Goal: Task Accomplishment & Management: Complete application form

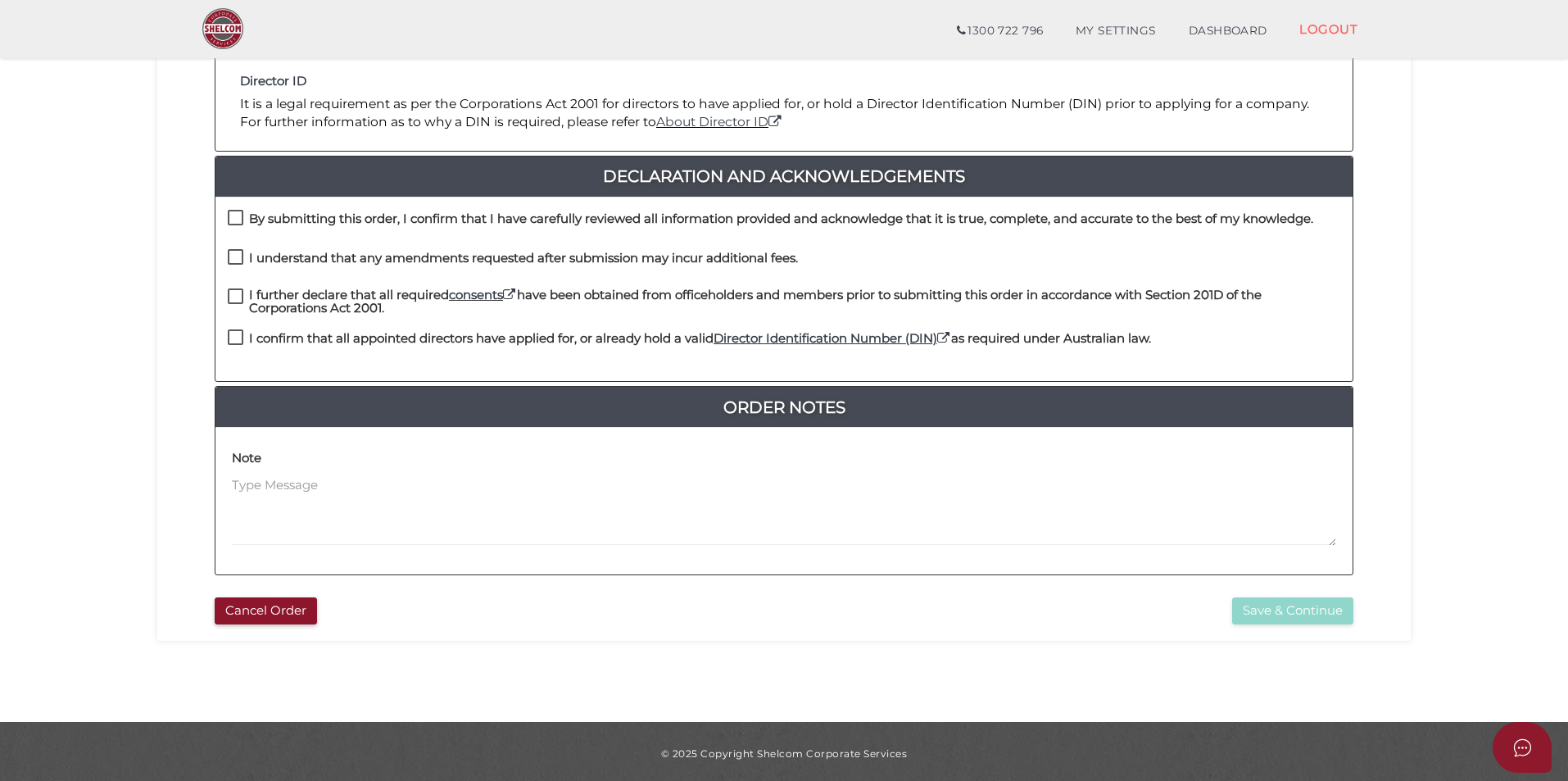
scroll to position [344, 0]
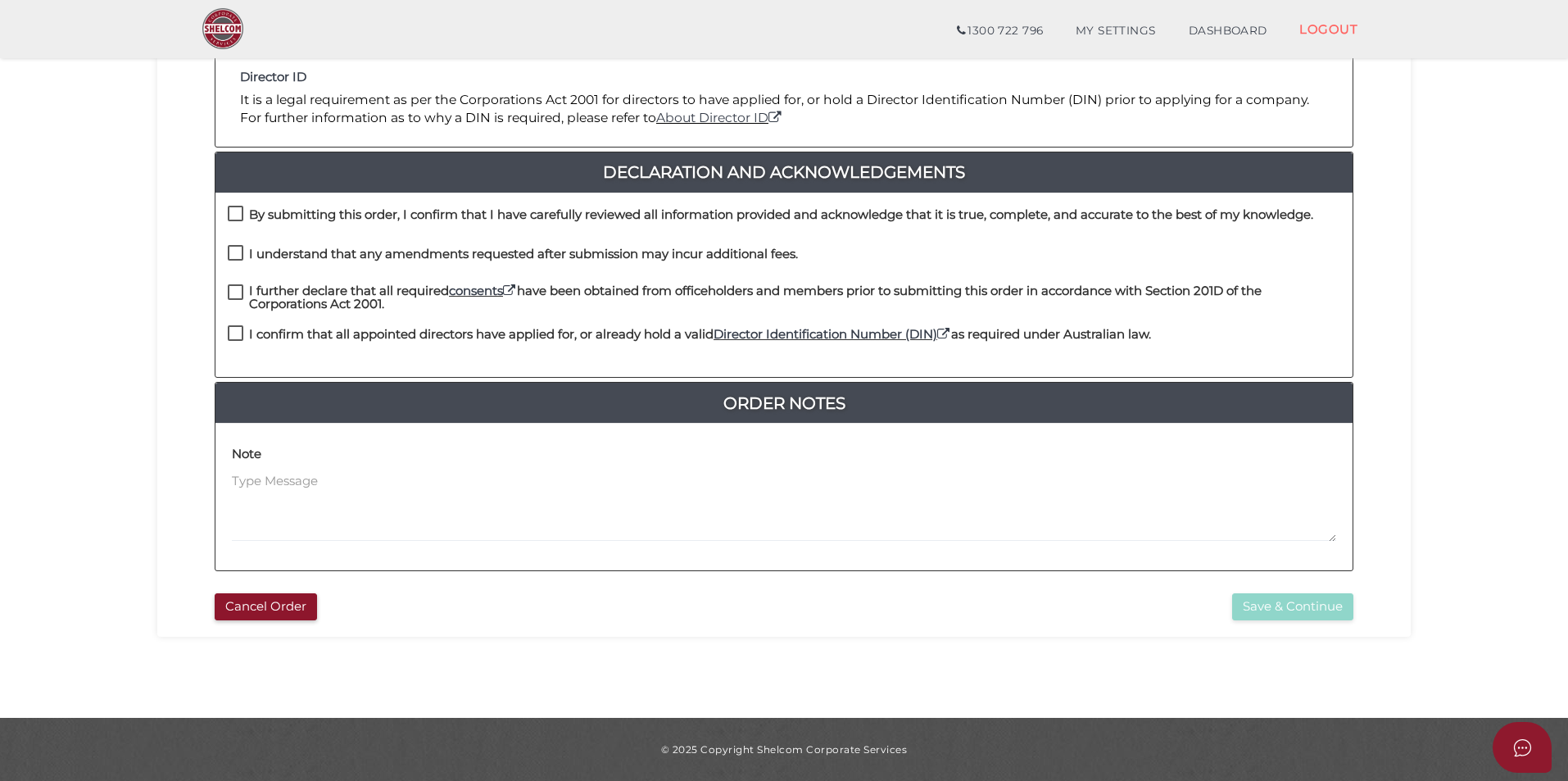
click at [400, 214] on h4 "By submitting this order, I confirm that I have carefully reviewed all informat…" at bounding box center [782, 215] width 1064 height 14
checkbox input "true"
click at [363, 250] on h4 "I understand that any amendments requested after submission may incur additiona…" at bounding box center [523, 254] width 549 height 14
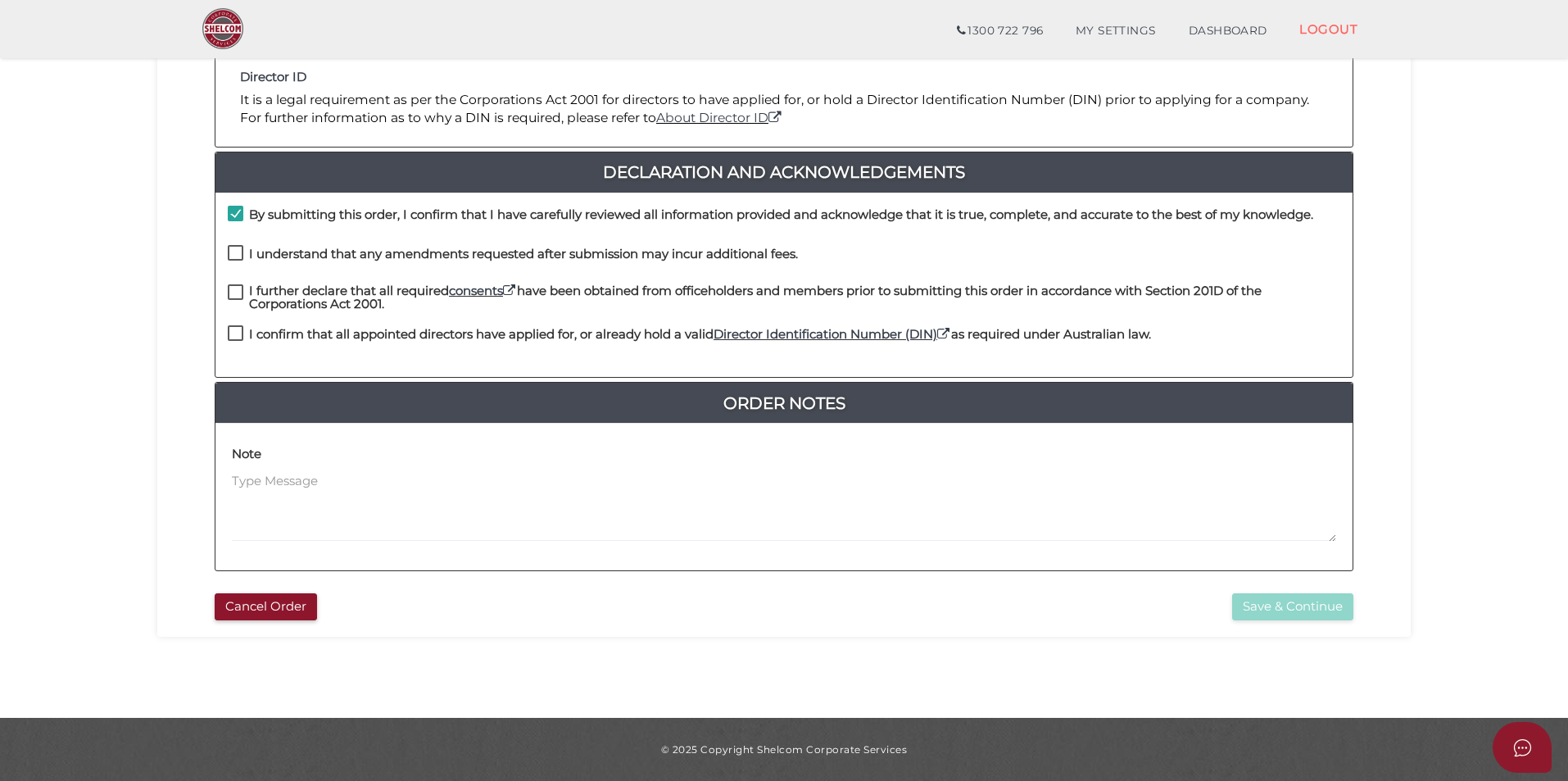
checkbox input "true"
click at [329, 289] on h4 "I further declare that all required consents have been obtained from officehold…" at bounding box center [794, 297] width 1091 height 27
checkbox input "true"
click at [332, 332] on h4 "I confirm that all appointed directors have applied for, or already hold a vali…" at bounding box center [700, 334] width 902 height 14
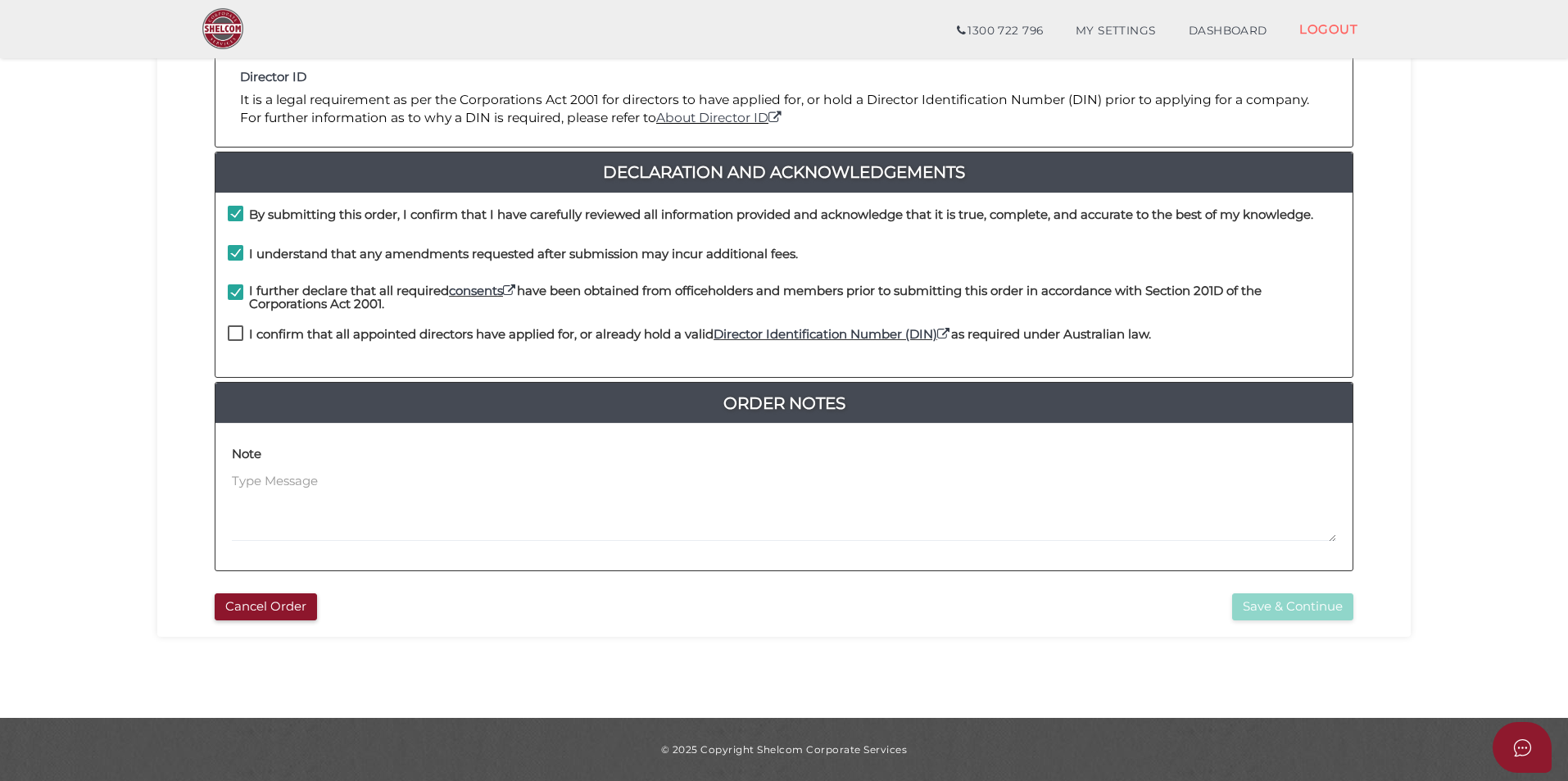
checkbox input "true"
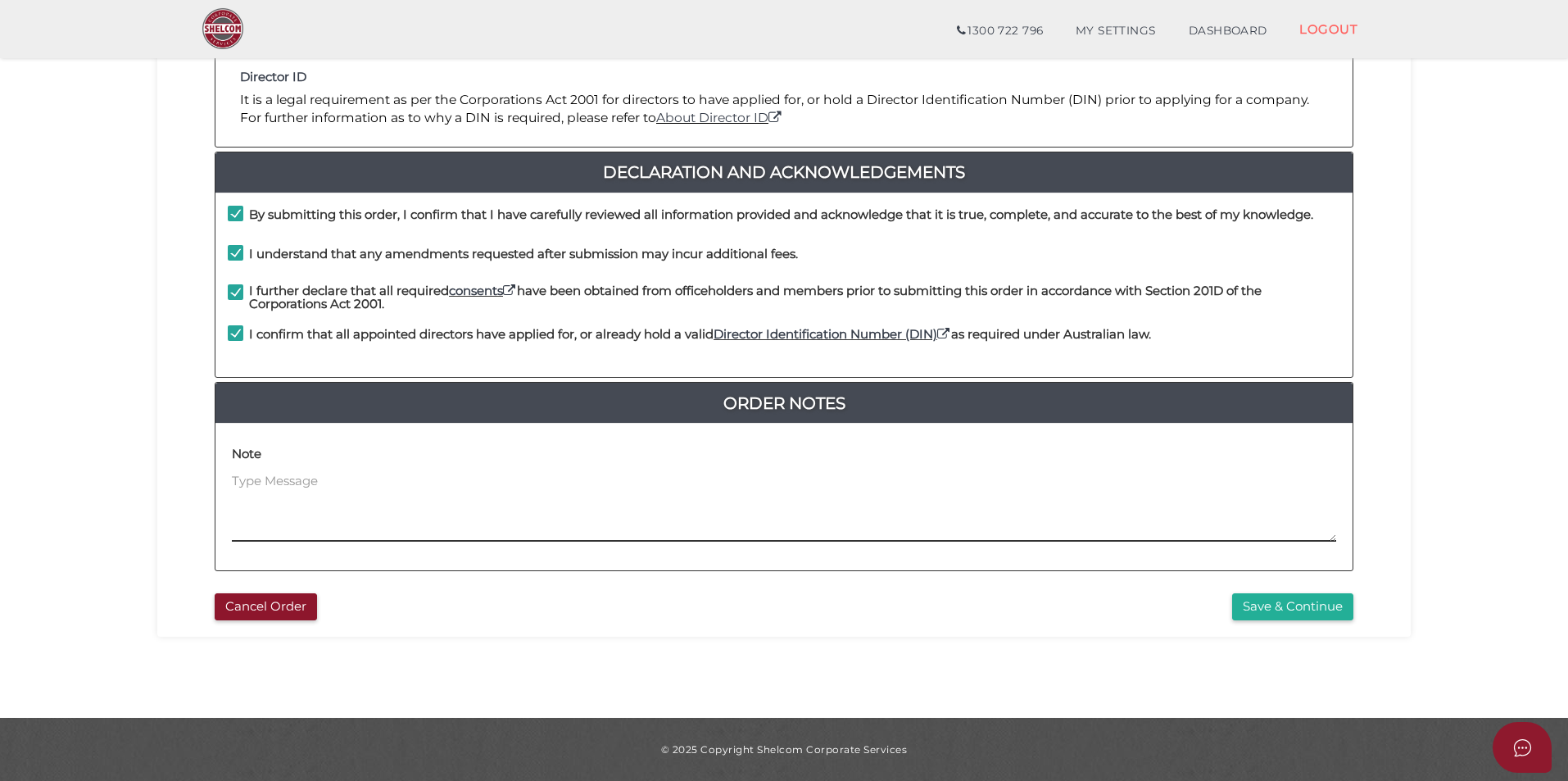
click at [419, 488] on textarea at bounding box center [784, 507] width 1104 height 70
click at [454, 497] on textarea at bounding box center [784, 507] width 1104 height 70
click at [702, 509] on textarea at bounding box center [784, 507] width 1104 height 70
type textarea "."
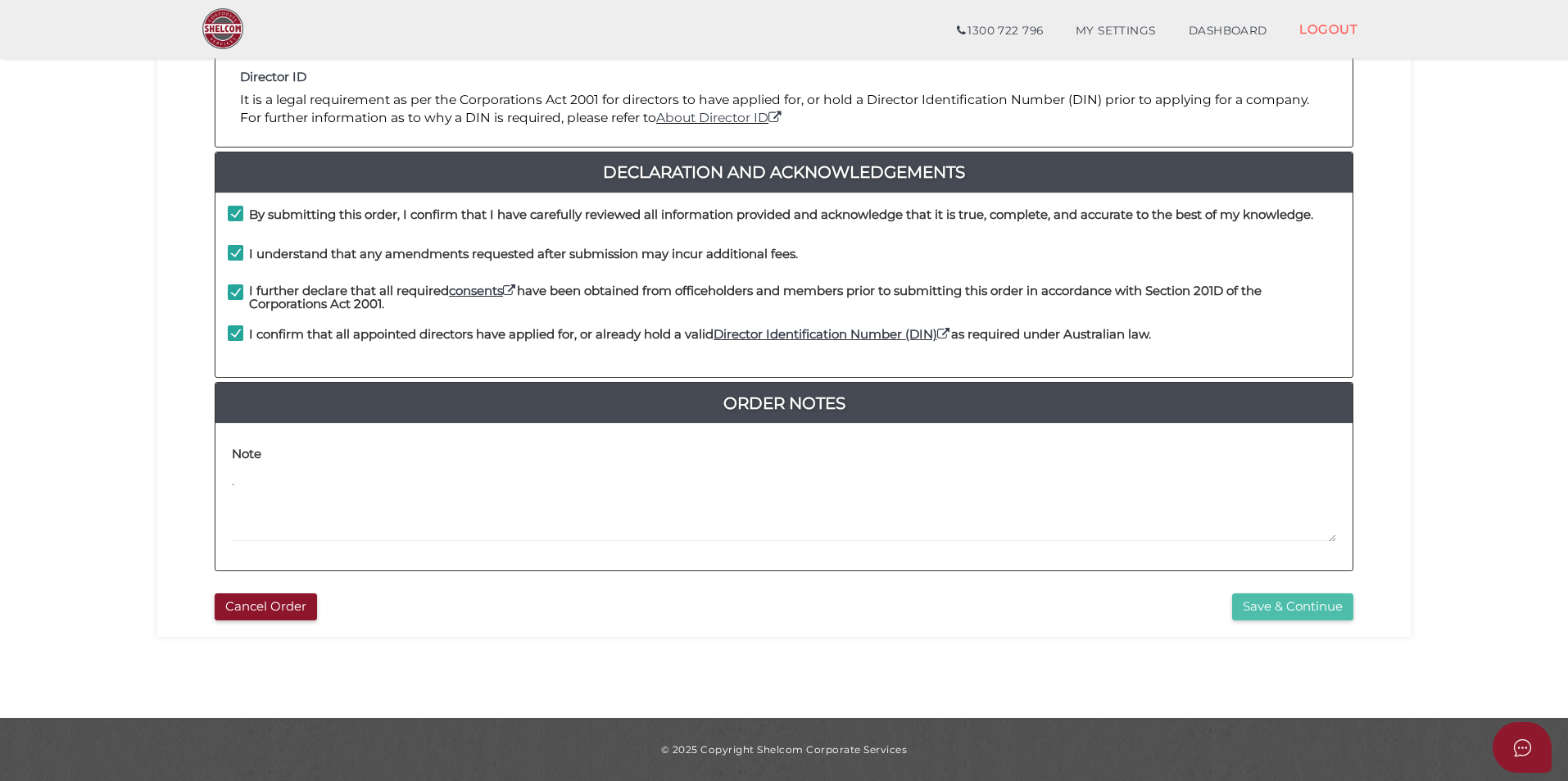
click at [1247, 609] on button "Save & Continue" at bounding box center [1292, 606] width 121 height 27
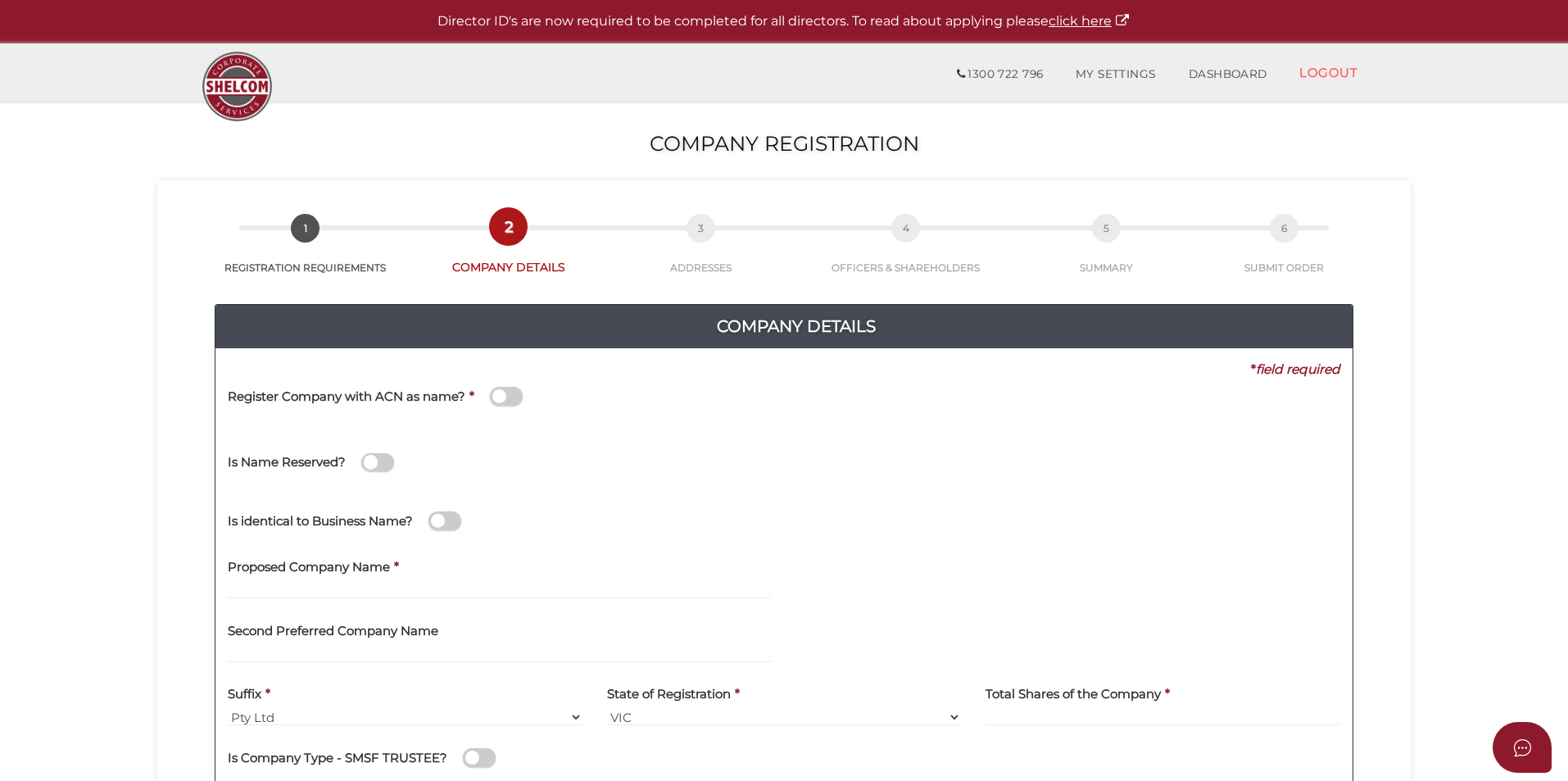
click at [405, 400] on h4 "Register Company with ACN as name?" at bounding box center [346, 397] width 238 height 14
click at [0, 0] on input "checkbox" at bounding box center [0, 0] width 0 height 0
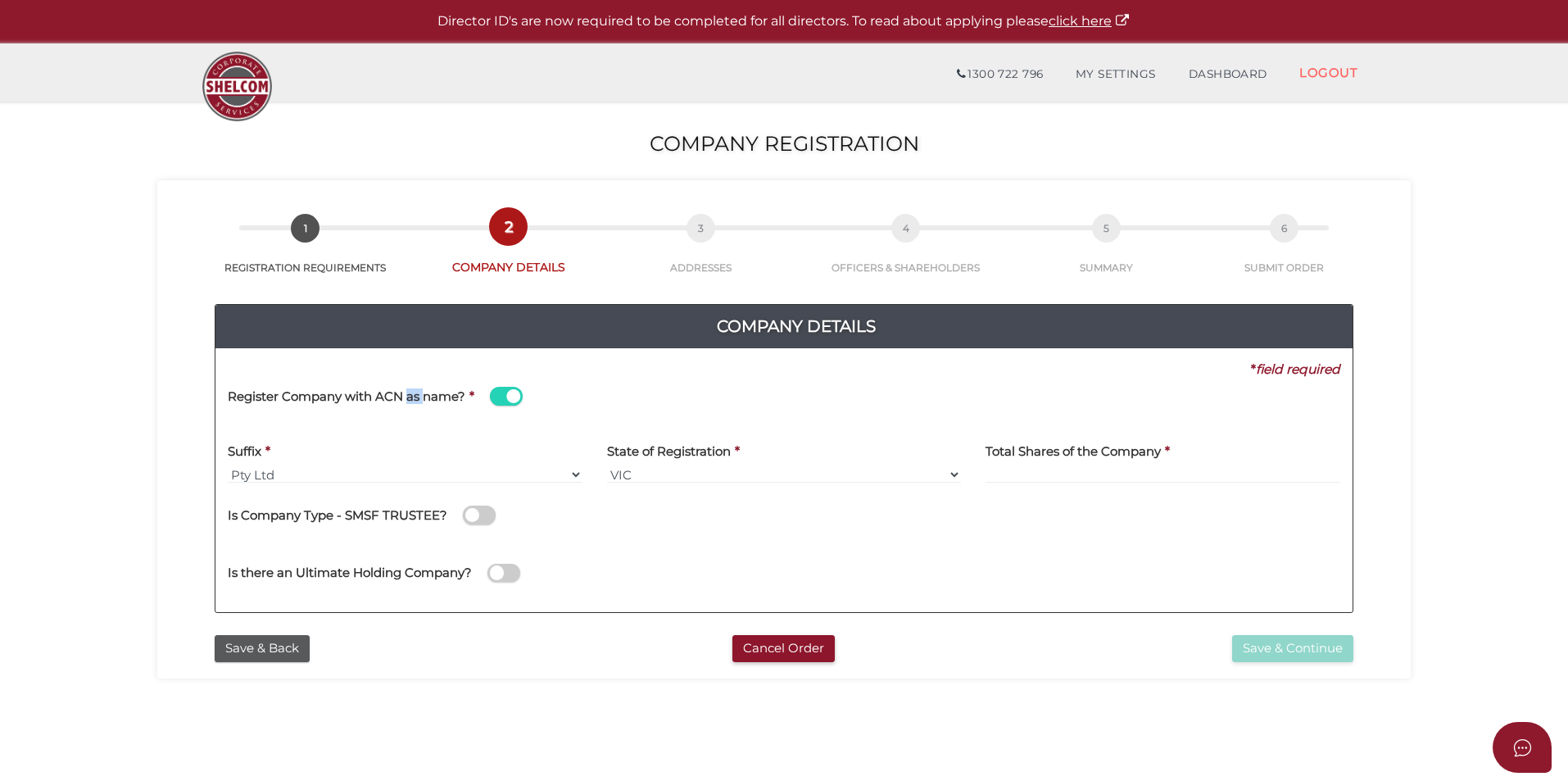
click at [405, 400] on h4 "Register Company with ACN as name?" at bounding box center [346, 397] width 238 height 14
click at [0, 0] on input "checkbox" at bounding box center [0, 0] width 0 height 0
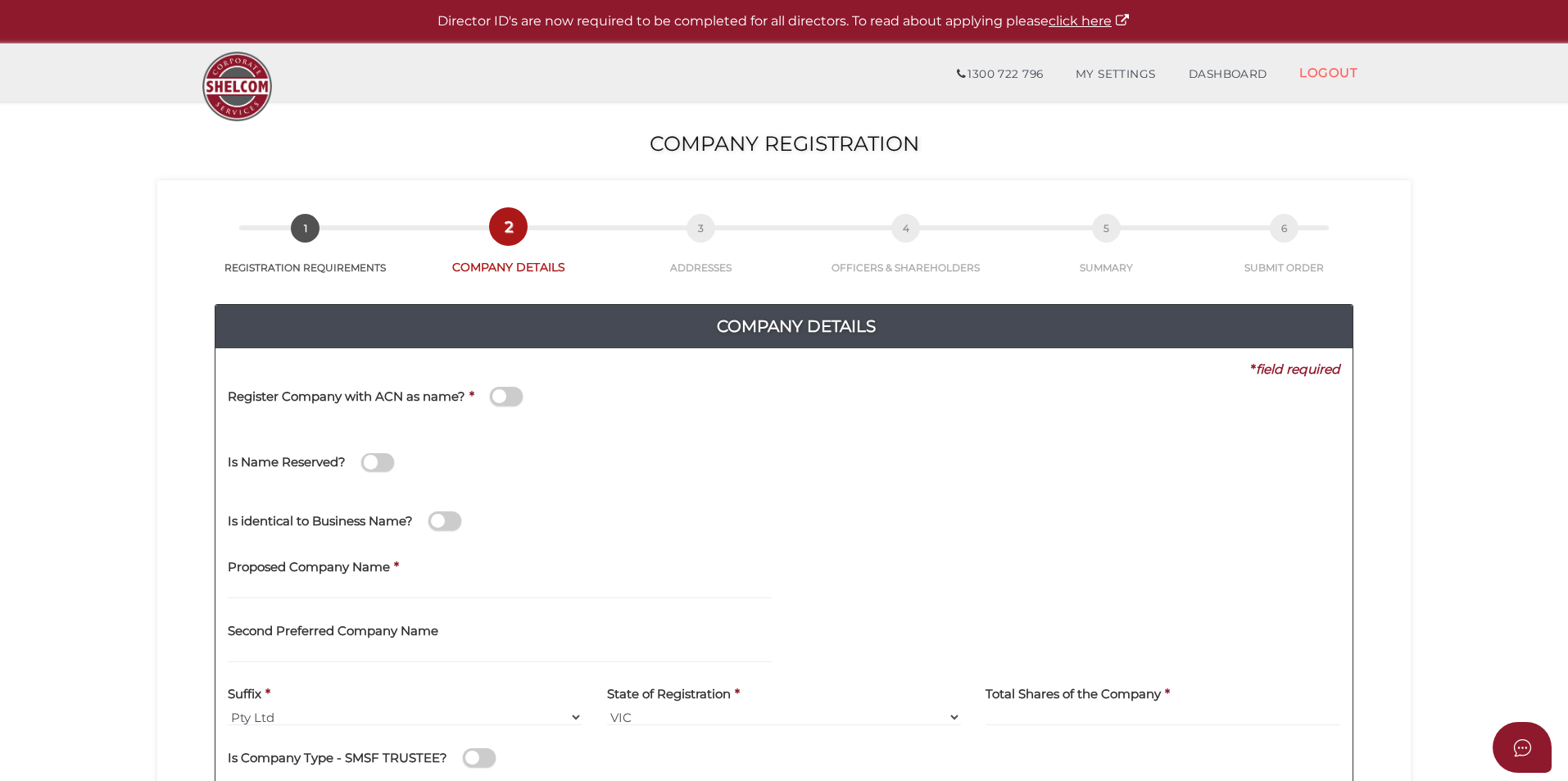
click at [499, 393] on span at bounding box center [506, 395] width 33 height 19
click at [0, 0] on input "checkbox" at bounding box center [0, 0] width 0 height 0
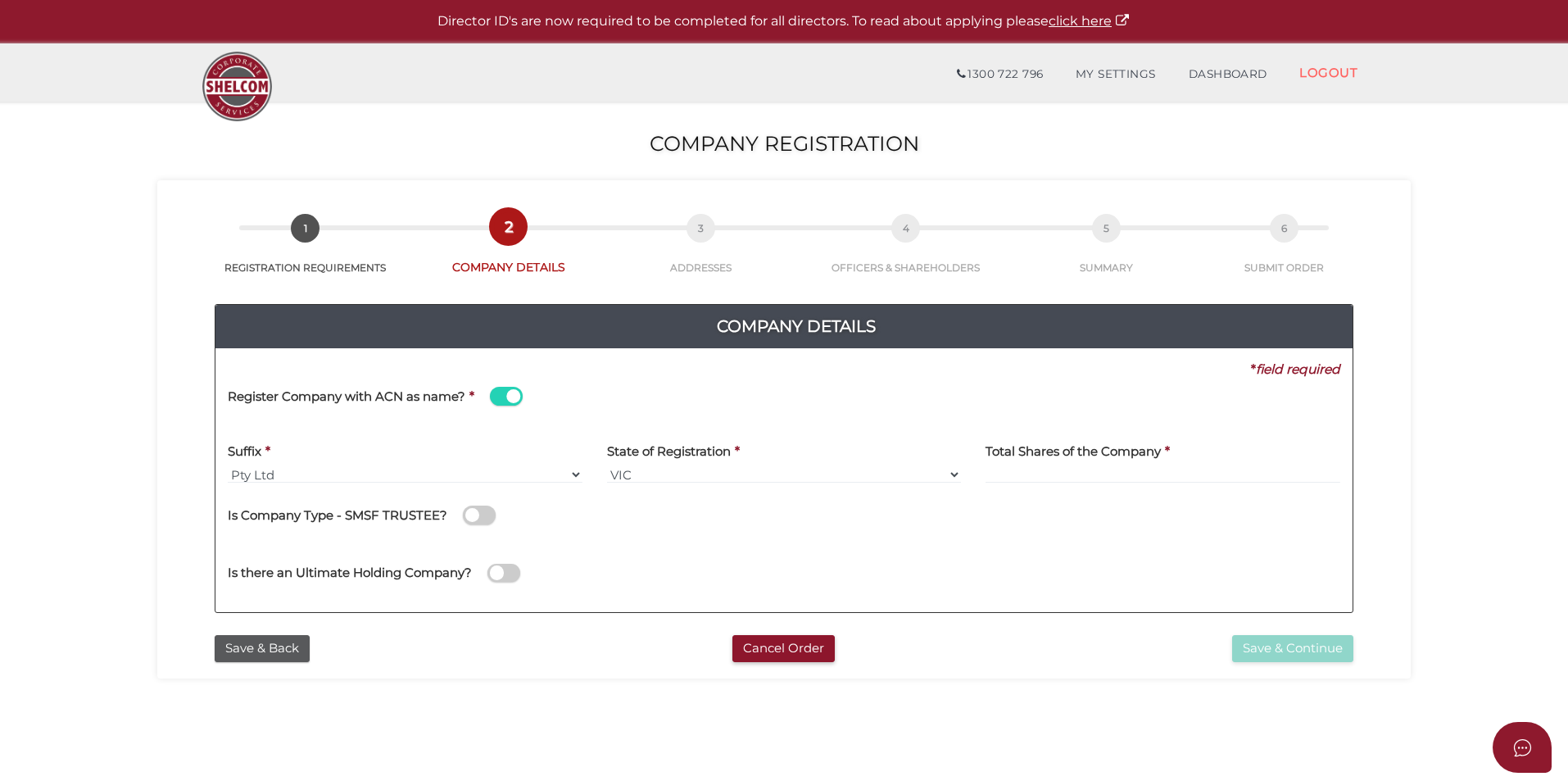
click at [507, 399] on span at bounding box center [506, 395] width 33 height 19
click at [0, 0] on input "checkbox" at bounding box center [0, 0] width 0 height 0
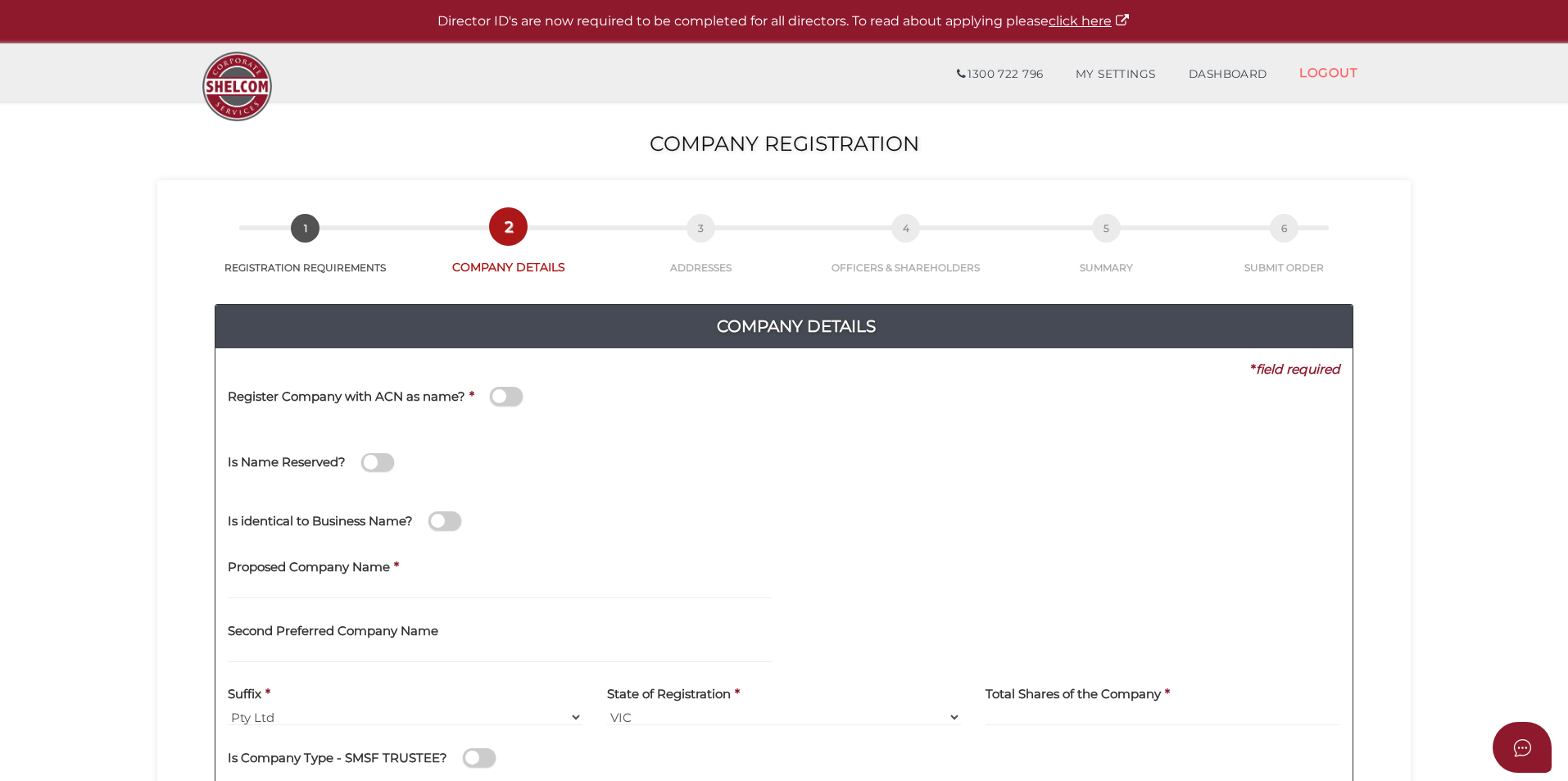
click at [510, 394] on span at bounding box center [506, 395] width 33 height 19
click at [0, 0] on input "checkbox" at bounding box center [0, 0] width 0 height 0
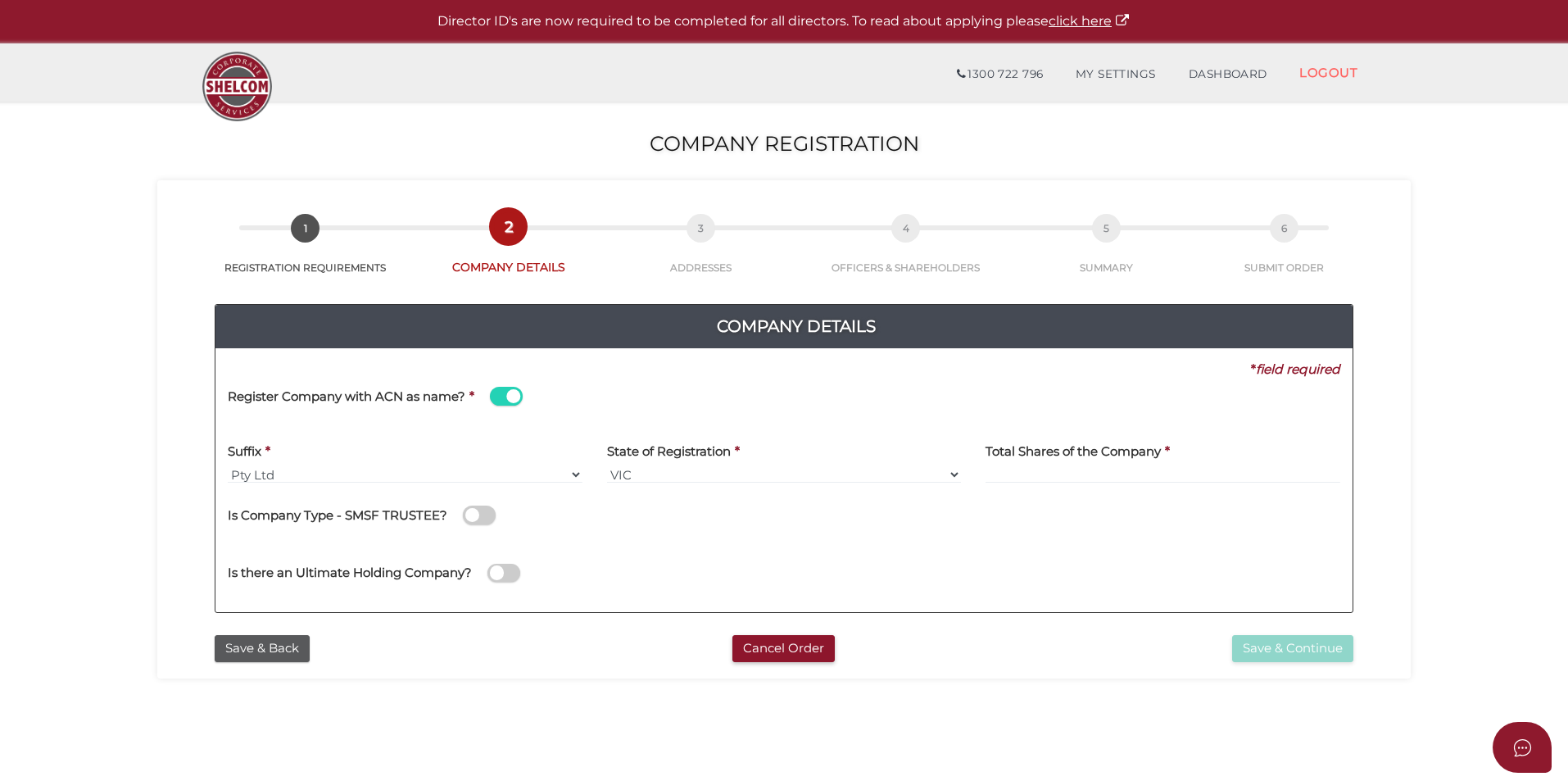
click at [510, 394] on span at bounding box center [506, 395] width 33 height 19
click at [0, 0] on input "checkbox" at bounding box center [0, 0] width 0 height 0
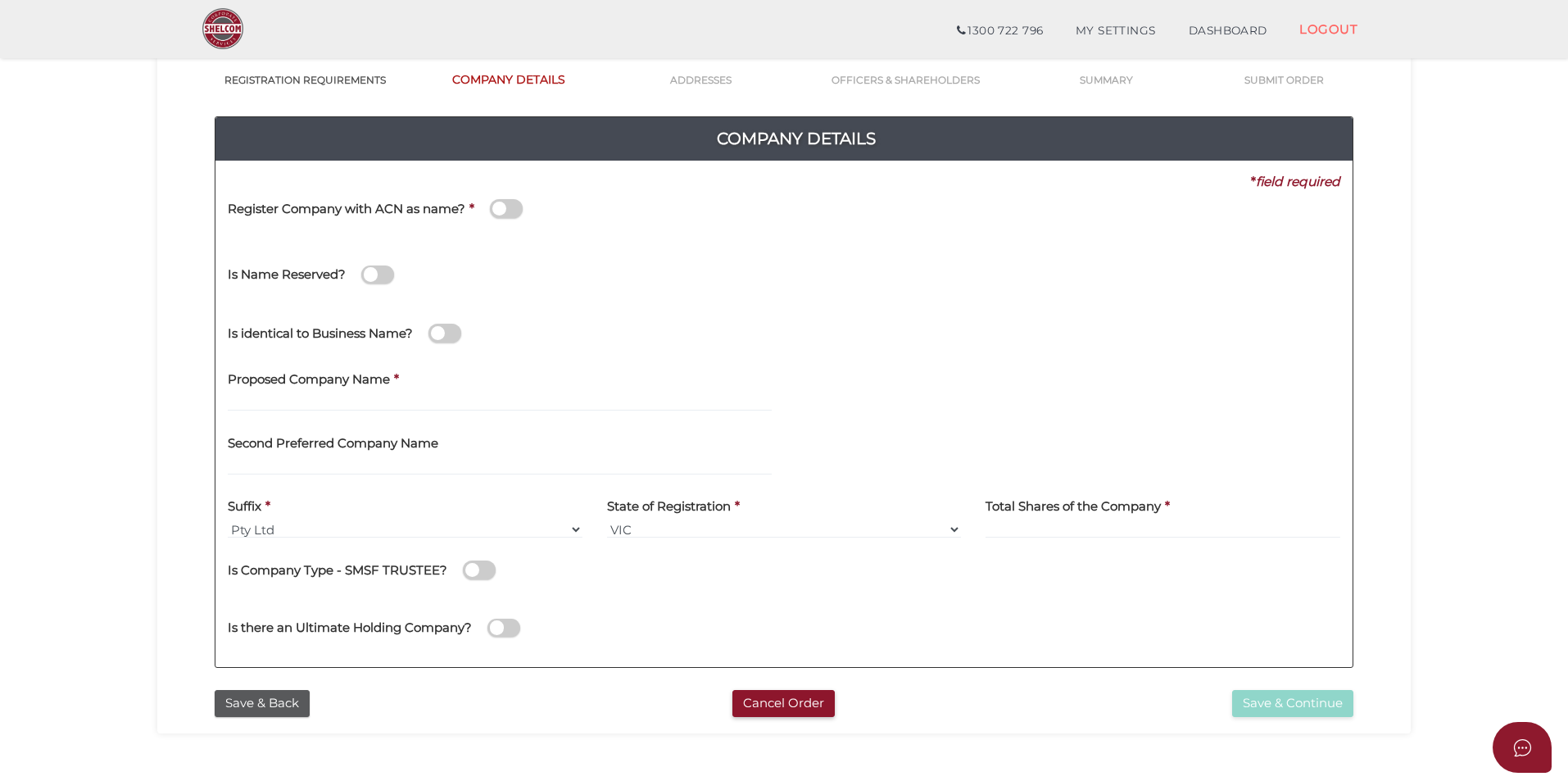
scroll to position [82, 0]
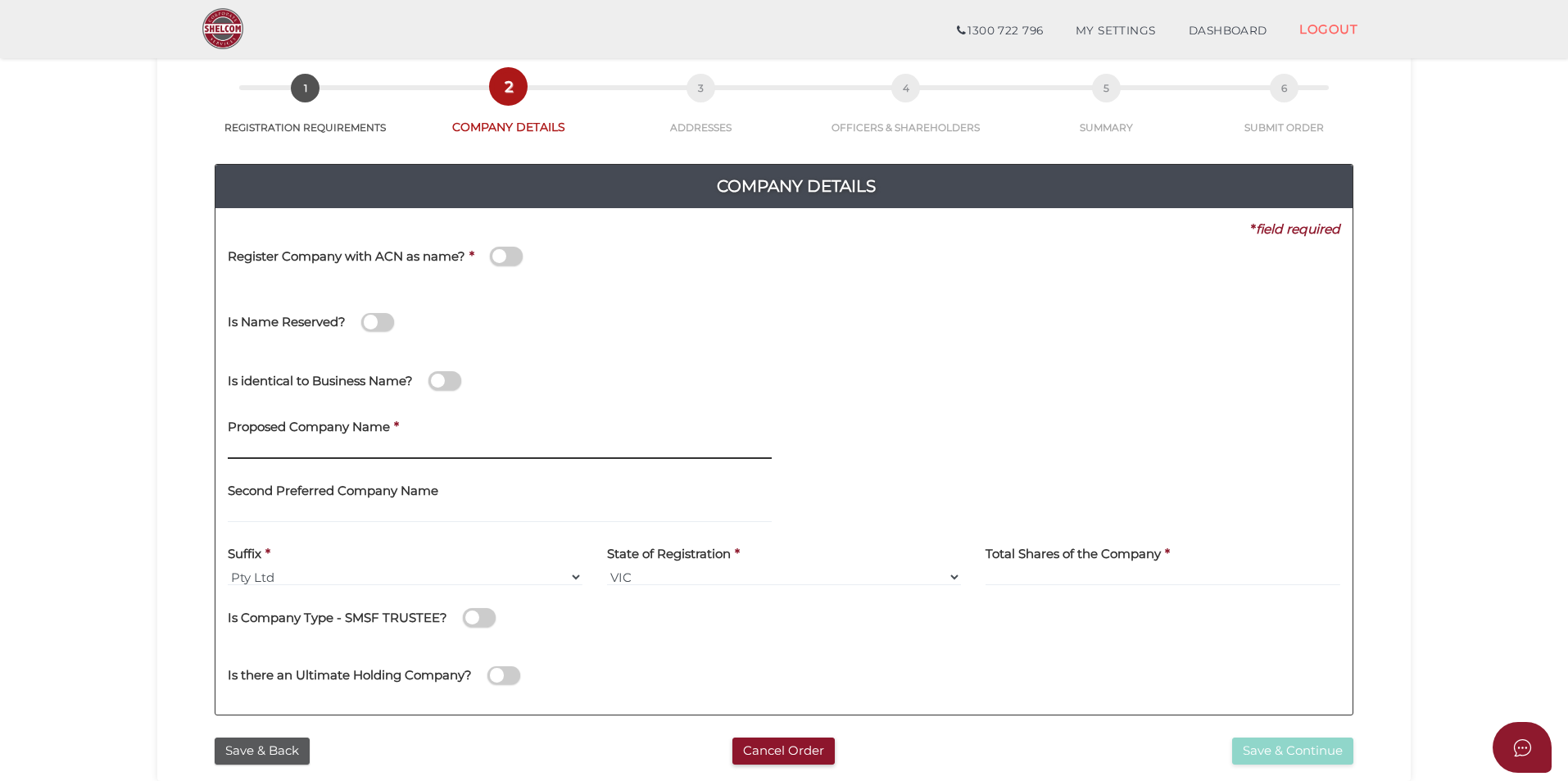
click at [417, 453] on input "text" at bounding box center [500, 450] width 544 height 18
type input "Legacy Properties Bundaberg"
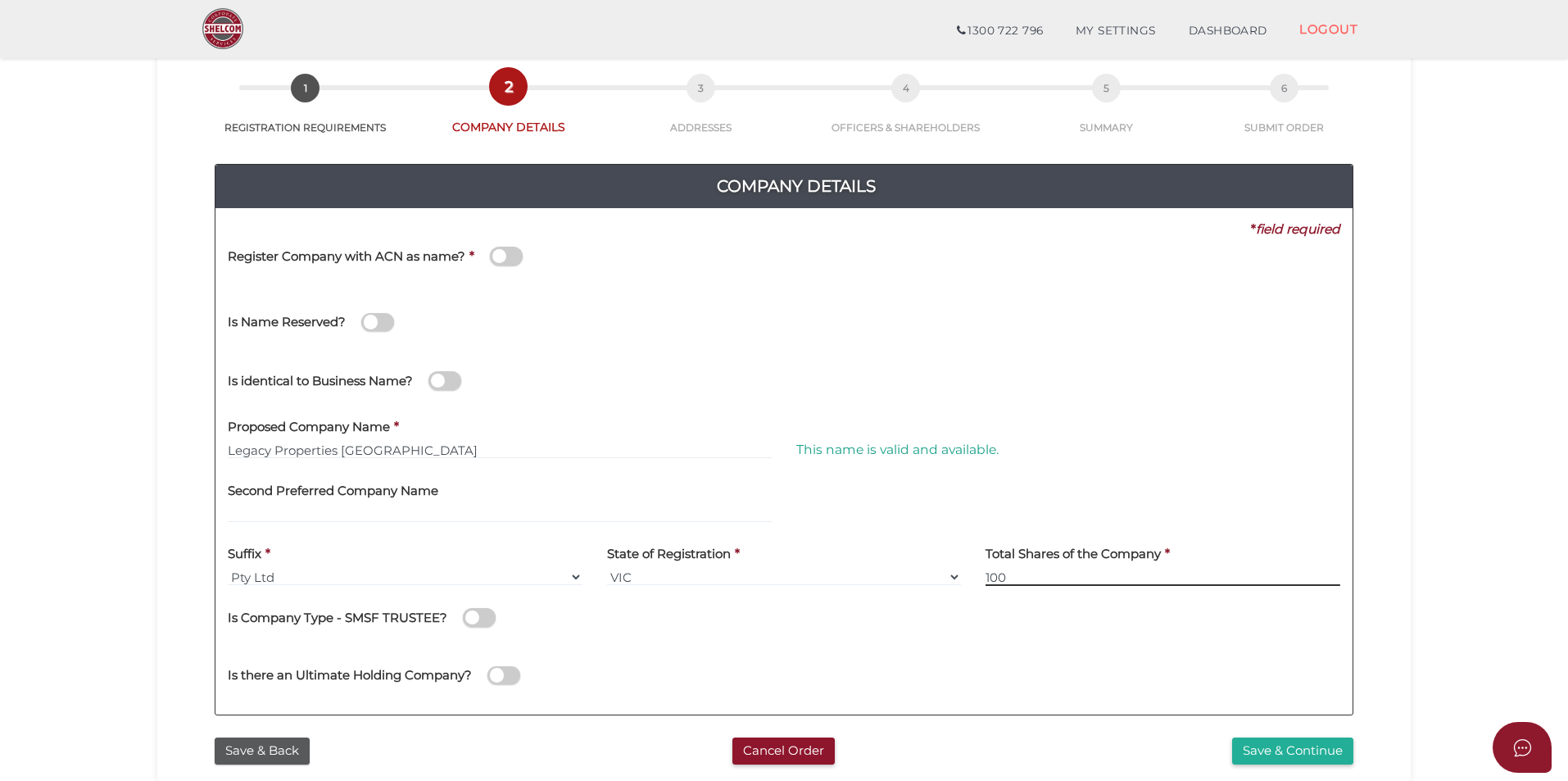
type input "100"
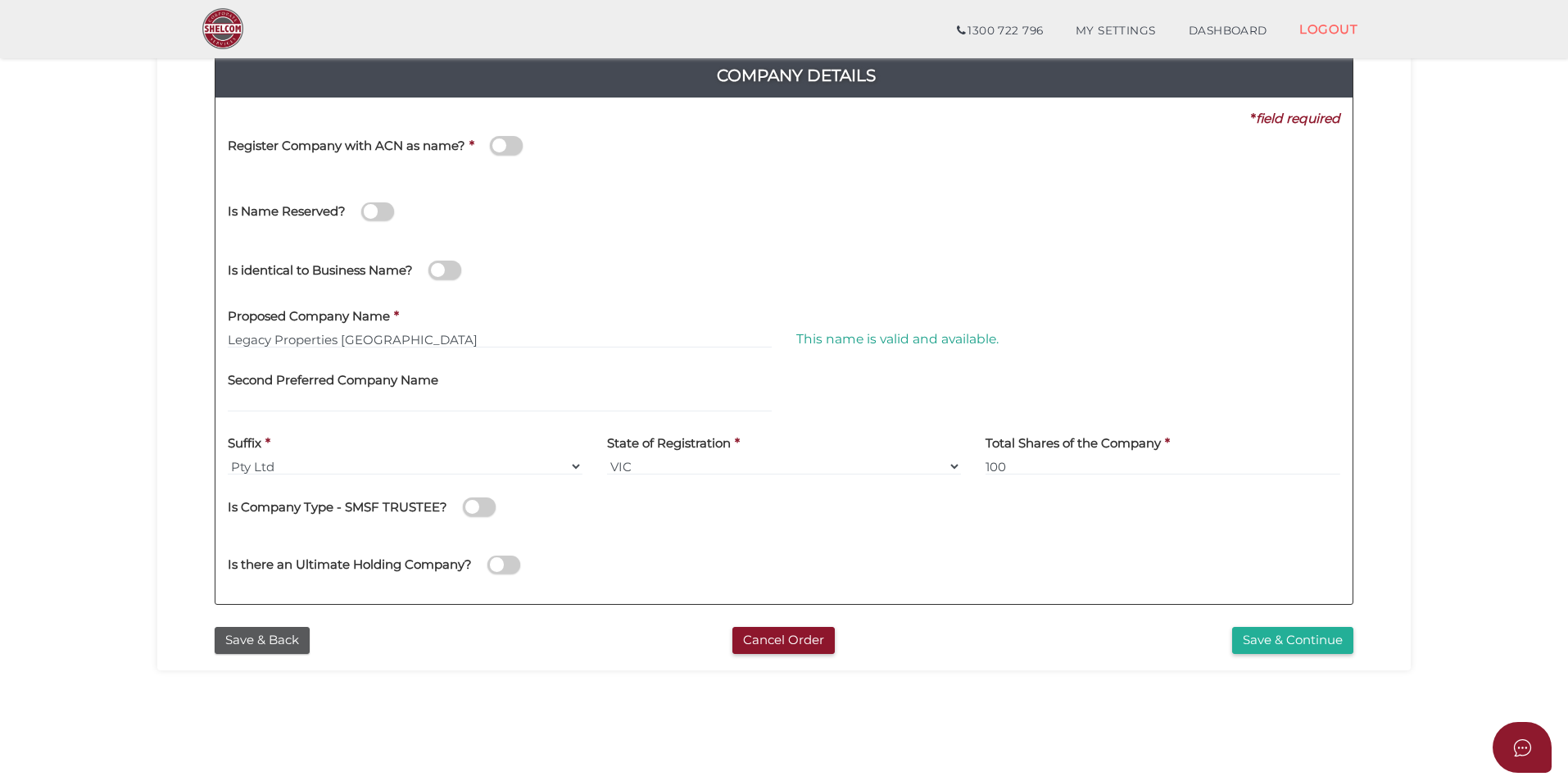
scroll to position [164, 0]
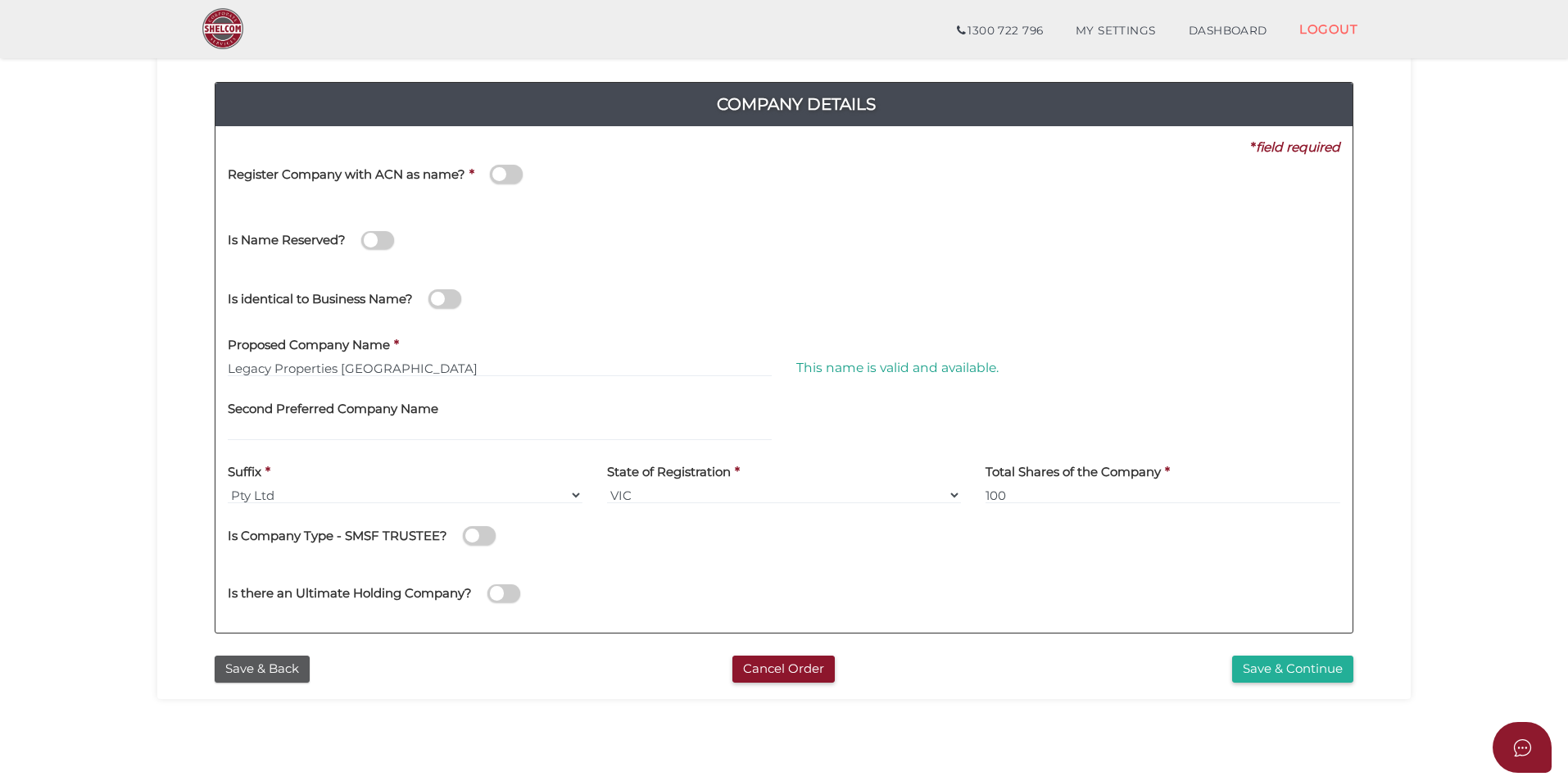
click at [511, 178] on span at bounding box center [506, 174] width 33 height 19
click at [0, 0] on input "checkbox" at bounding box center [0, 0] width 0 height 0
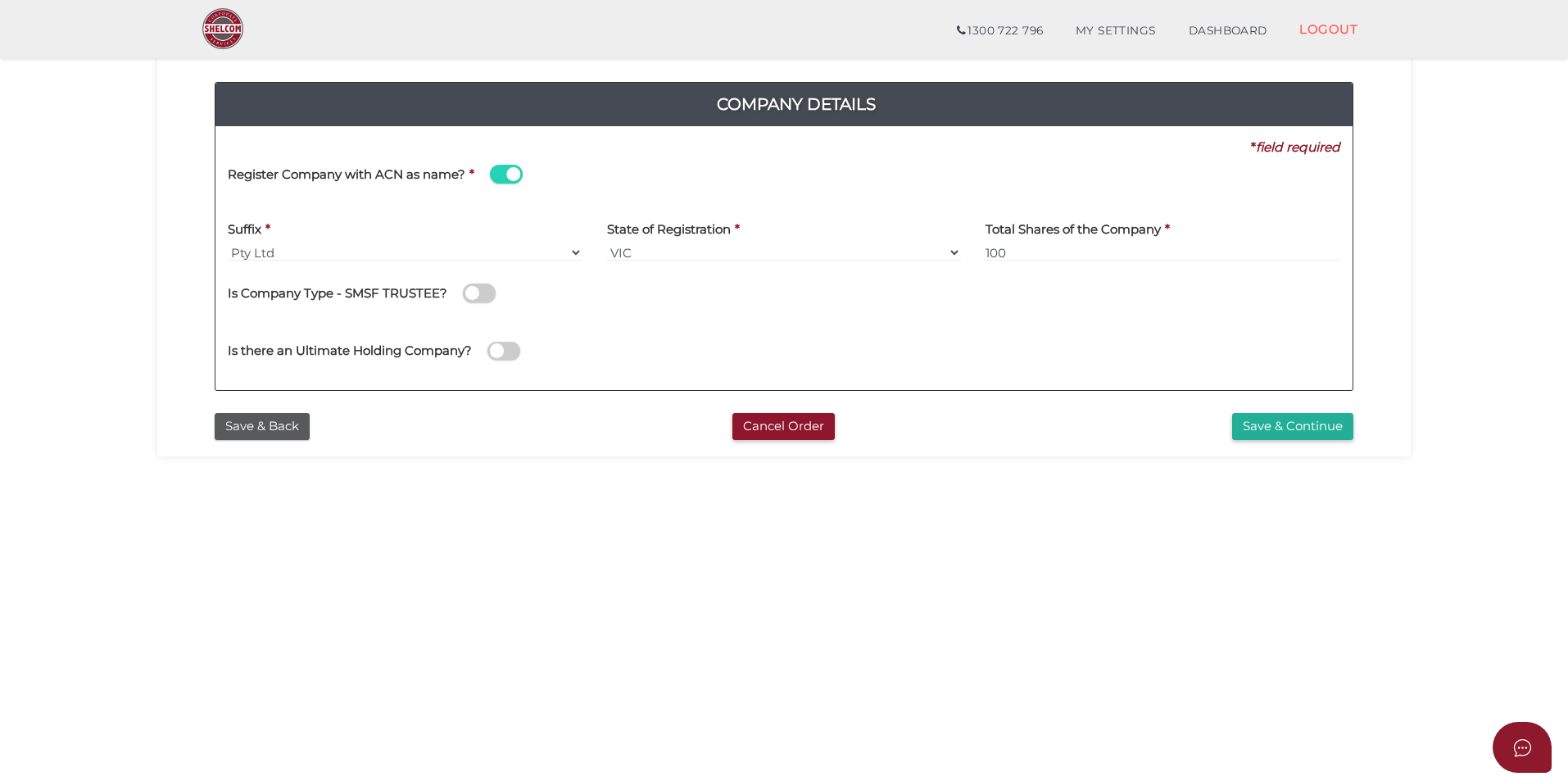
click at [511, 175] on span at bounding box center [506, 174] width 33 height 19
click at [0, 0] on input "checkbox" at bounding box center [0, 0] width 0 height 0
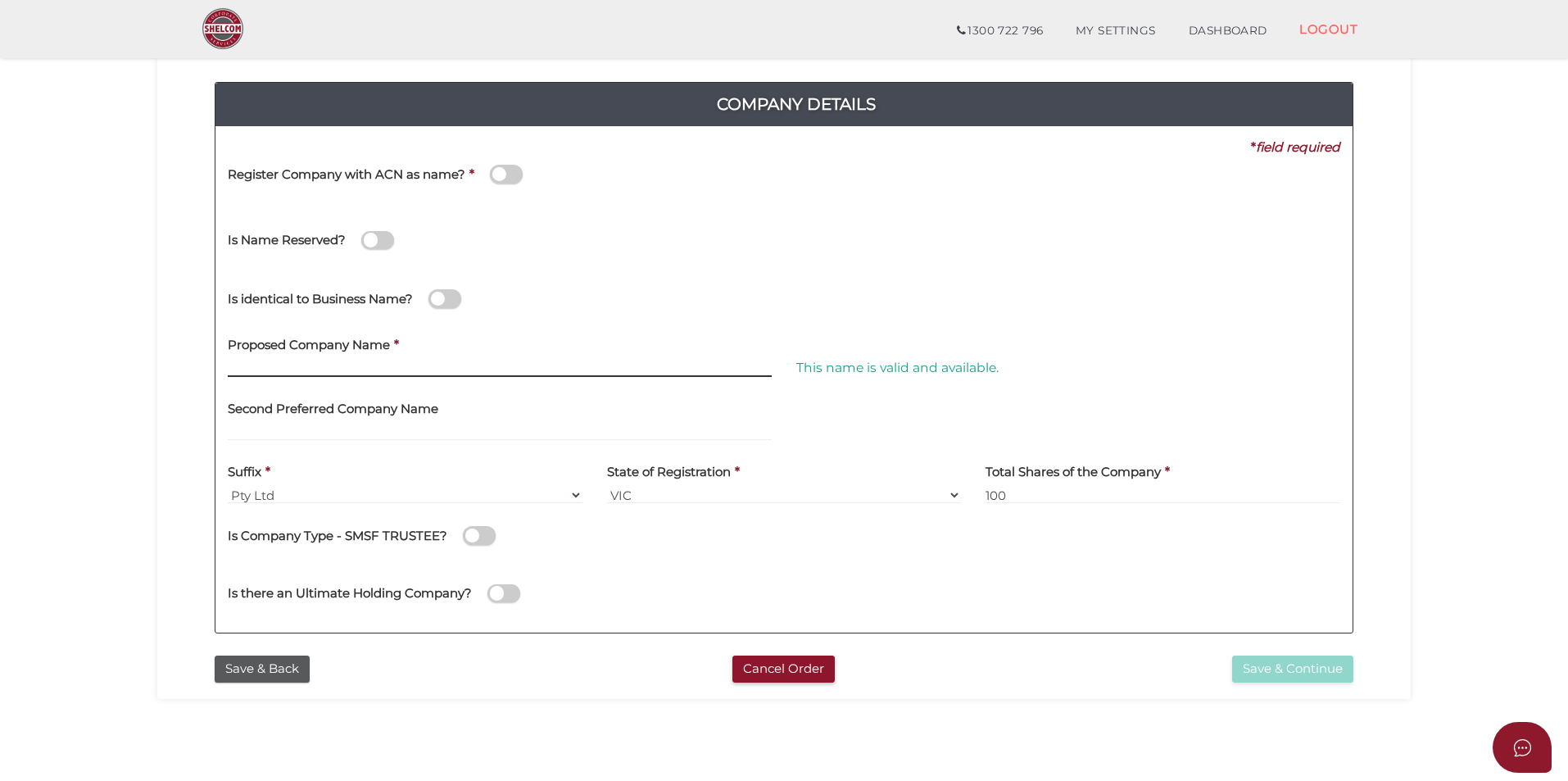
click at [467, 365] on input "text" at bounding box center [500, 368] width 544 height 18
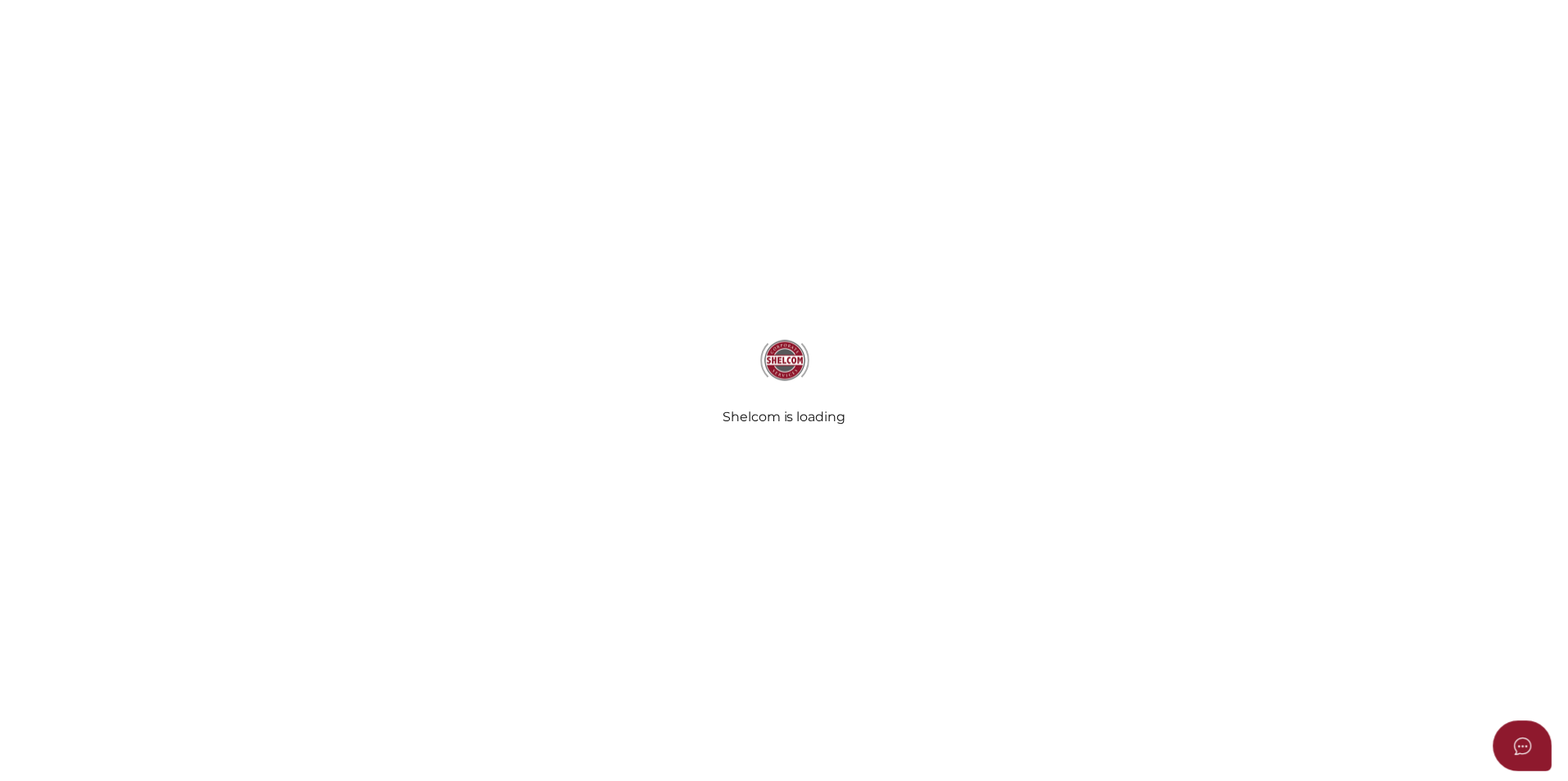
scroll to position [164, 0]
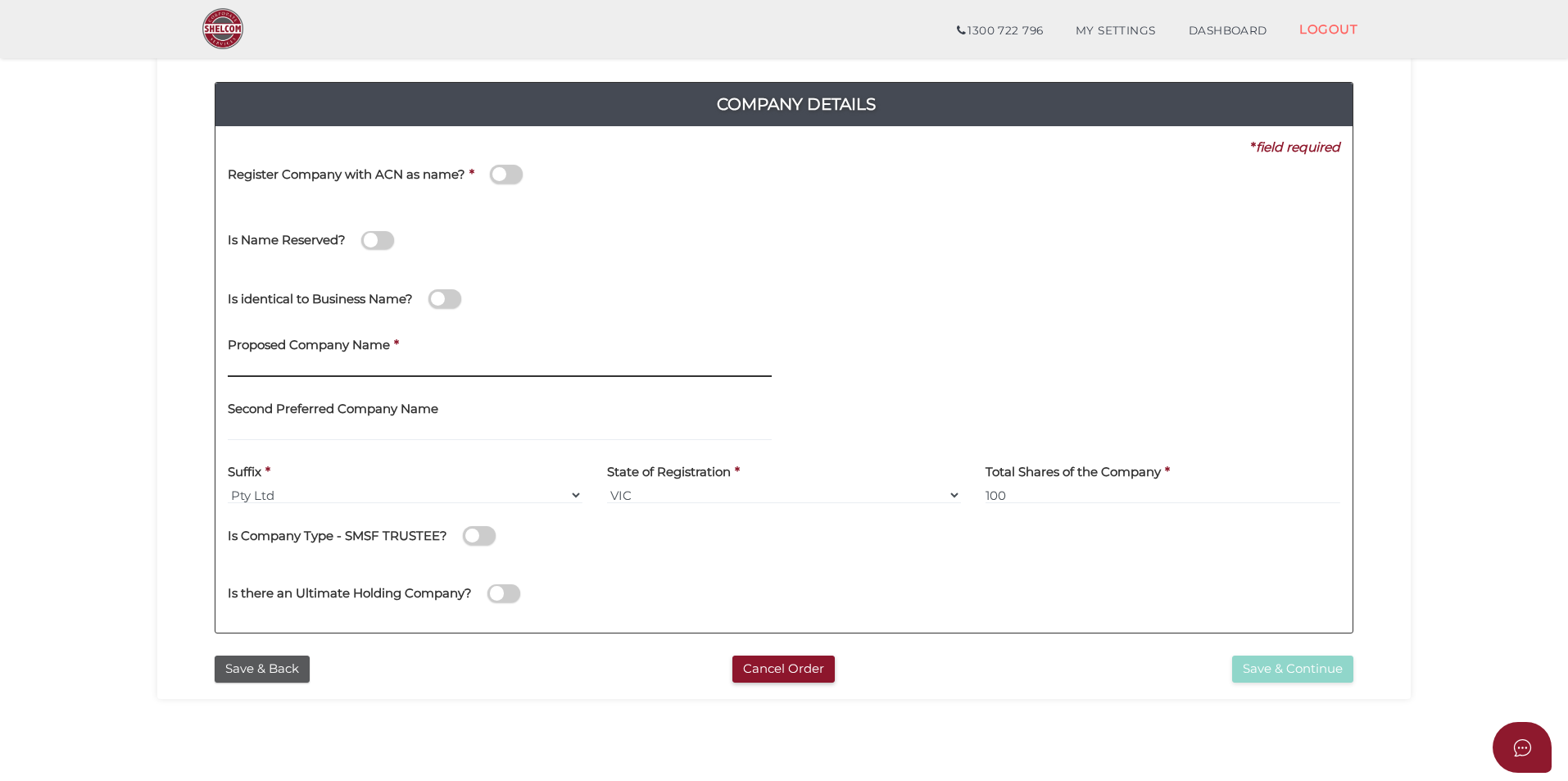
click at [456, 367] on input "text" at bounding box center [500, 368] width 544 height 18
type input "B"
type input "Legacy Properties Bundaberg"
click at [878, 413] on div at bounding box center [1067, 421] width 569 height 64
click at [1246, 668] on button "Save & Continue" at bounding box center [1292, 669] width 121 height 27
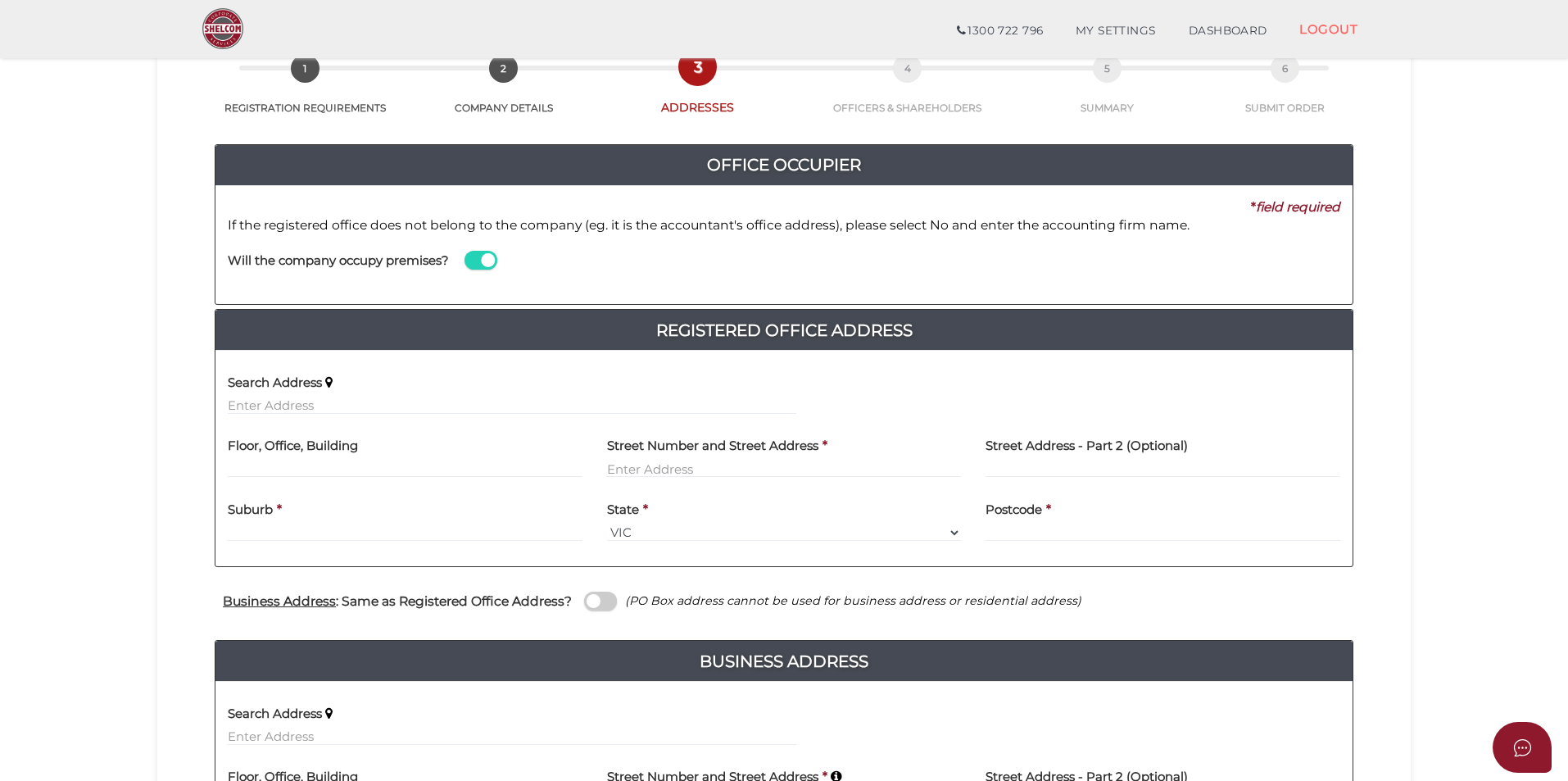
scroll to position [246, 0]
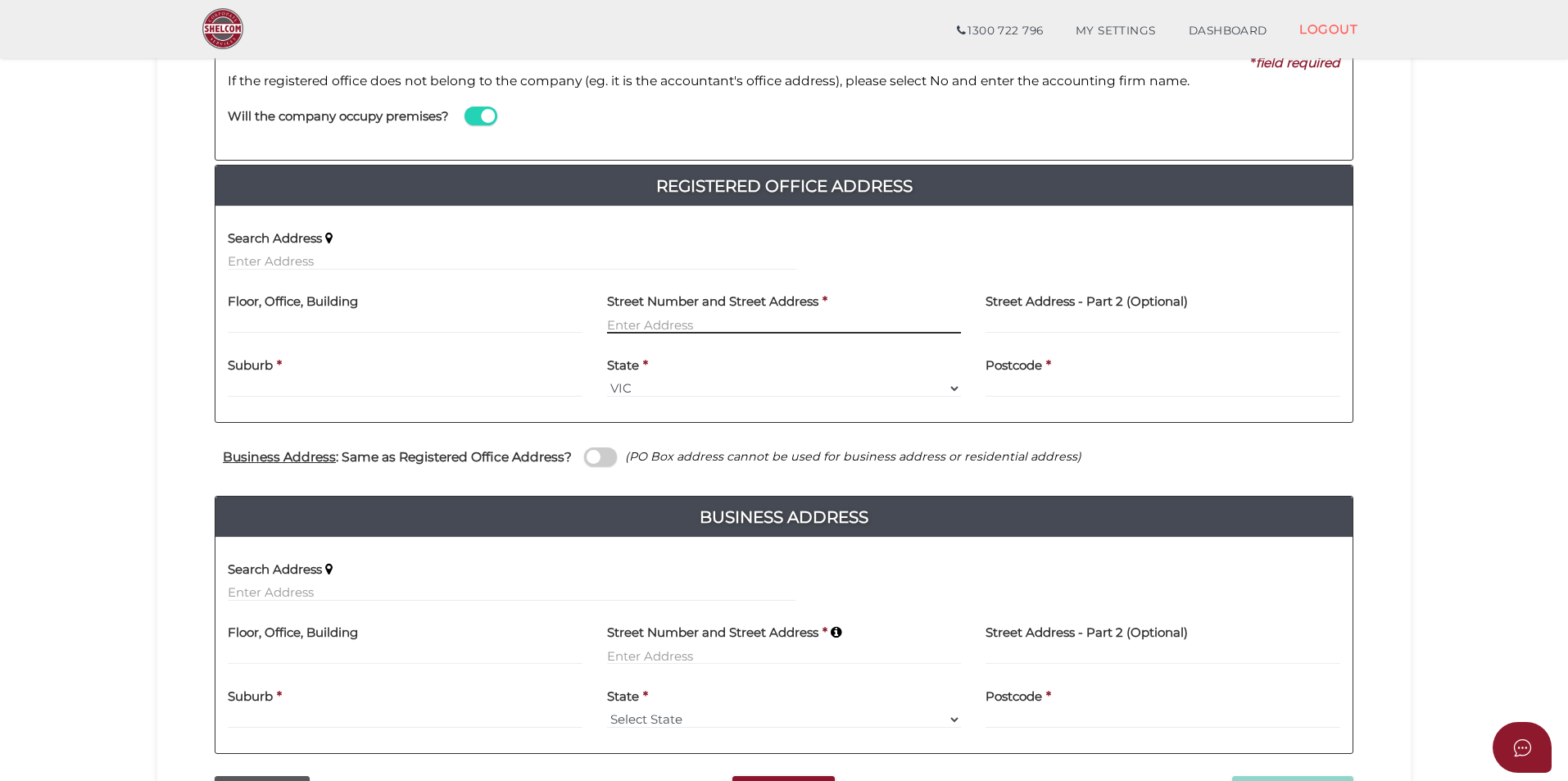
click at [785, 326] on input "text" at bounding box center [784, 324] width 355 height 18
type input "7"
click at [402, 263] on input "text" at bounding box center [511, 261] width 569 height 18
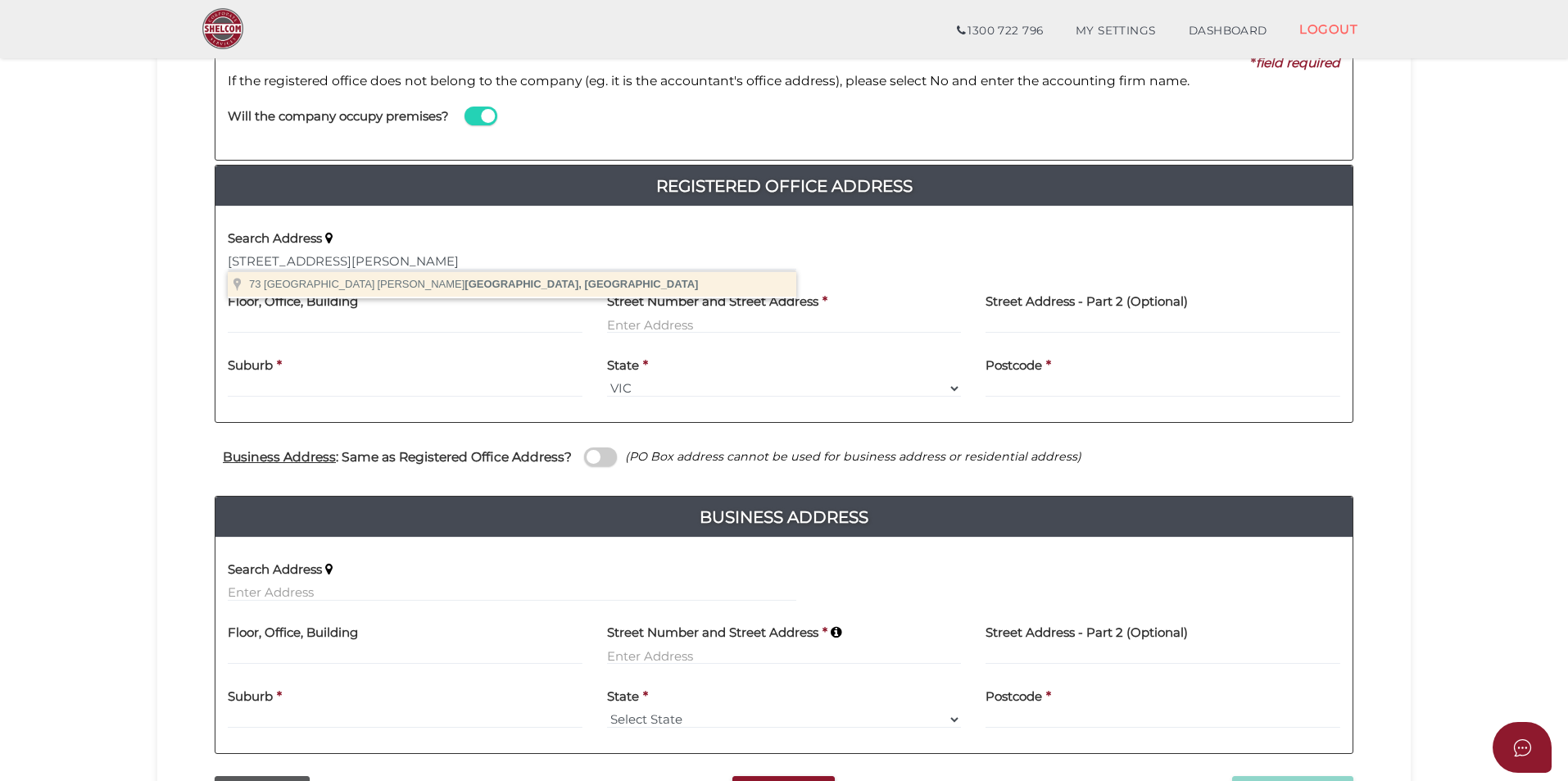
type input "73 Pitt Street, Walkervale QLD, Australia"
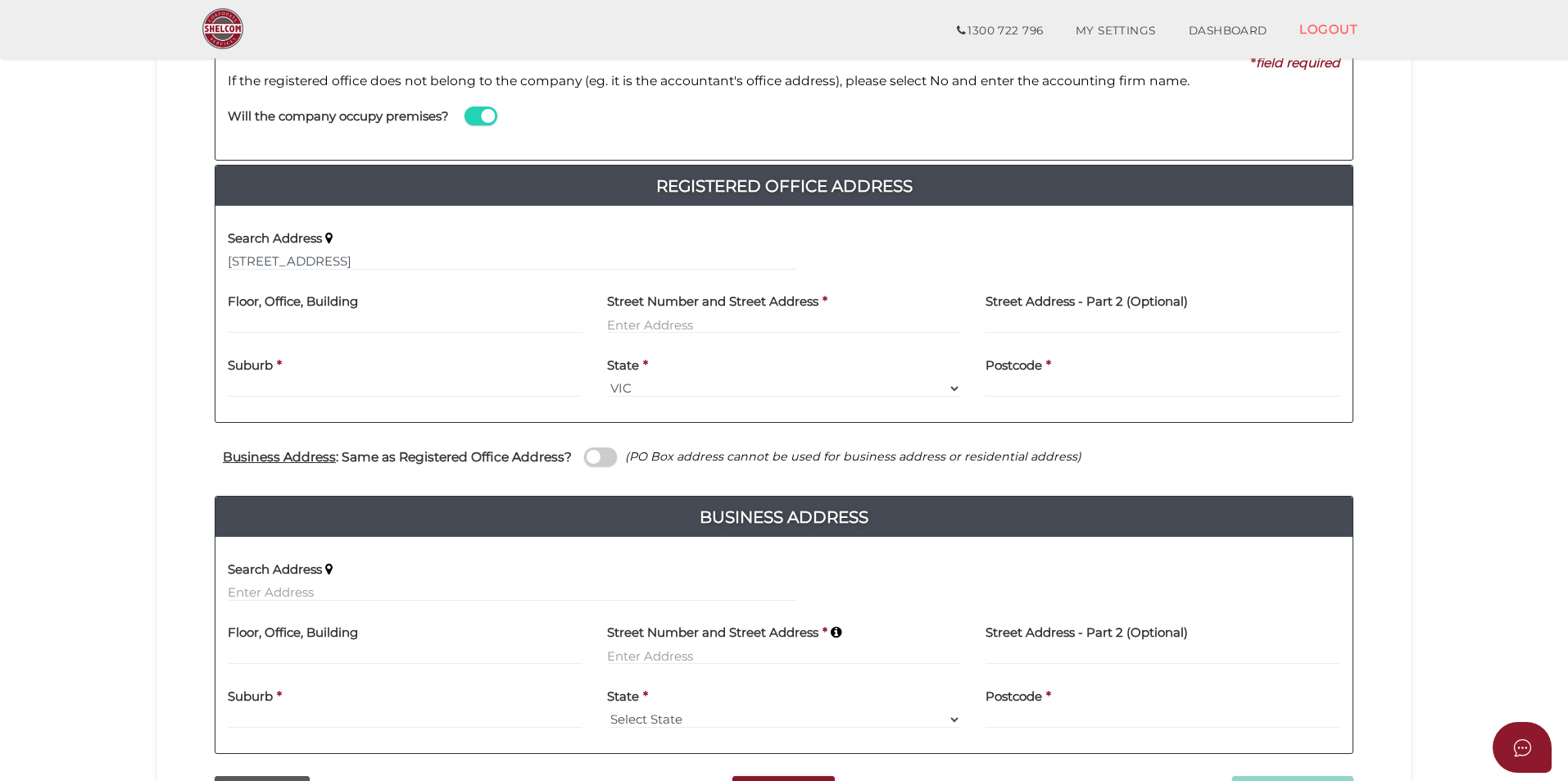
type input "73 Pitt Street"
type input "Walkervale"
select select "QLD"
type input "4670"
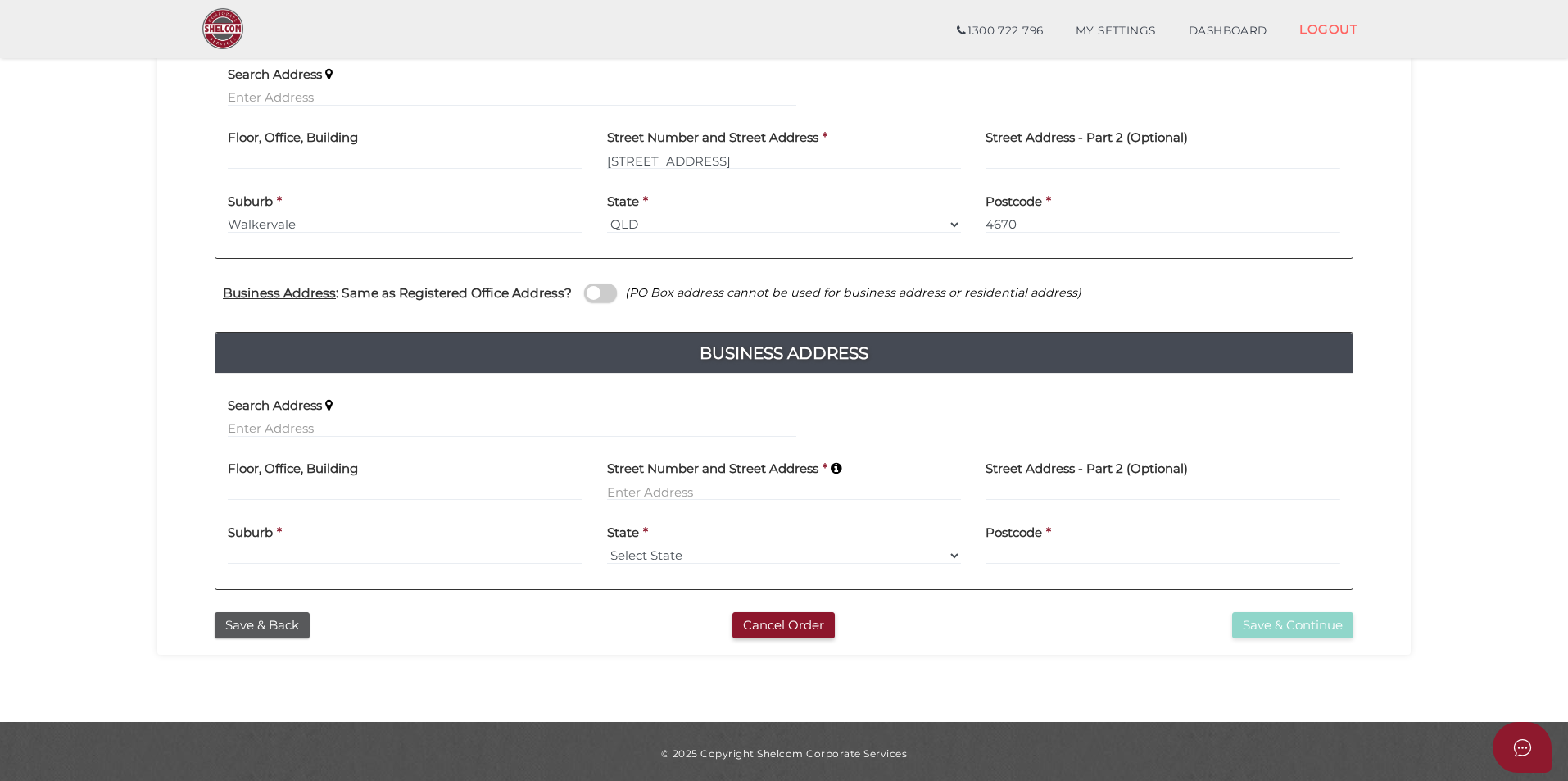
click at [599, 289] on span at bounding box center [600, 293] width 33 height 19
click at [0, 0] on input "checkbox" at bounding box center [0, 0] width 0 height 0
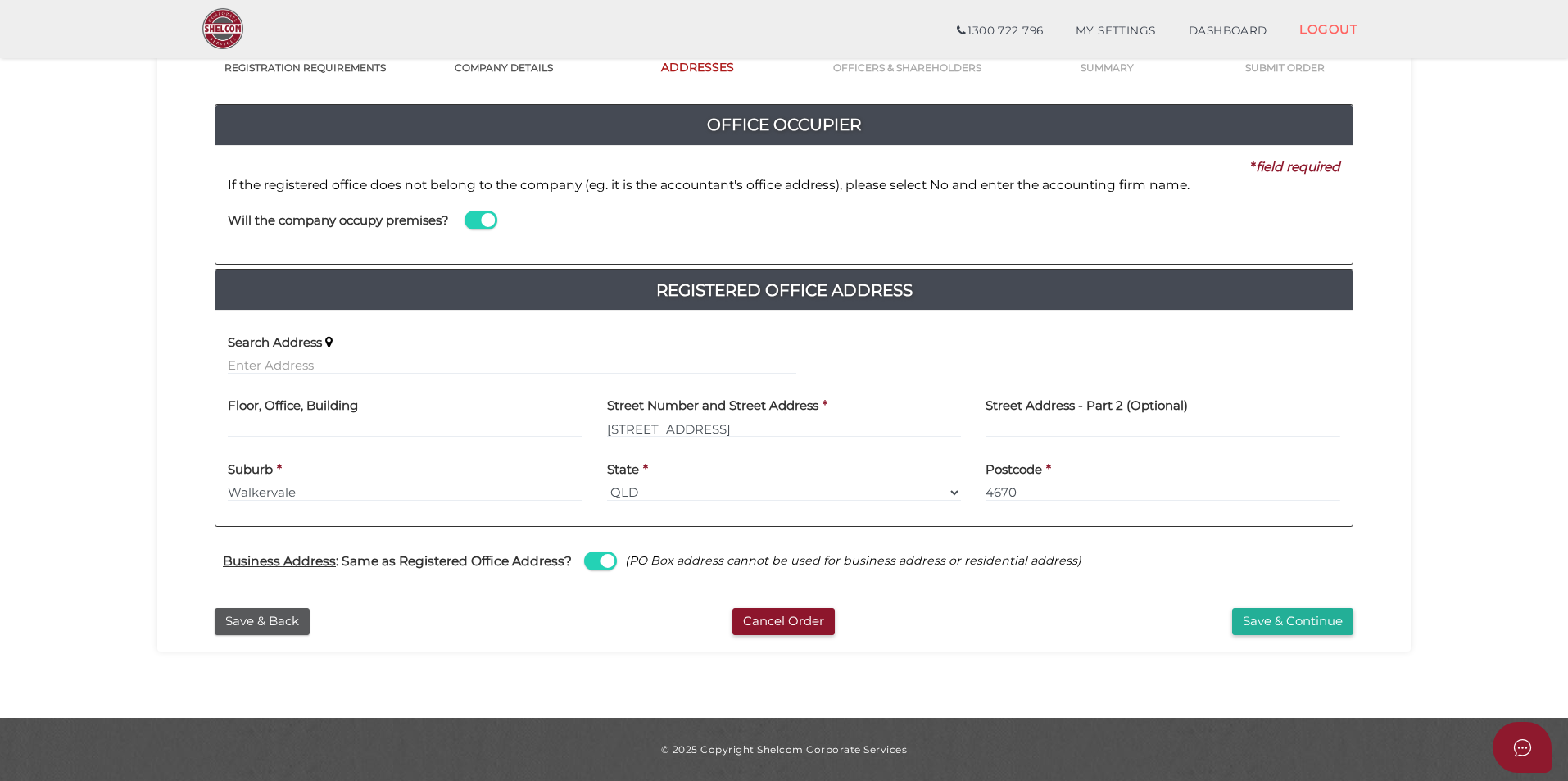
click at [886, 442] on div "Street Number and Street Address * 73 Pitt Street" at bounding box center [784, 418] width 379 height 64
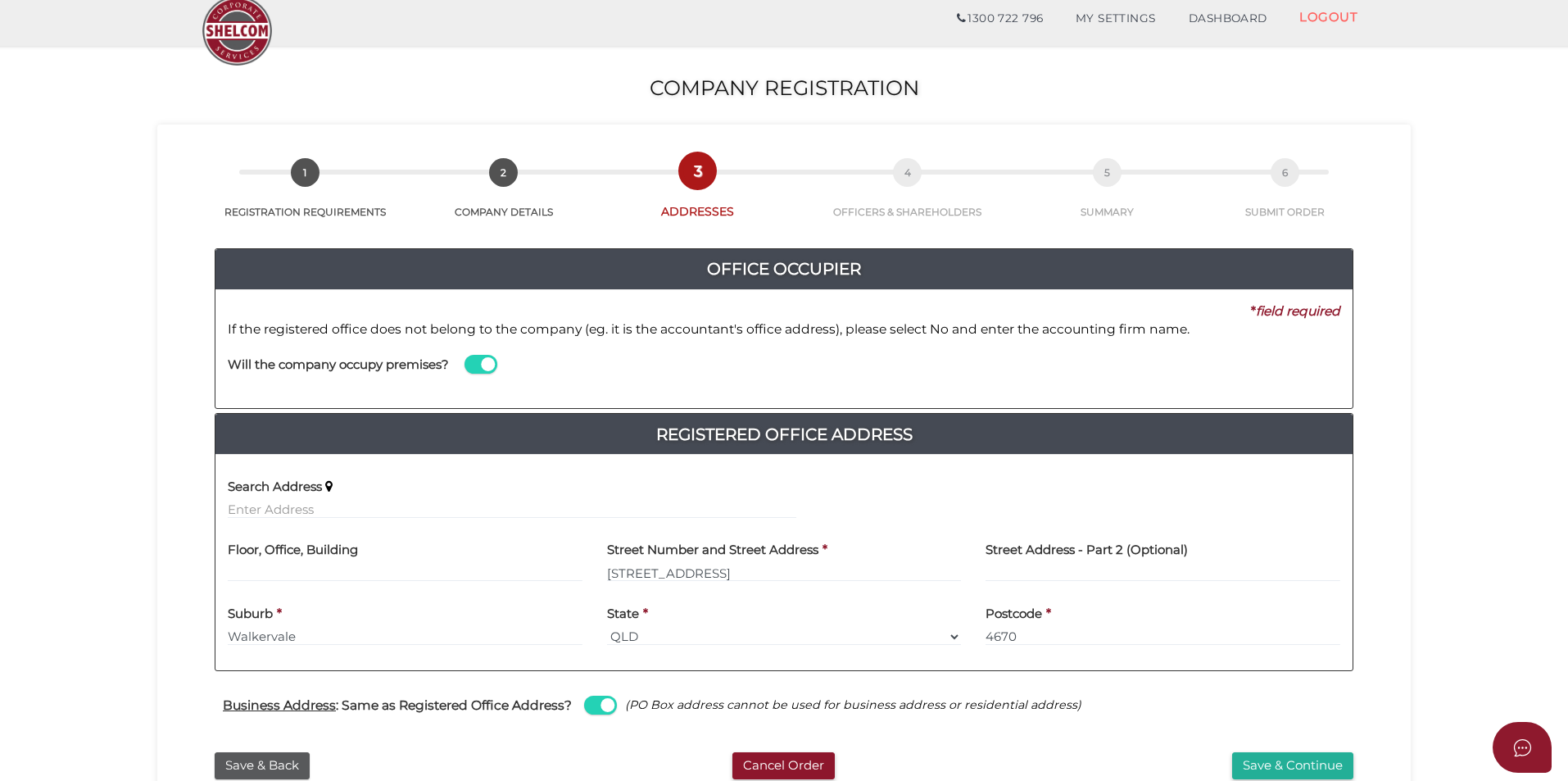
scroll to position [0, 0]
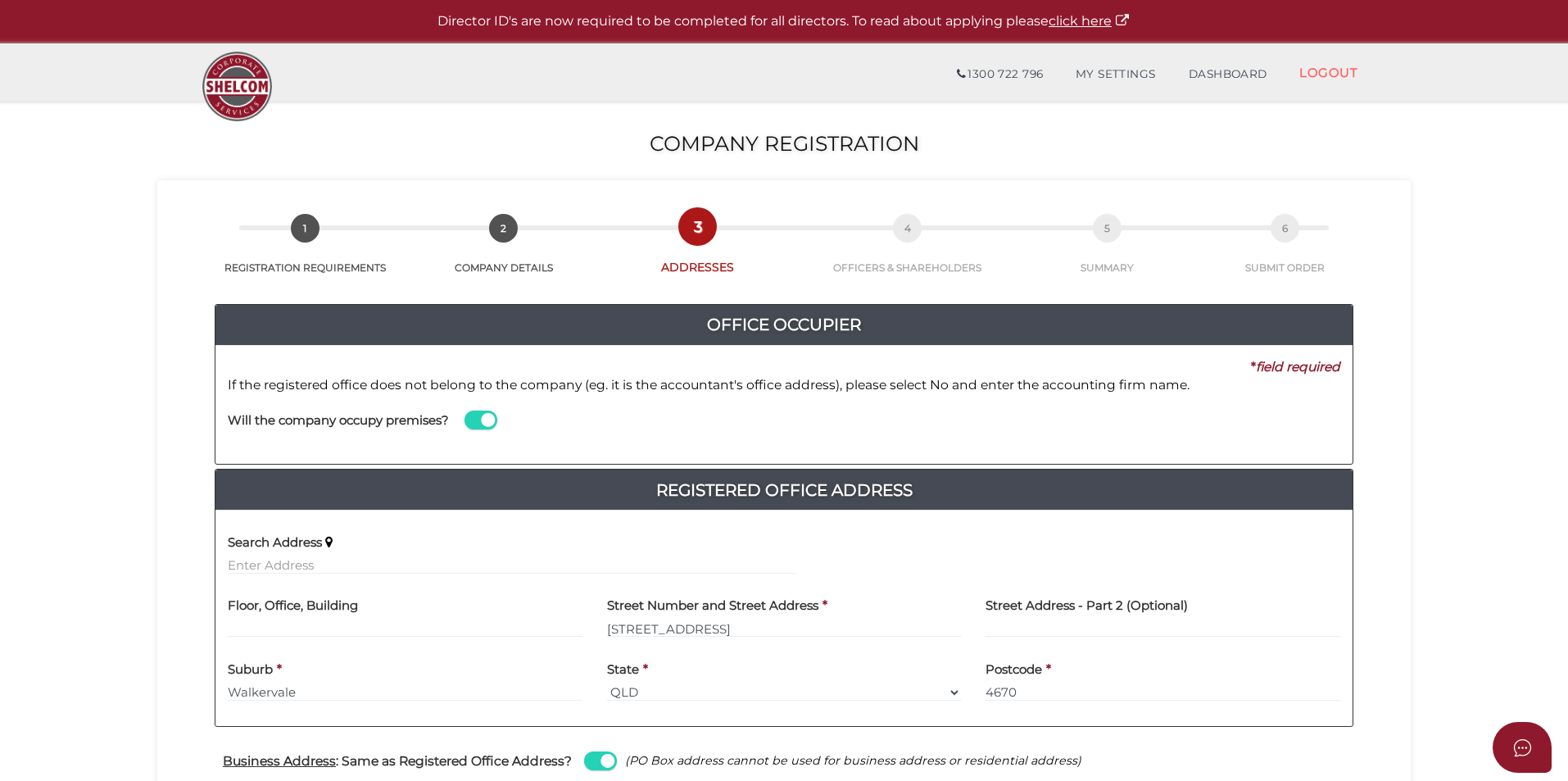
click at [482, 422] on span at bounding box center [480, 419] width 33 height 19
click at [0, 0] on input "checkbox" at bounding box center [0, 0] width 0 height 0
click at [482, 422] on span at bounding box center [480, 419] width 33 height 19
click at [0, 0] on input "checkbox" at bounding box center [0, 0] width 0 height 0
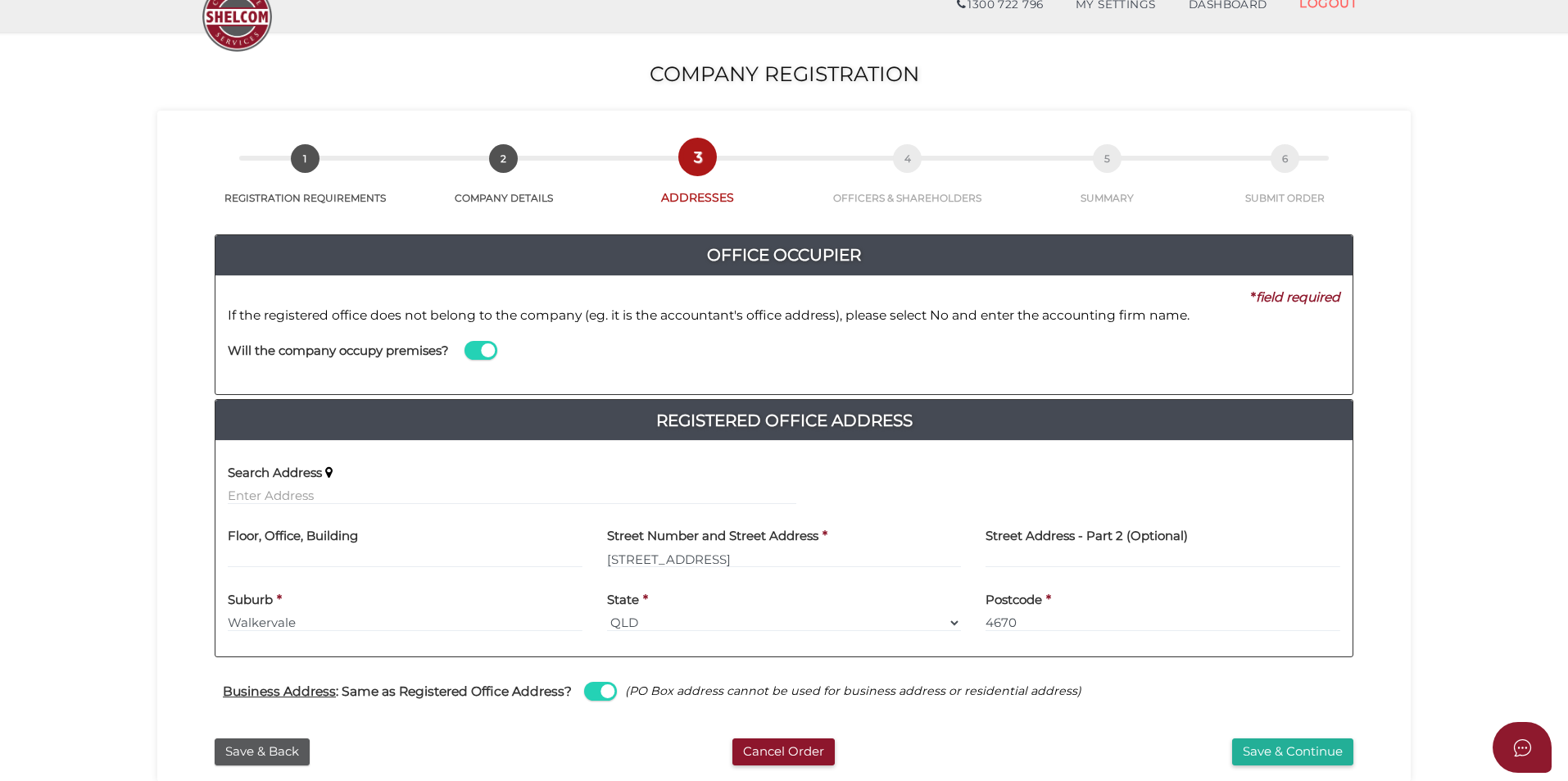
scroll to position [142, 0]
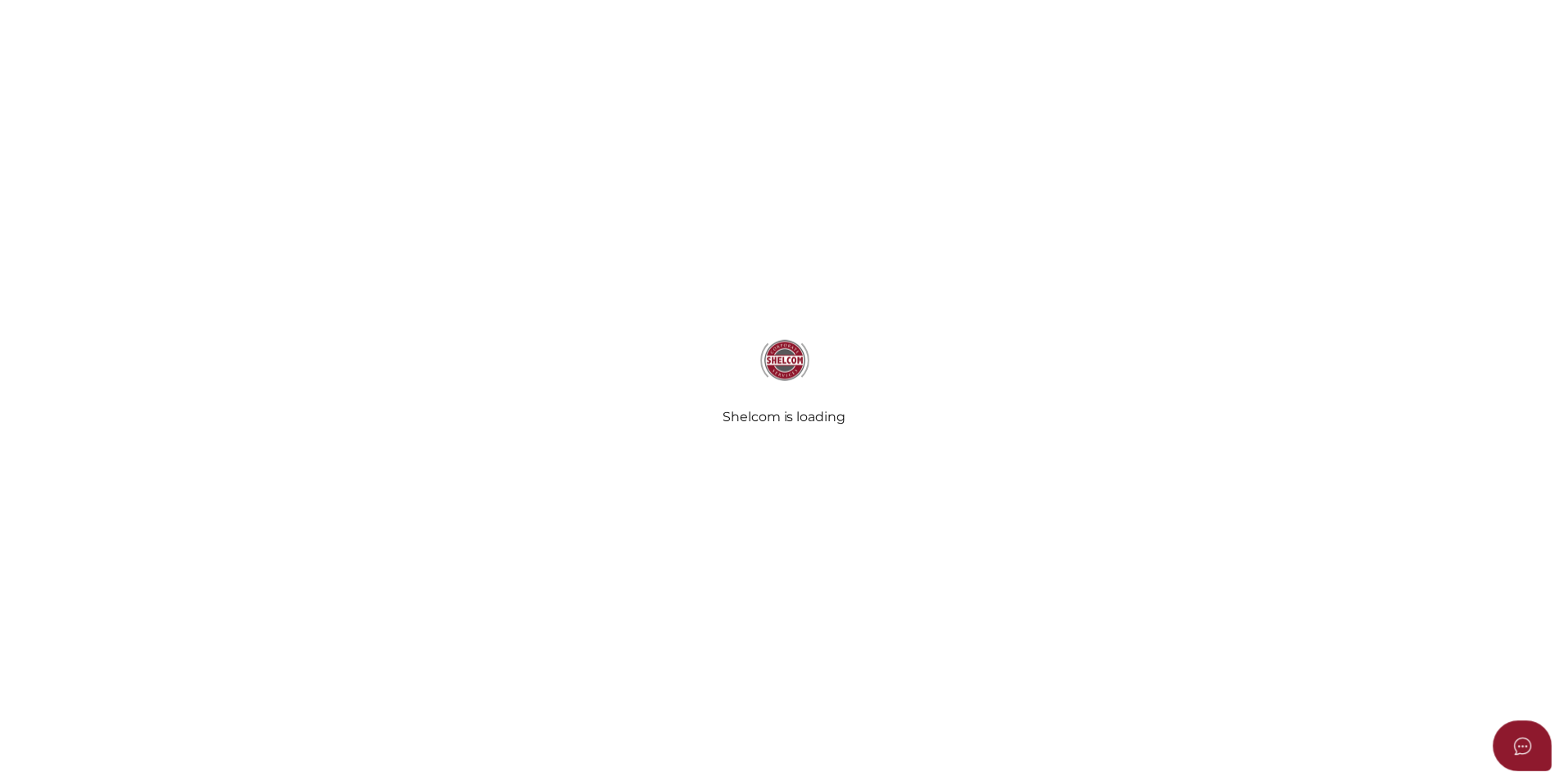
scroll to position [200, 0]
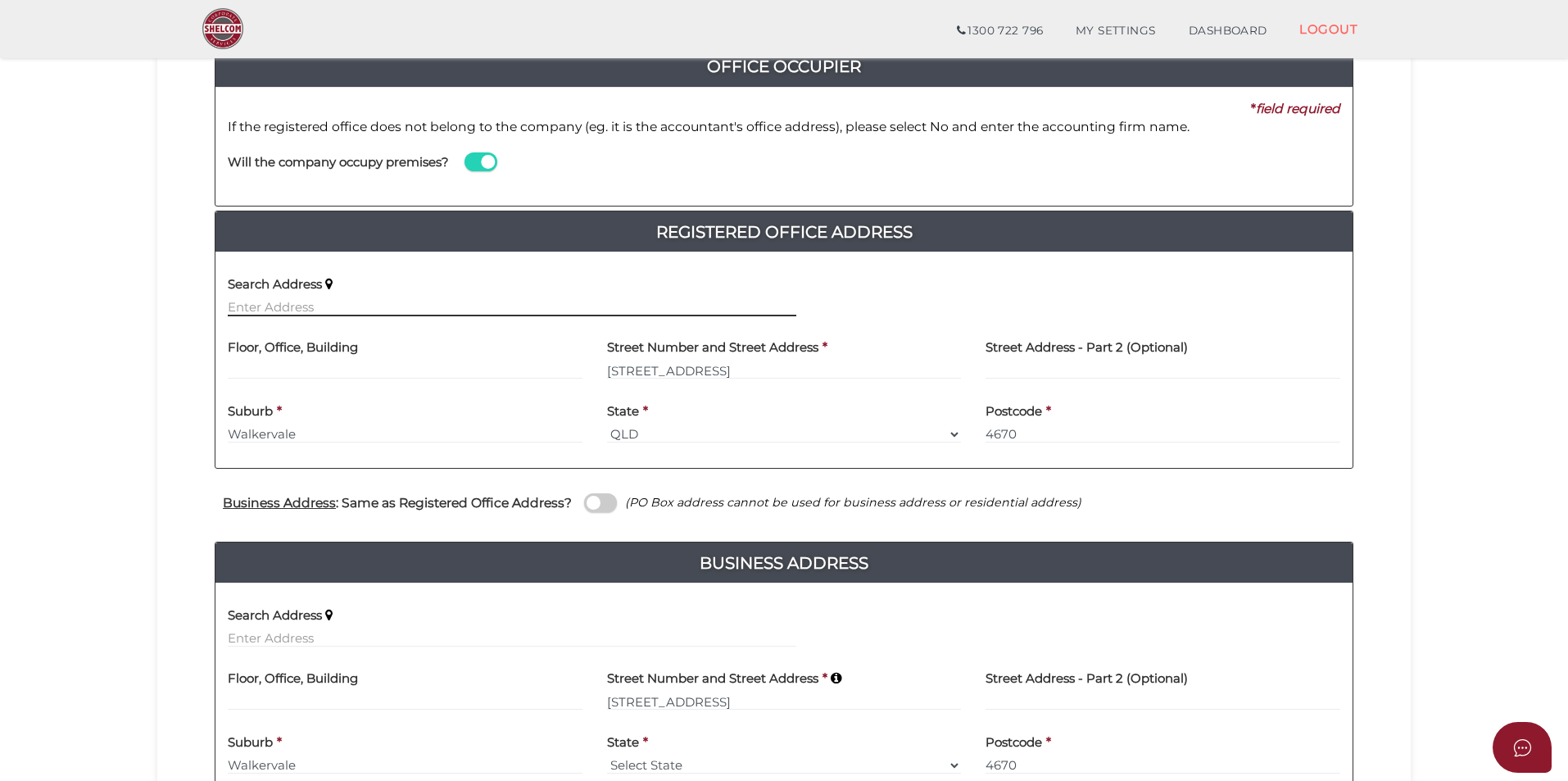
click at [448, 310] on input "text" at bounding box center [511, 308] width 569 height 18
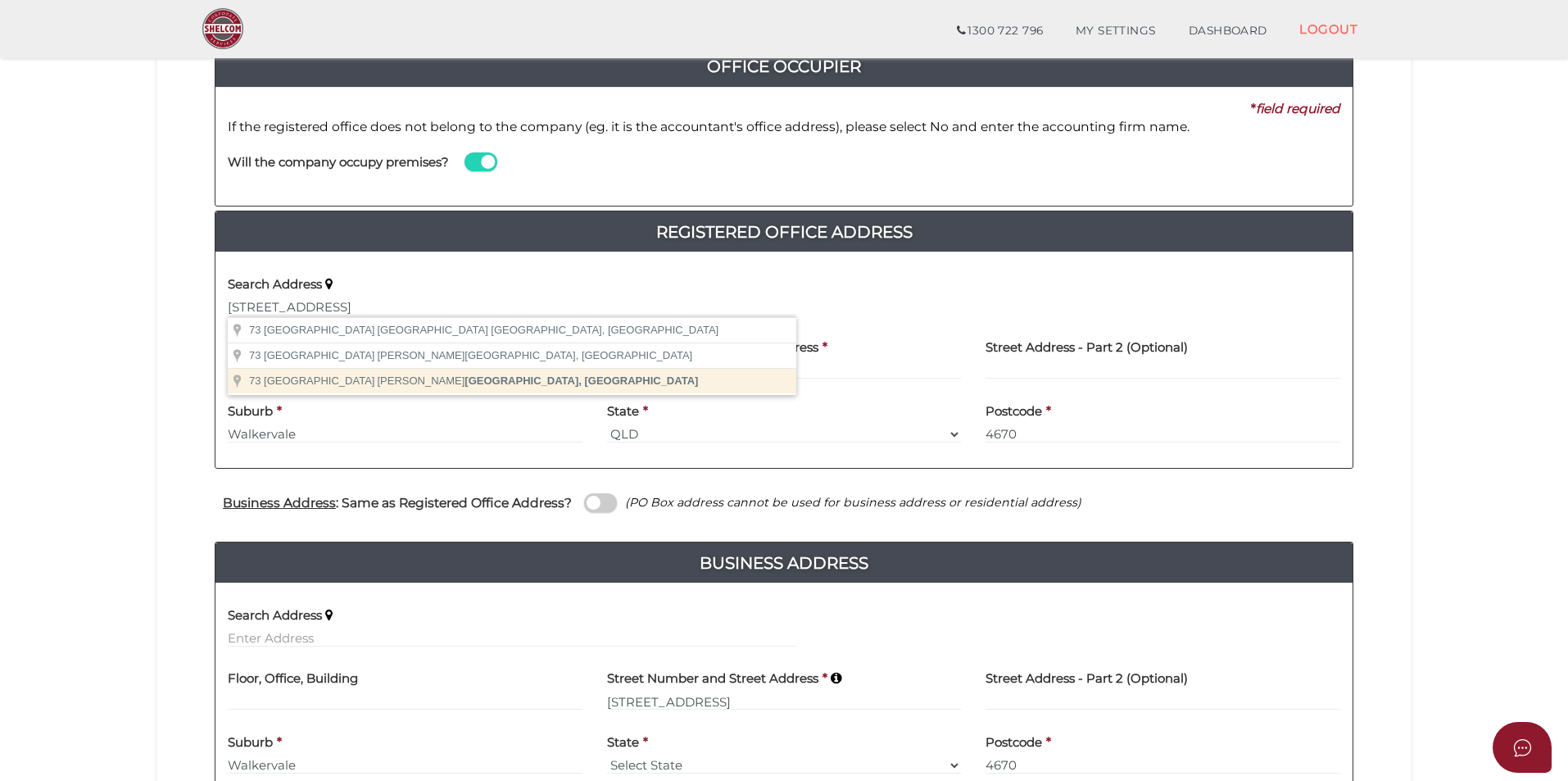
type input "[STREET_ADDRESS]"
type input "Walkervale"
select select "QLD"
type input "4670"
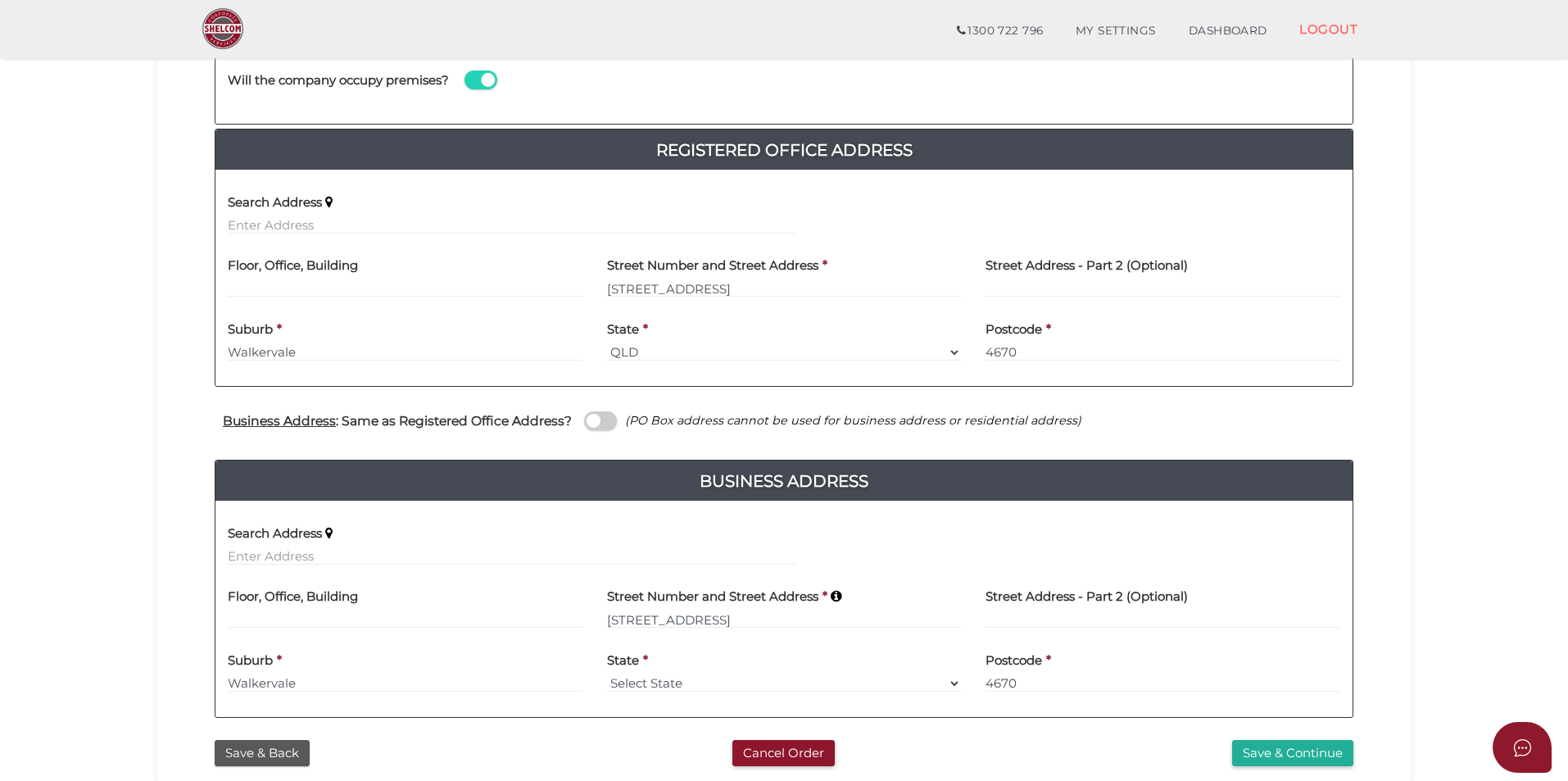
click at [597, 417] on span at bounding box center [600, 420] width 33 height 19
click at [0, 0] on input "checkbox" at bounding box center [0, 0] width 0 height 0
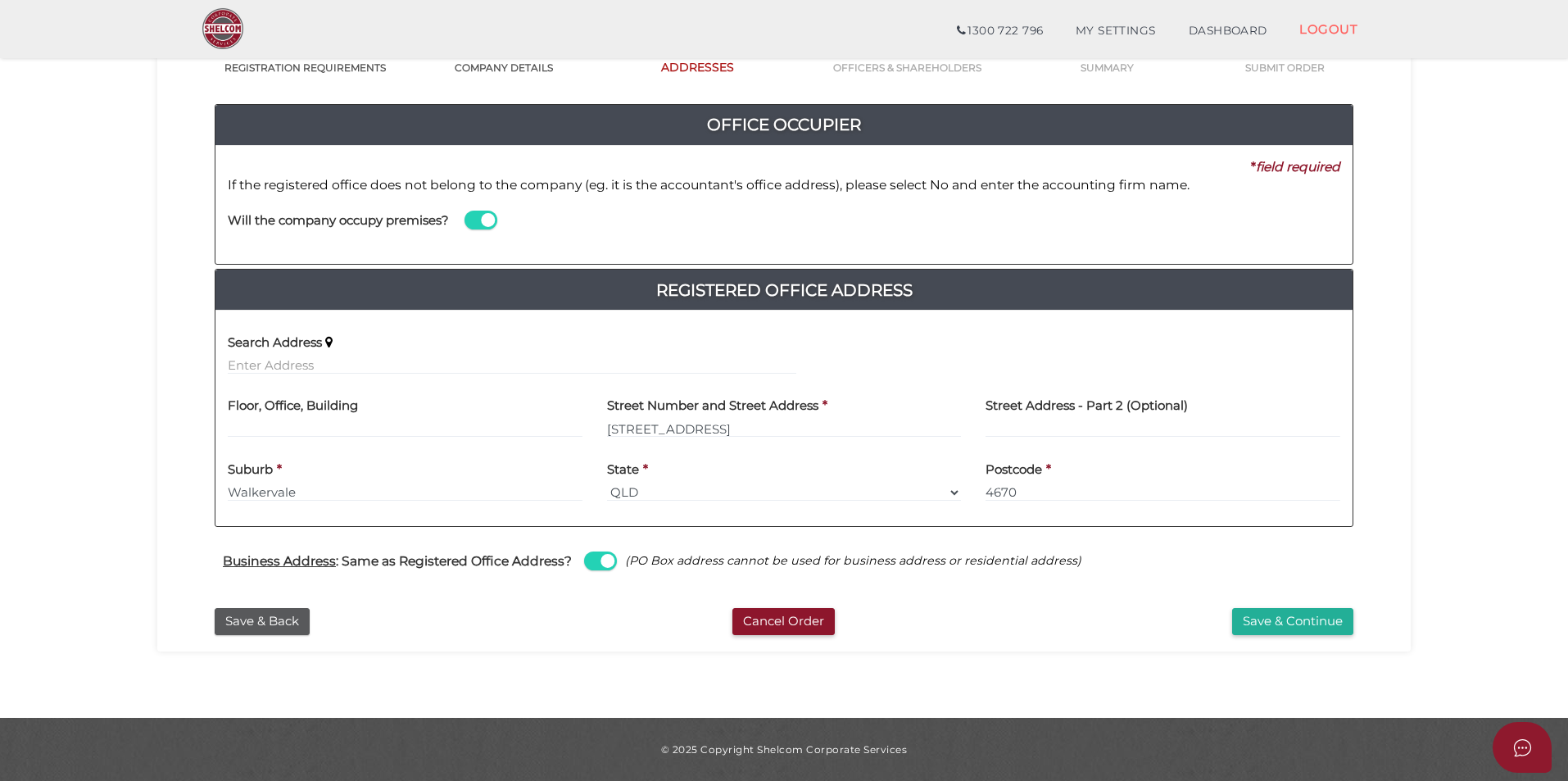
scroll to position [142, 0]
click at [1272, 614] on button "Save & Continue" at bounding box center [1292, 621] width 121 height 27
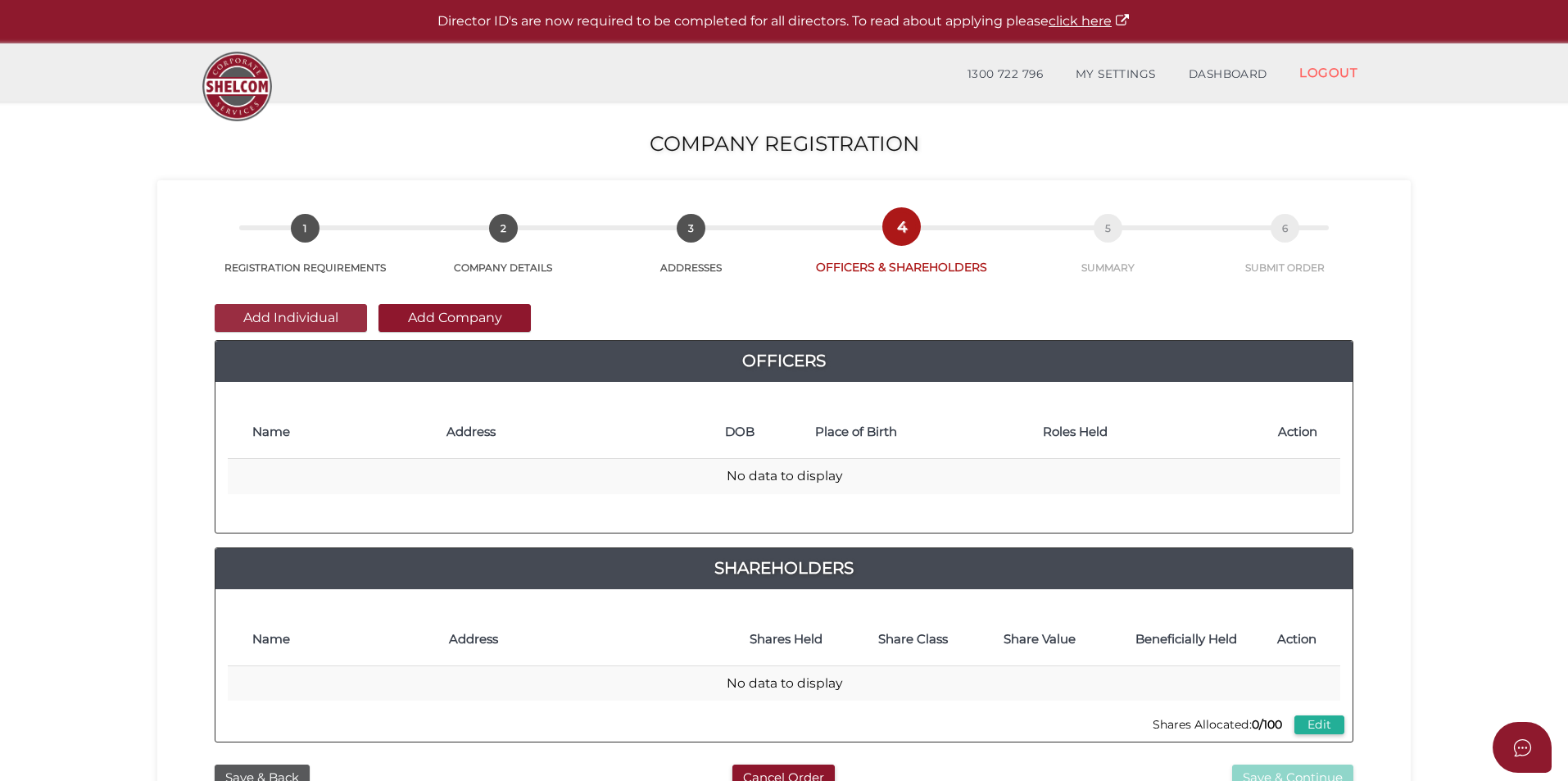
click at [307, 321] on button "Add Individual" at bounding box center [291, 318] width 153 height 28
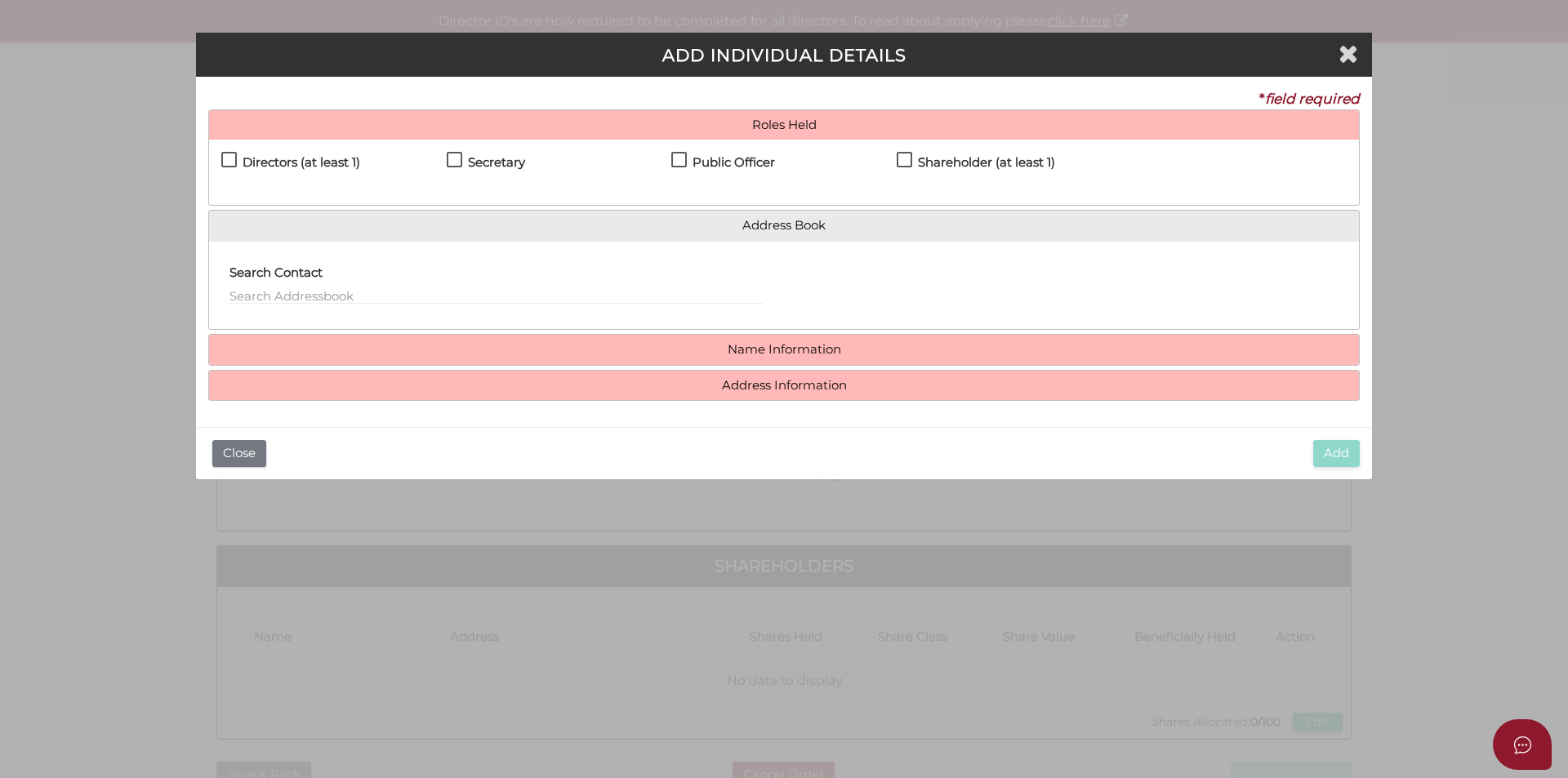
click at [307, 165] on h4 "Directors (at least 1)" at bounding box center [302, 163] width 118 height 14
checkbox input "true"
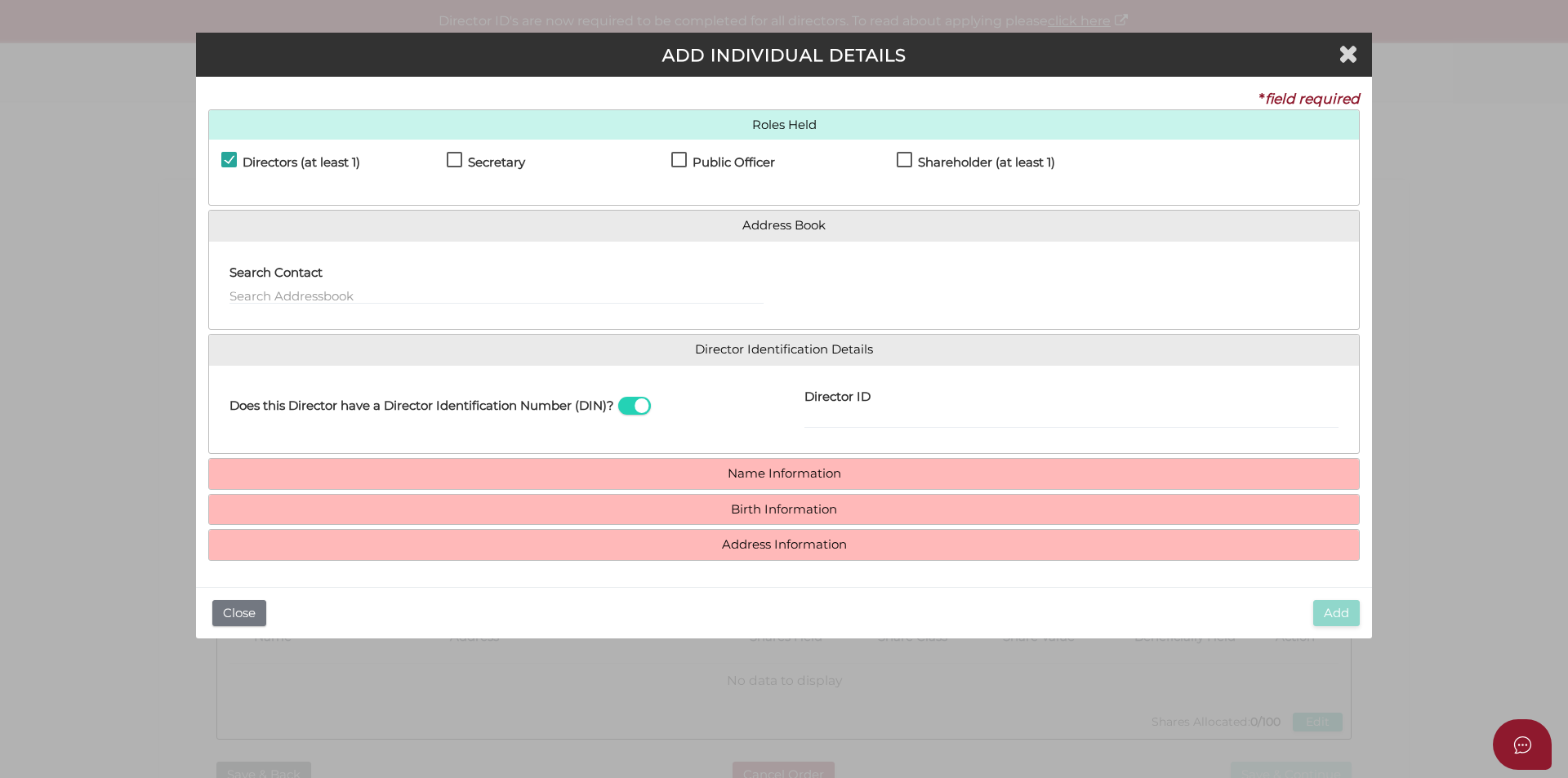
click at [485, 162] on h4 "Secretary" at bounding box center [496, 163] width 57 height 14
checkbox input "true"
click at [766, 167] on h4 "Public Officer" at bounding box center [734, 163] width 83 height 14
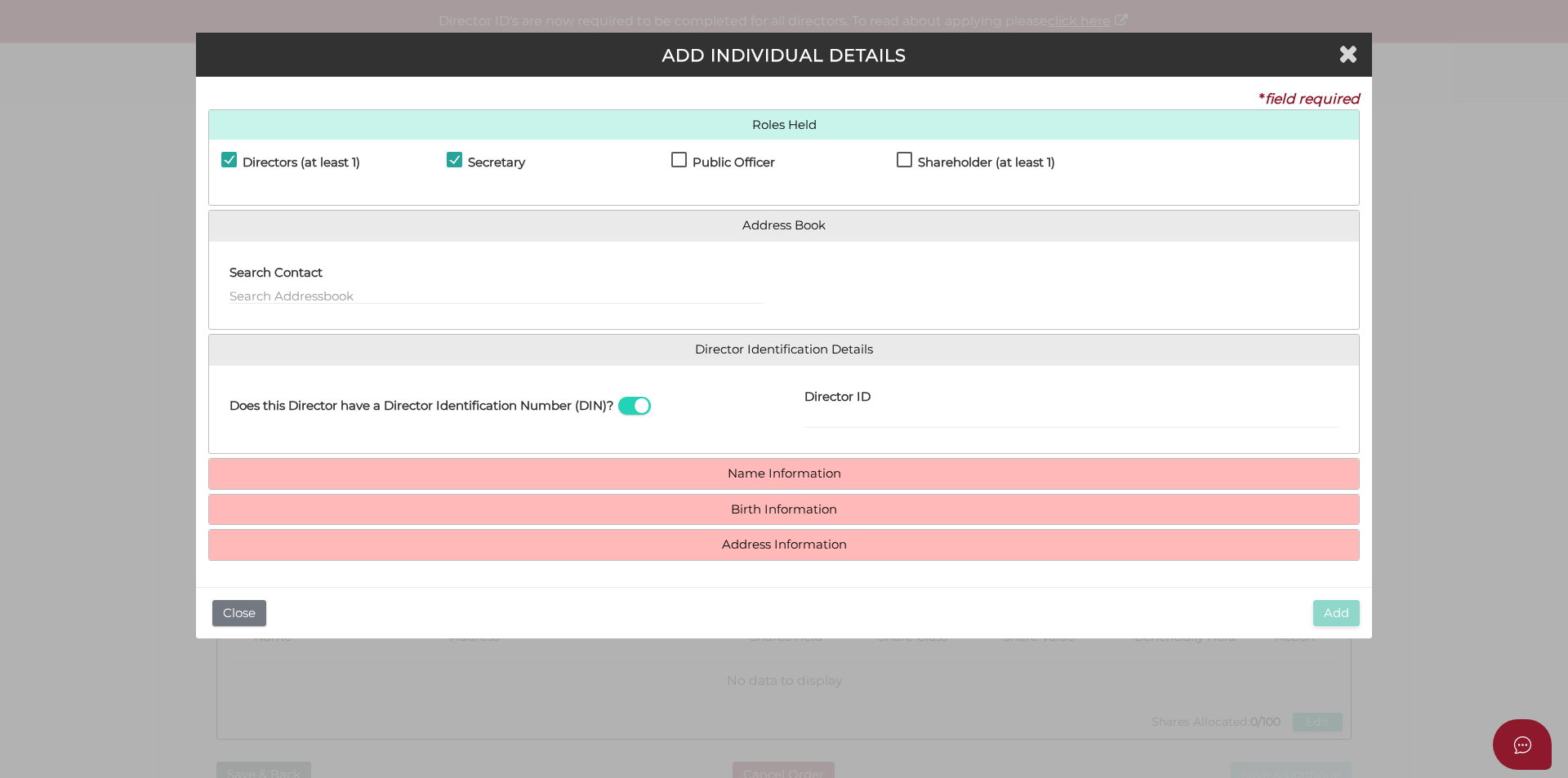
checkbox input "true"
click at [960, 161] on h4 "Shareholder (at least 1)" at bounding box center [986, 163] width 138 height 14
checkbox input "true"
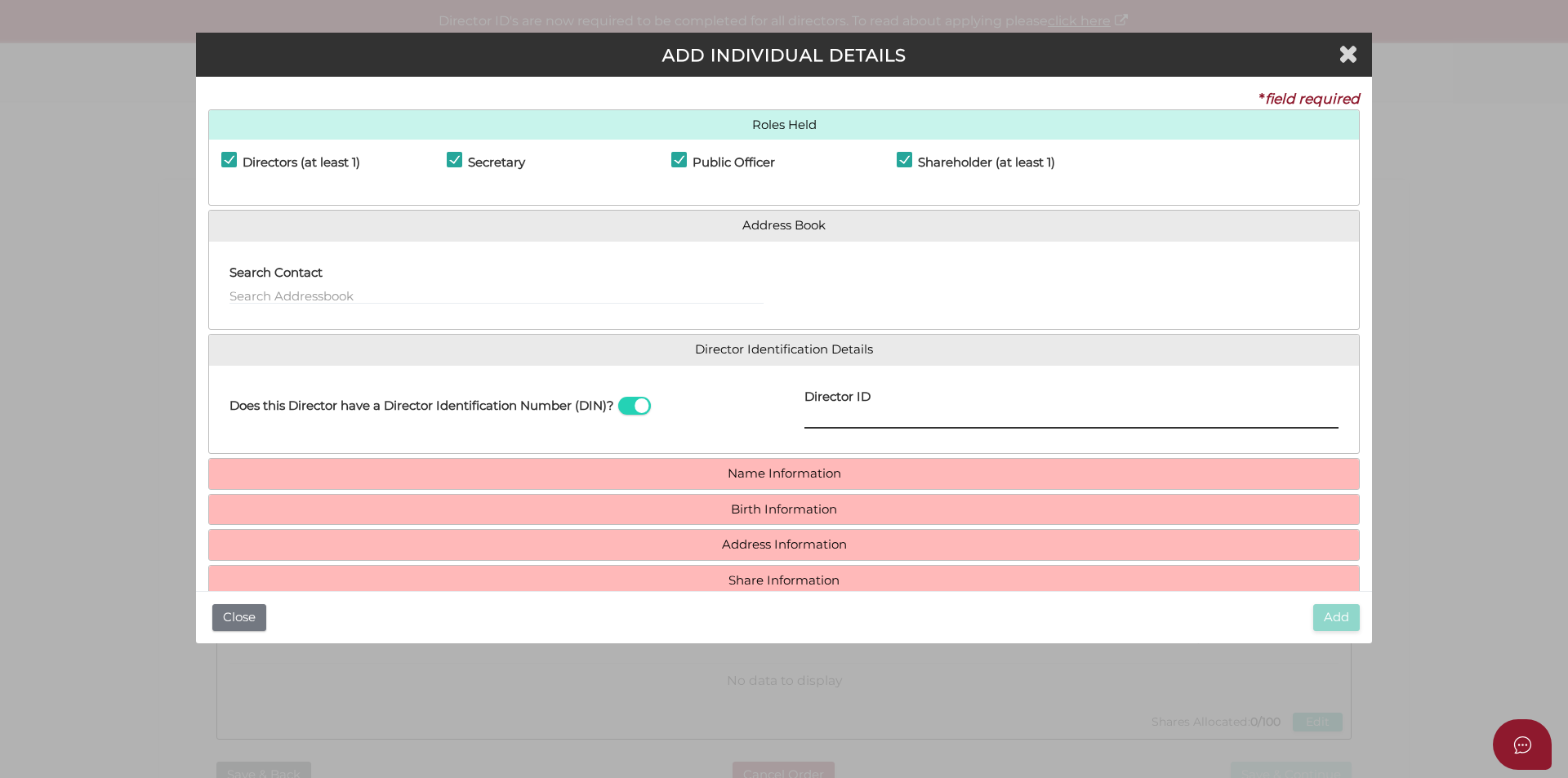
click at [837, 416] on input "Director ID" at bounding box center [1072, 419] width 534 height 18
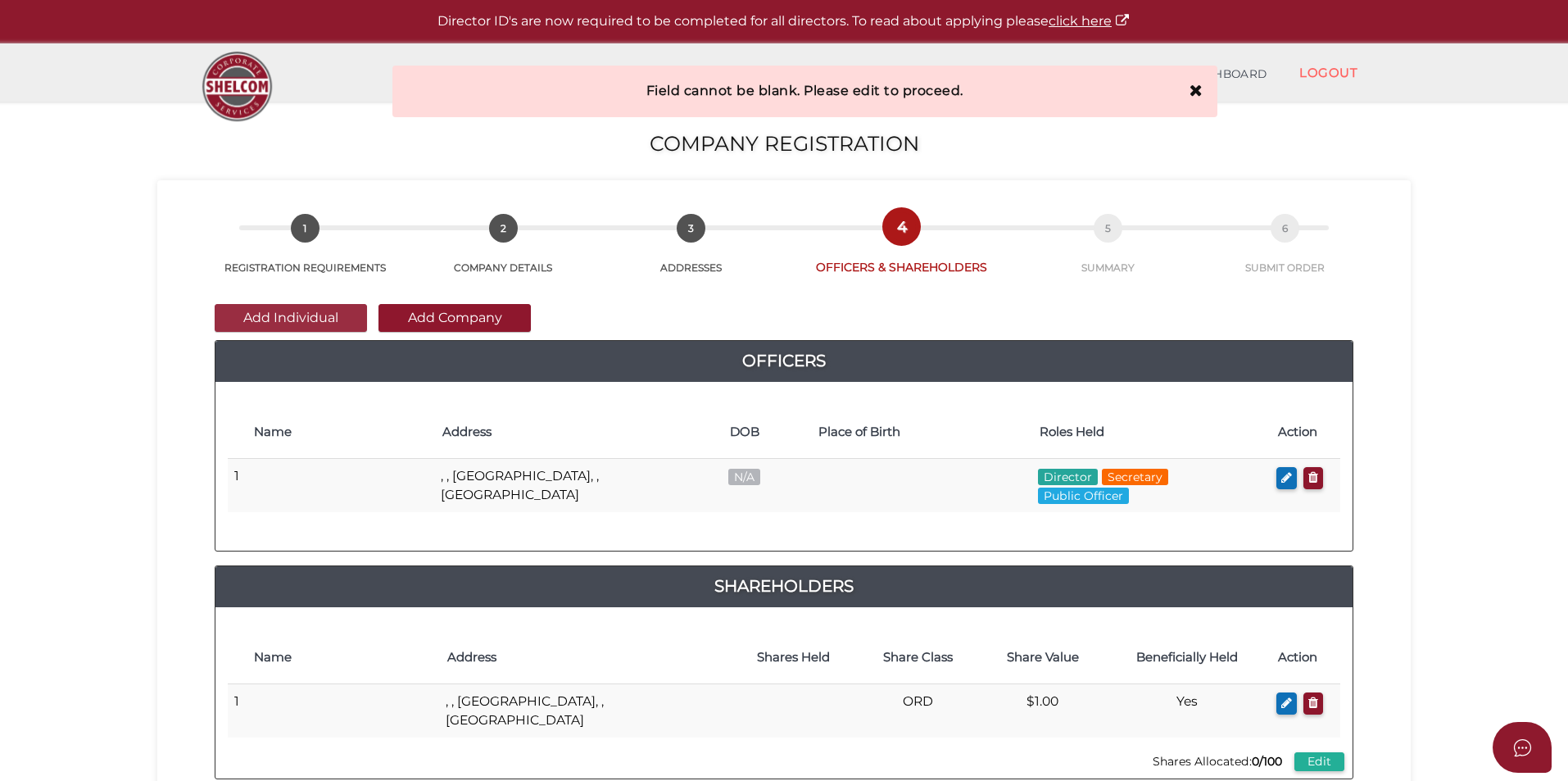
click at [298, 318] on button "Add Individual" at bounding box center [291, 318] width 153 height 28
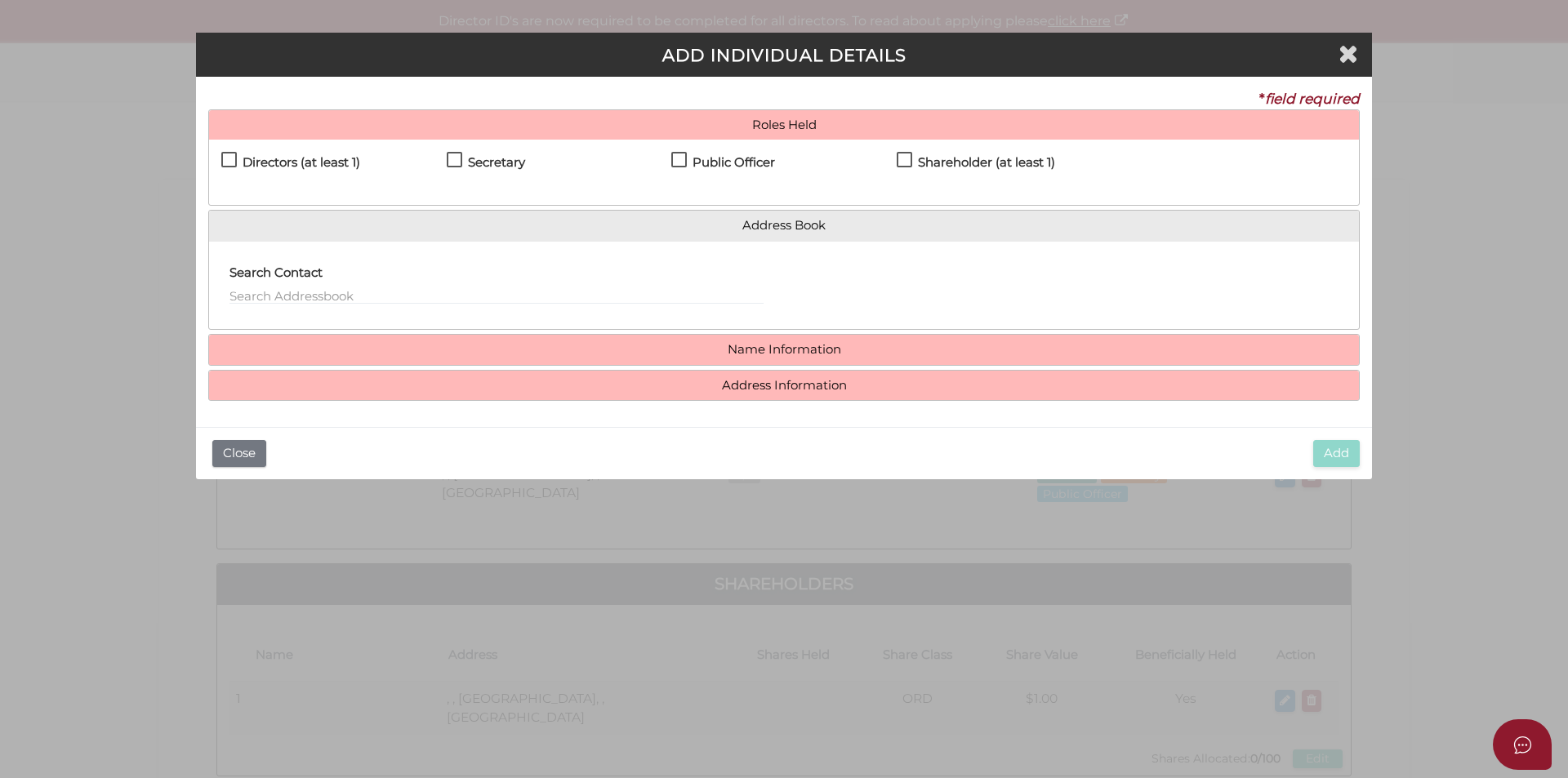
click at [320, 149] on div "Directors (at least 1) Secretary Public Officer Member Shareholder (at least 1)" at bounding box center [784, 172] width 1149 height 65
click at [310, 163] on h4 "Directors (at least 1)" at bounding box center [302, 163] width 118 height 14
checkbox input "true"
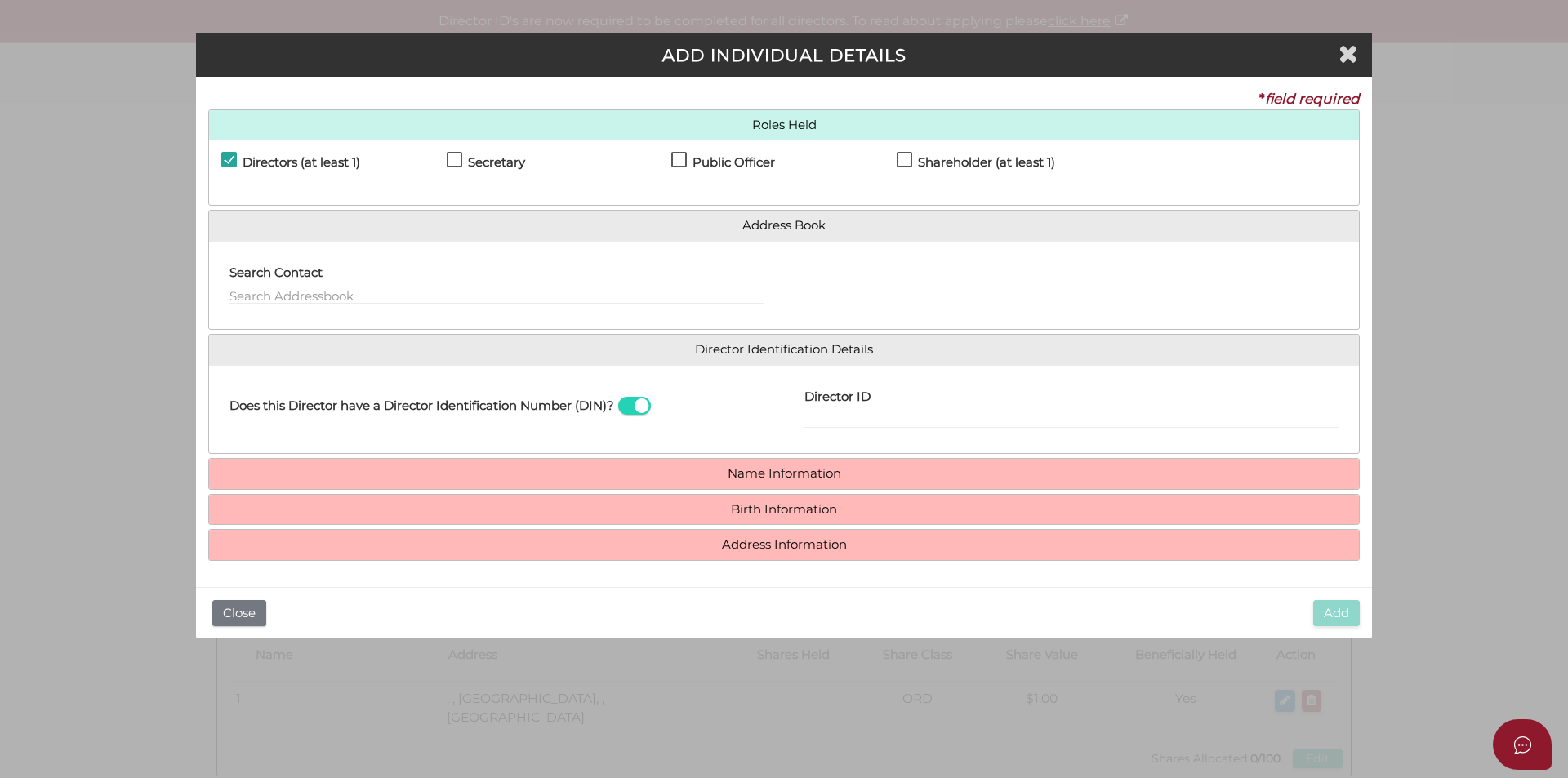
click at [486, 159] on h4 "Secretary" at bounding box center [496, 163] width 57 height 14
checkbox input "true"
click at [733, 163] on h4 "Public Officer" at bounding box center [734, 163] width 83 height 14
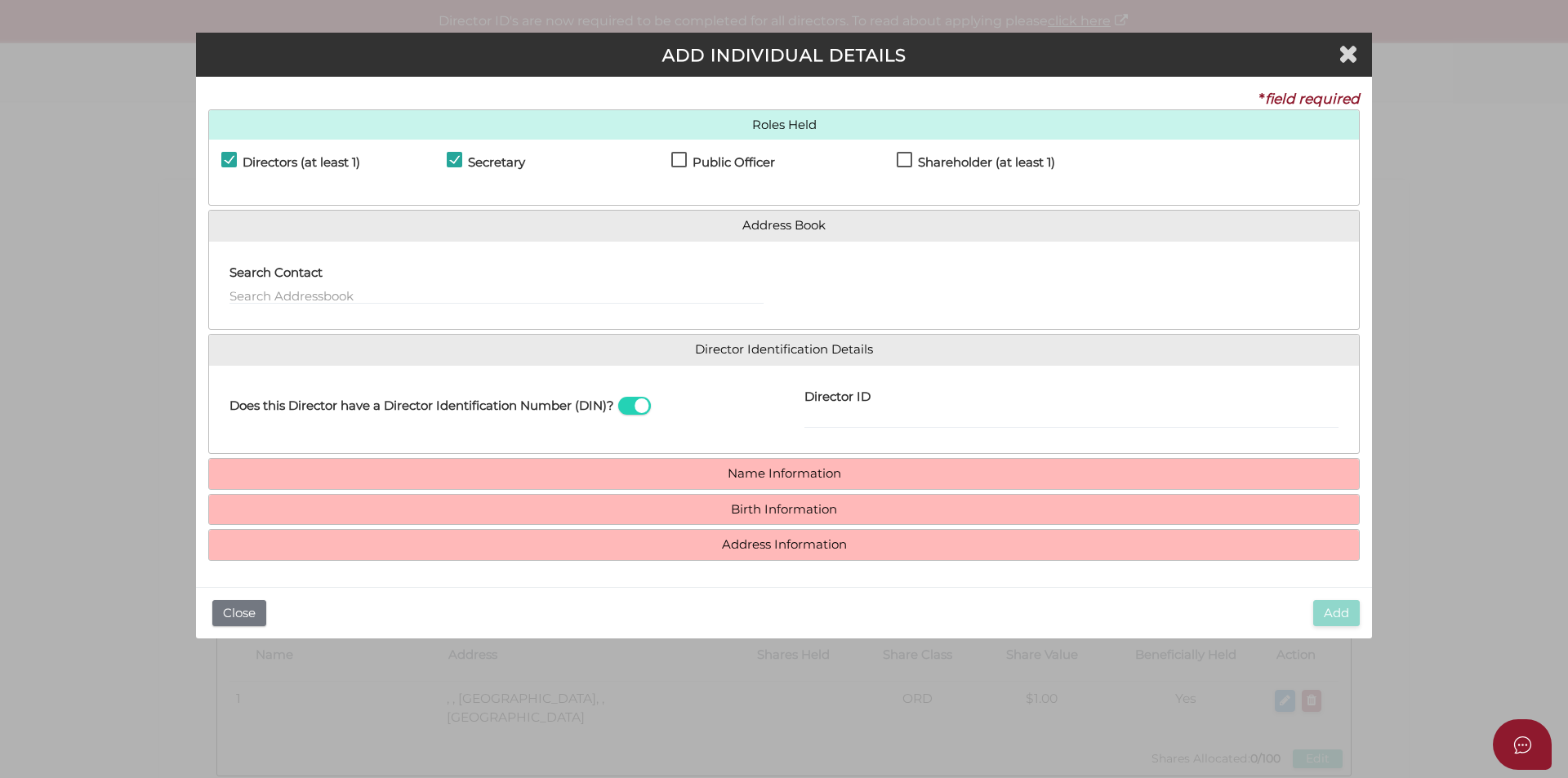
checkbox input "true"
click at [912, 167] on label "Shareholder (at least 1)" at bounding box center [976, 166] width 158 height 21
checkbox input "true"
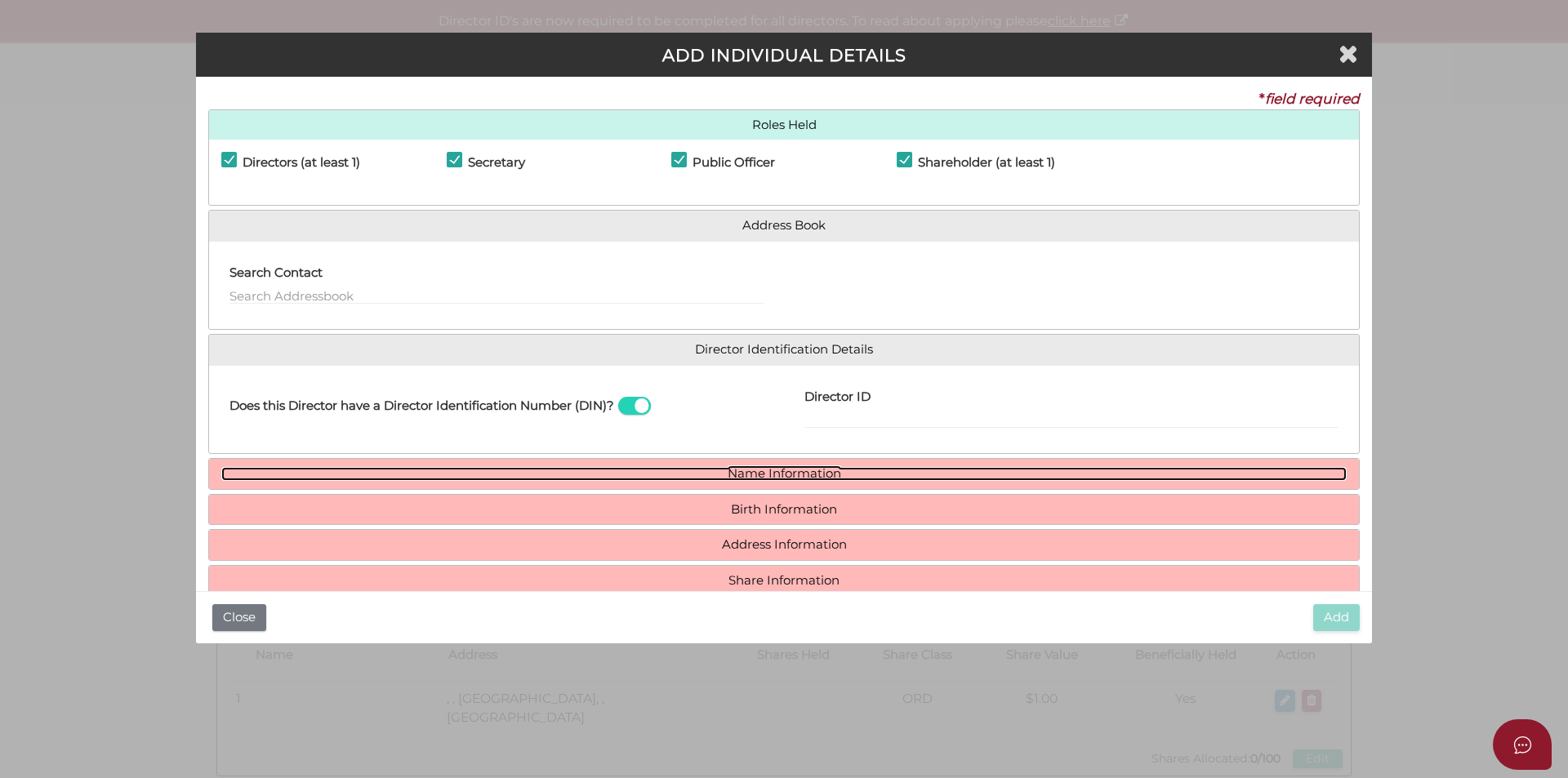
click at [767, 467] on link "Name Information" at bounding box center [783, 473] width 1125 height 14
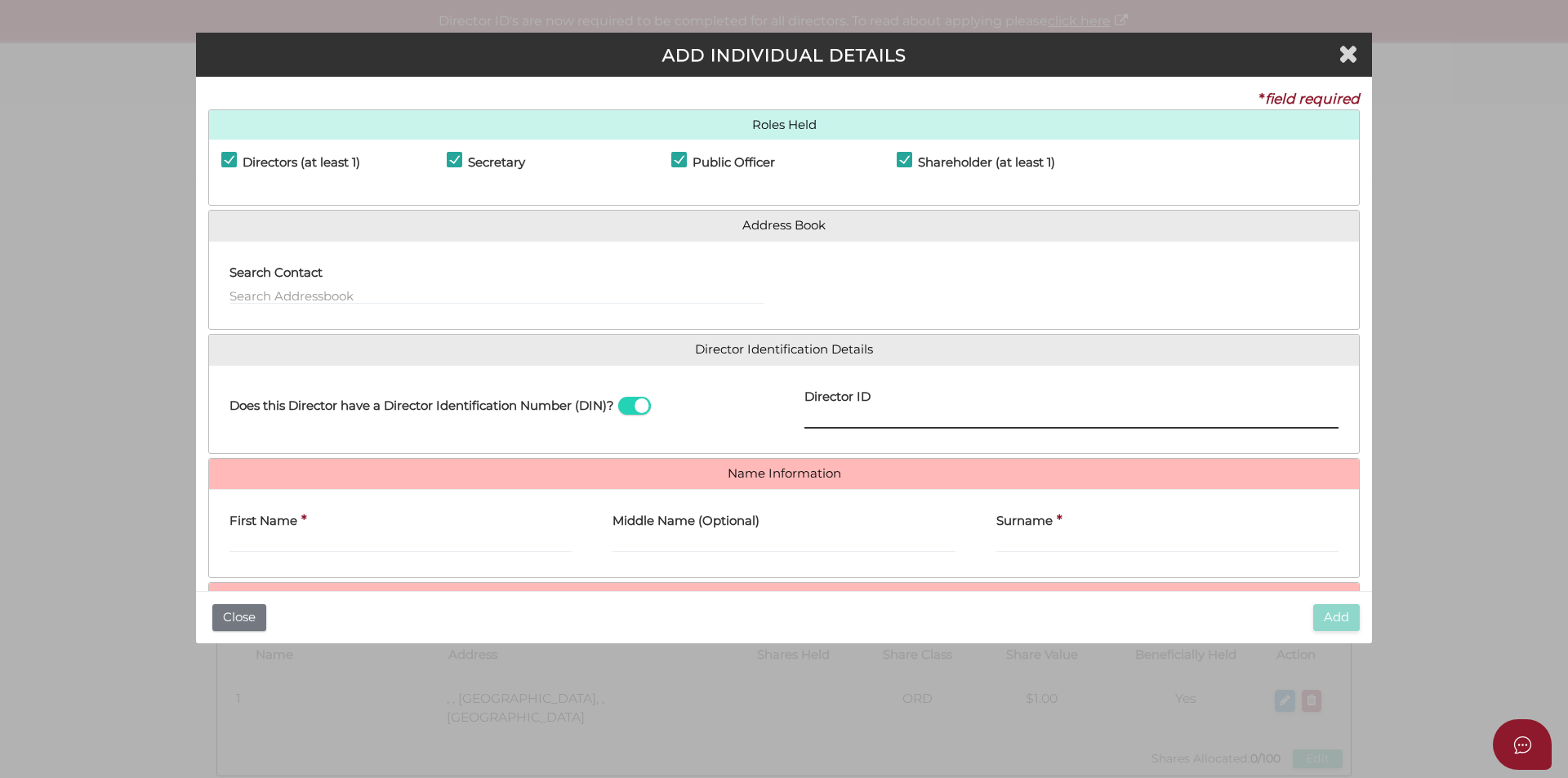
click at [807, 421] on input "Director ID" at bounding box center [1072, 419] width 534 height 18
click at [842, 414] on input "Director ID" at bounding box center [1072, 419] width 534 height 18
click at [922, 414] on input "Director ID" at bounding box center [1072, 419] width 534 height 18
click at [636, 403] on span at bounding box center [634, 406] width 32 height 19
click at [0, 0] on input "checkbox" at bounding box center [0, 0] width 0 height 0
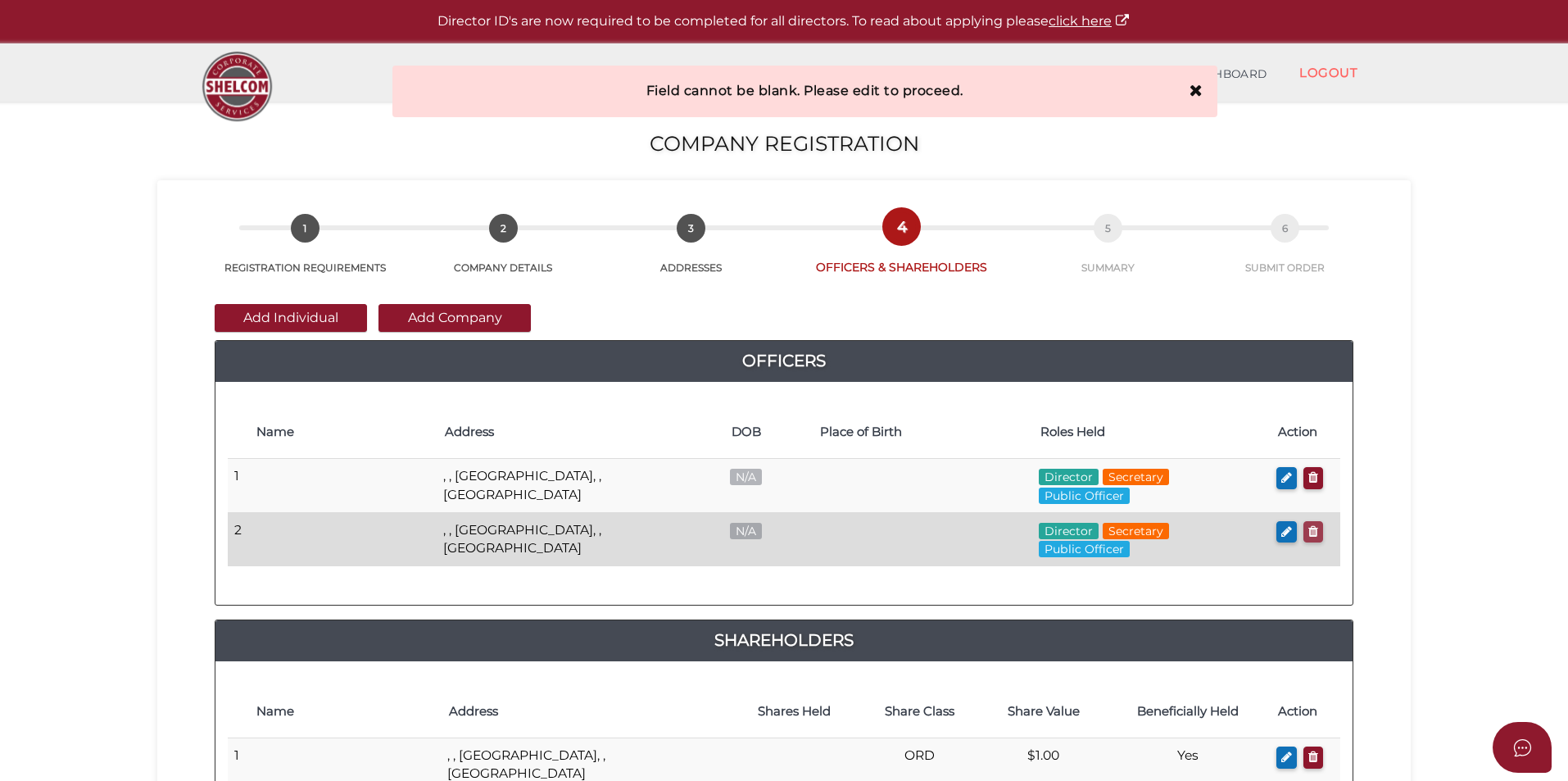
click at [1311, 526] on icon "button" at bounding box center [1313, 532] width 10 height 12
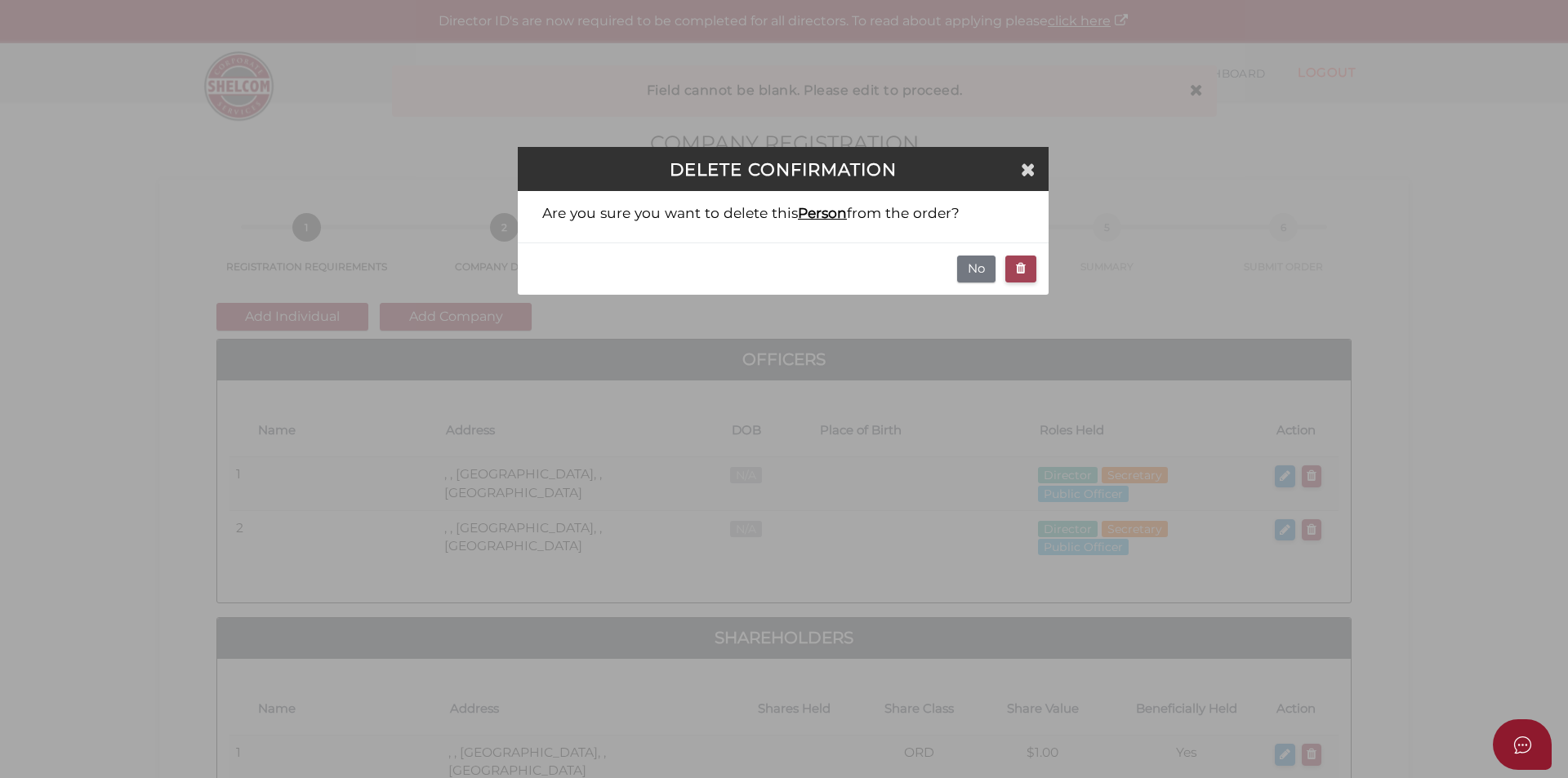
click at [1027, 261] on button "button" at bounding box center [1021, 268] width 31 height 27
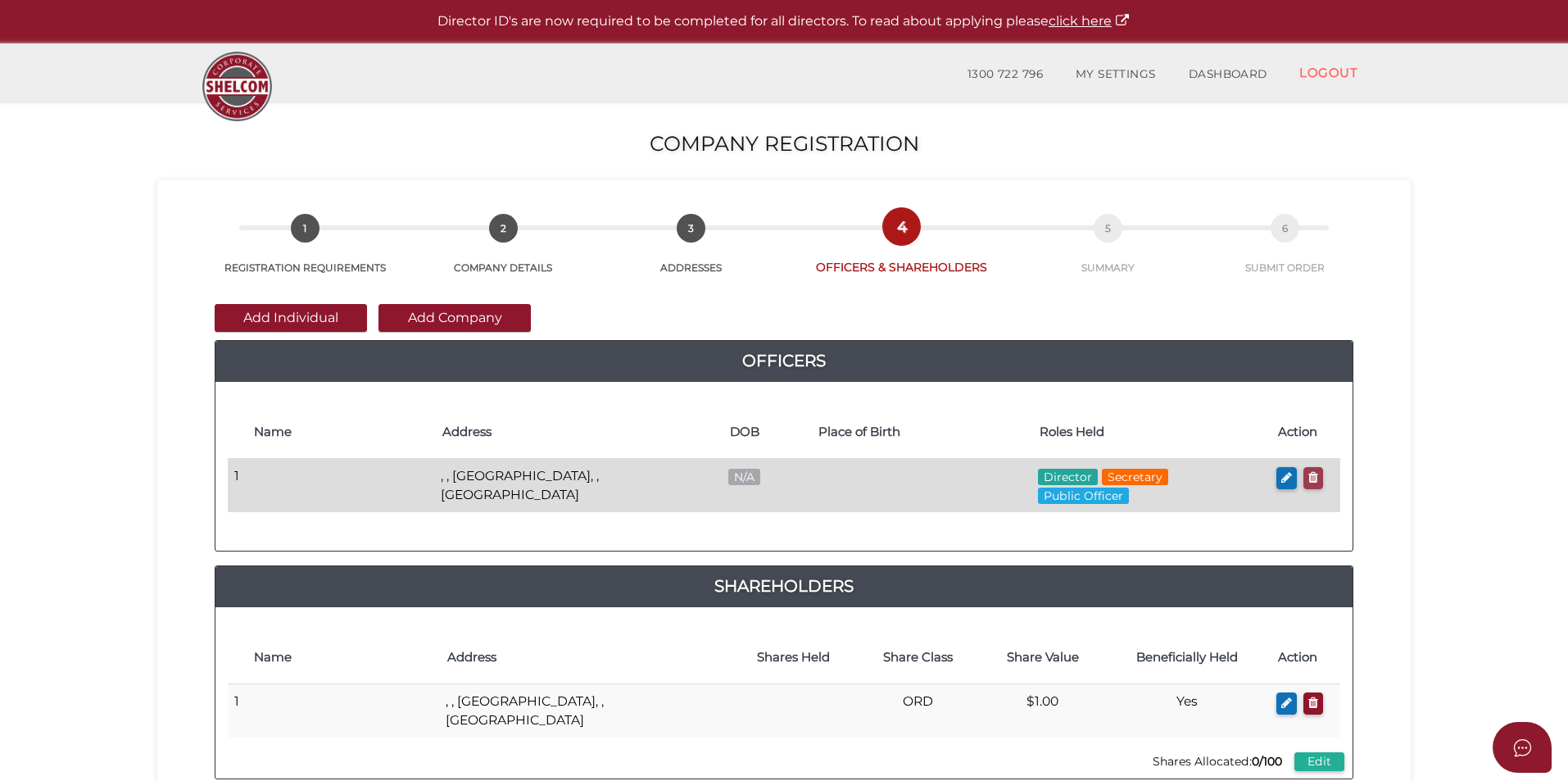
click at [1313, 477] on icon "button" at bounding box center [1313, 477] width 10 height 12
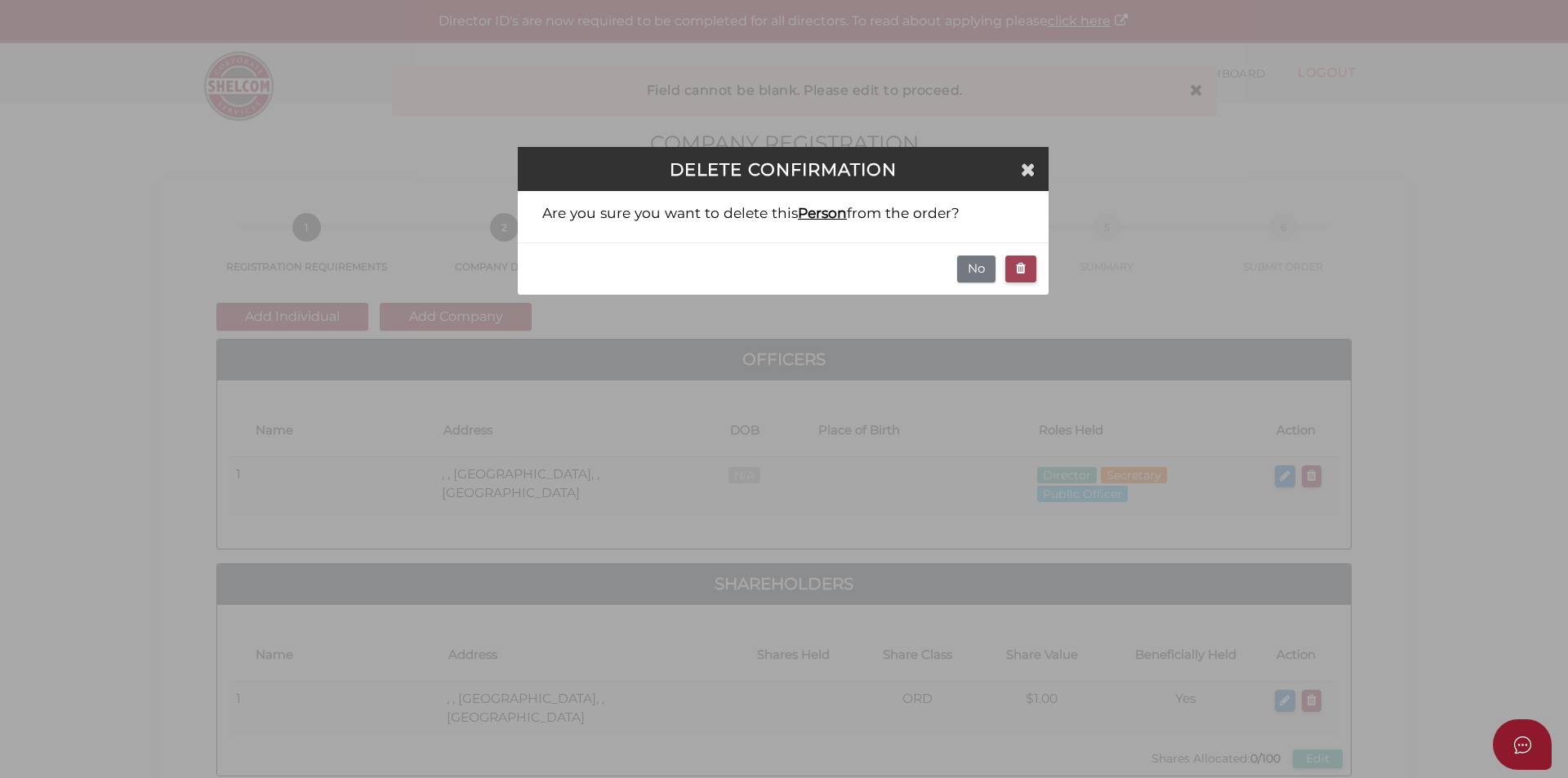
click at [1023, 273] on icon "button" at bounding box center [1021, 268] width 10 height 12
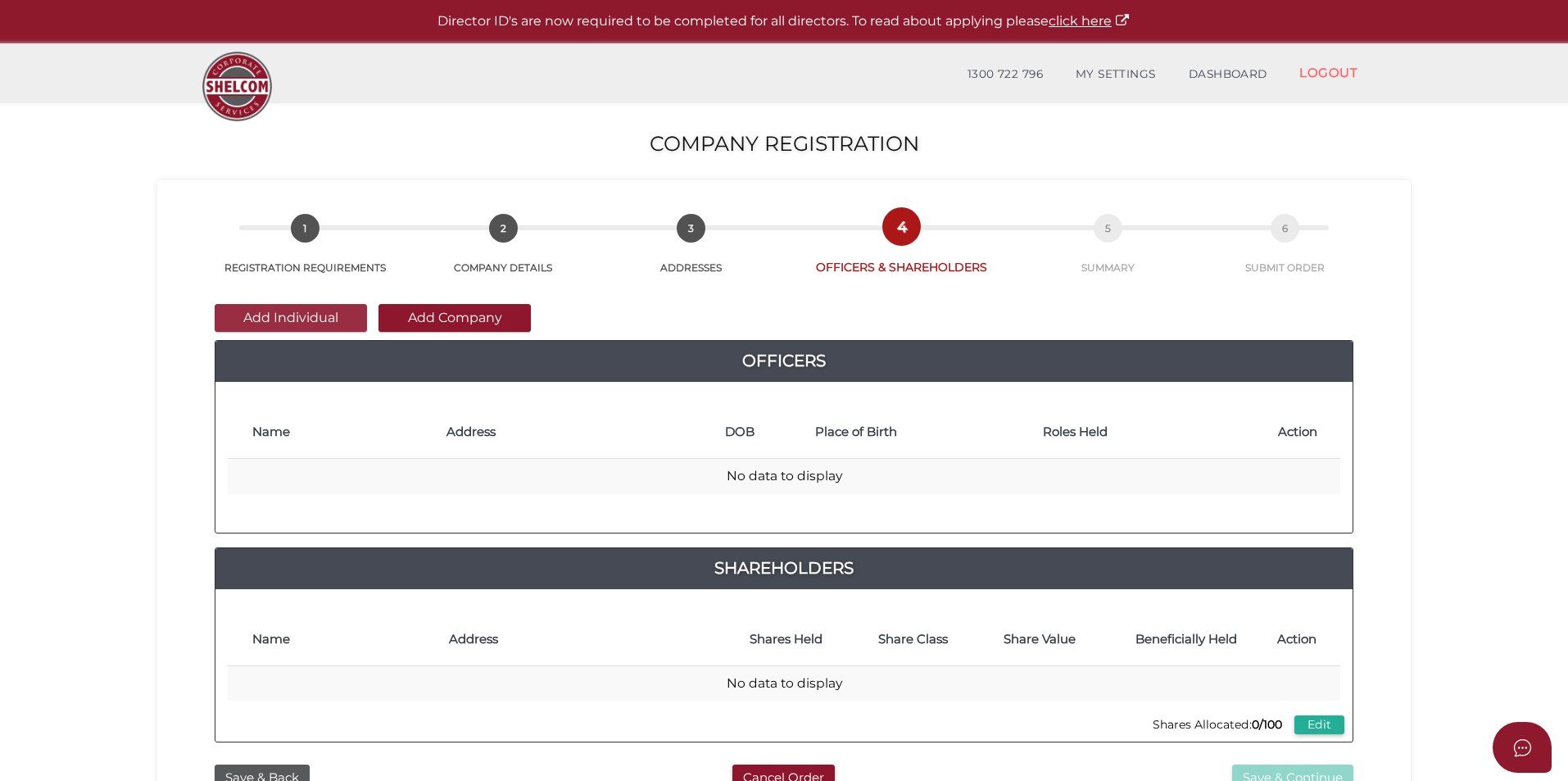
click at [286, 314] on button "Add Individual" at bounding box center [291, 318] width 153 height 28
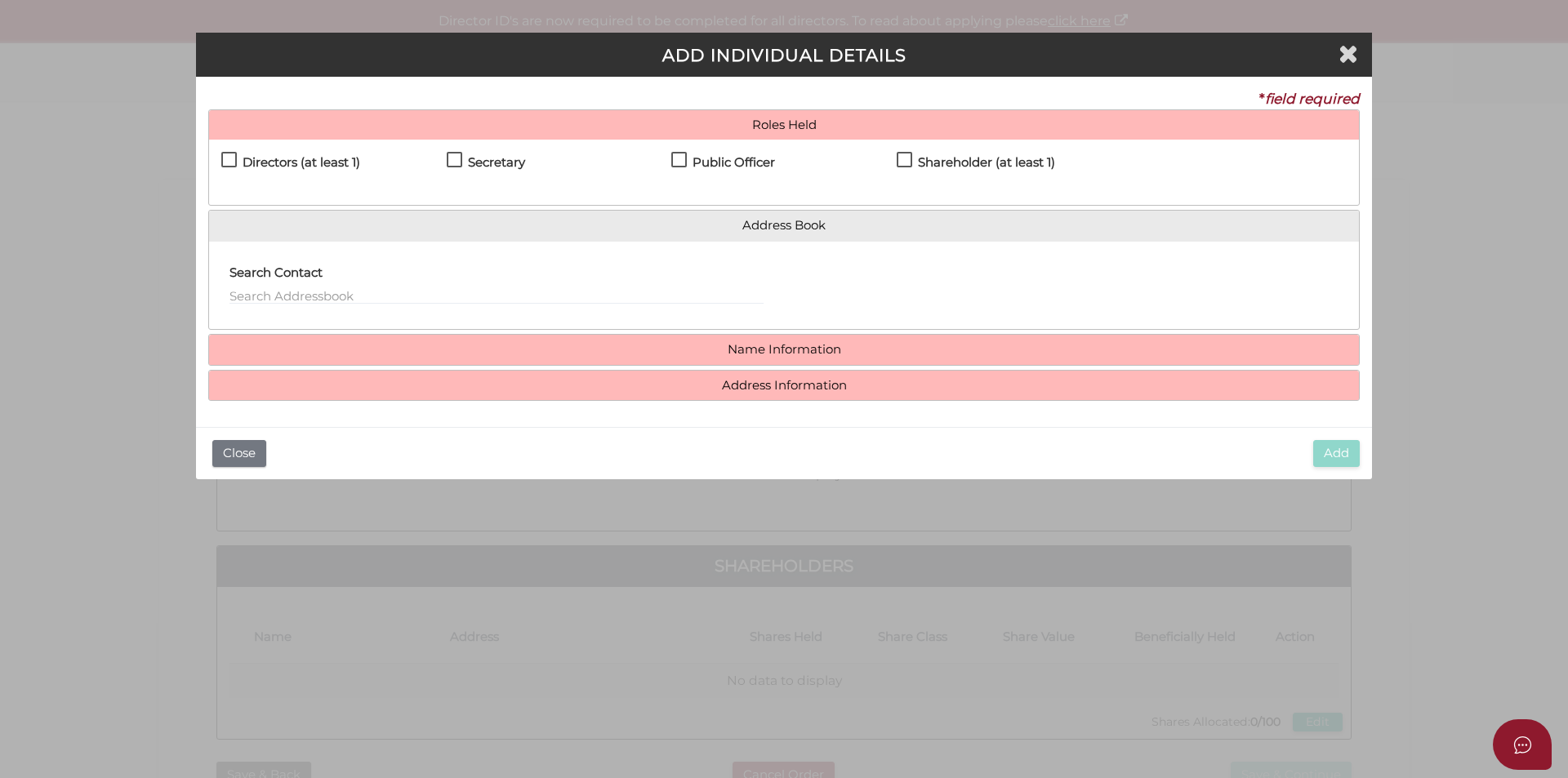
click at [266, 165] on h4 "Directors (at least 1)" at bounding box center [302, 163] width 118 height 14
checkbox input "true"
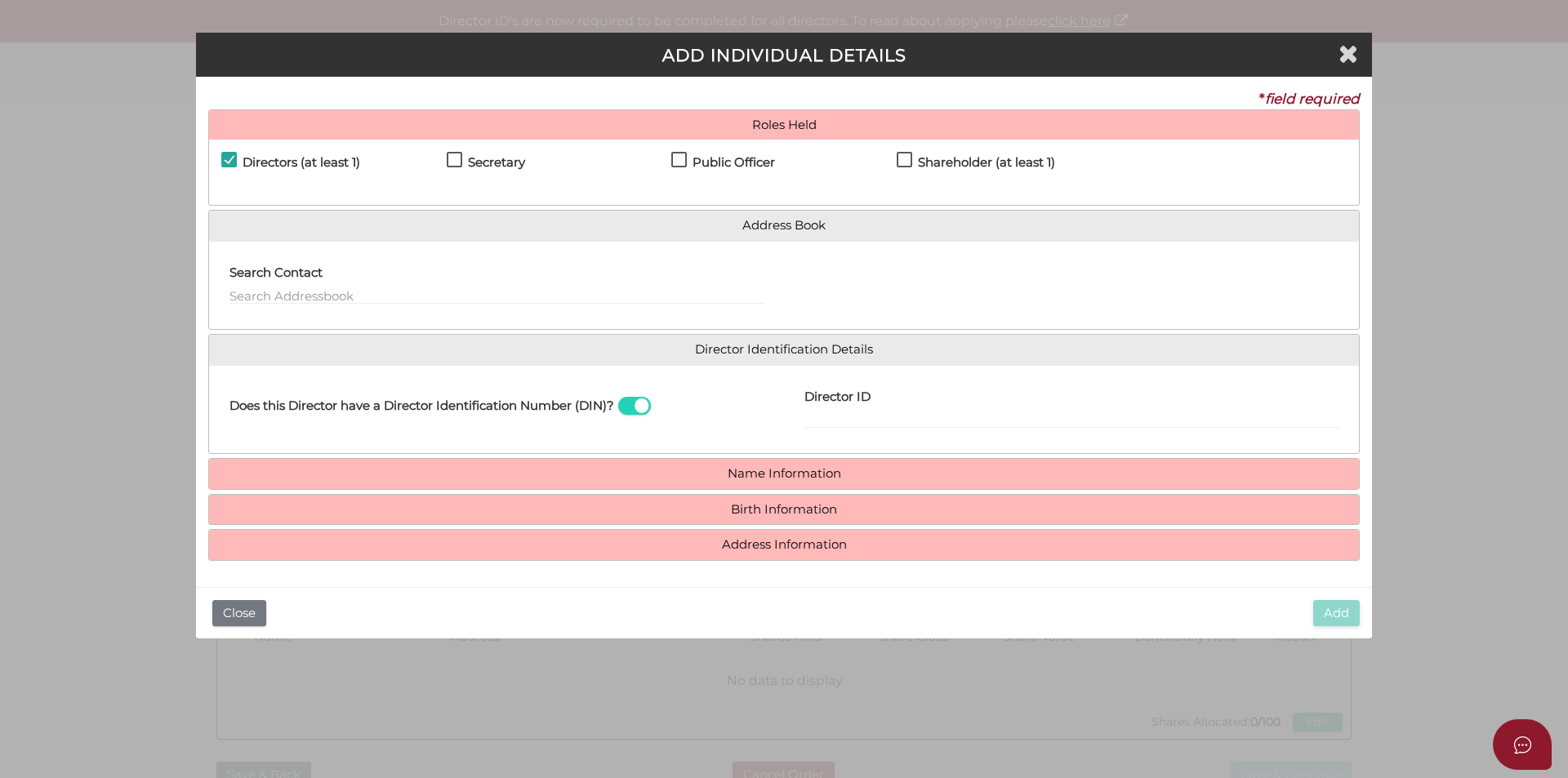
click at [433, 153] on div "Directors (at least 1)" at bounding box center [333, 166] width 225 height 28
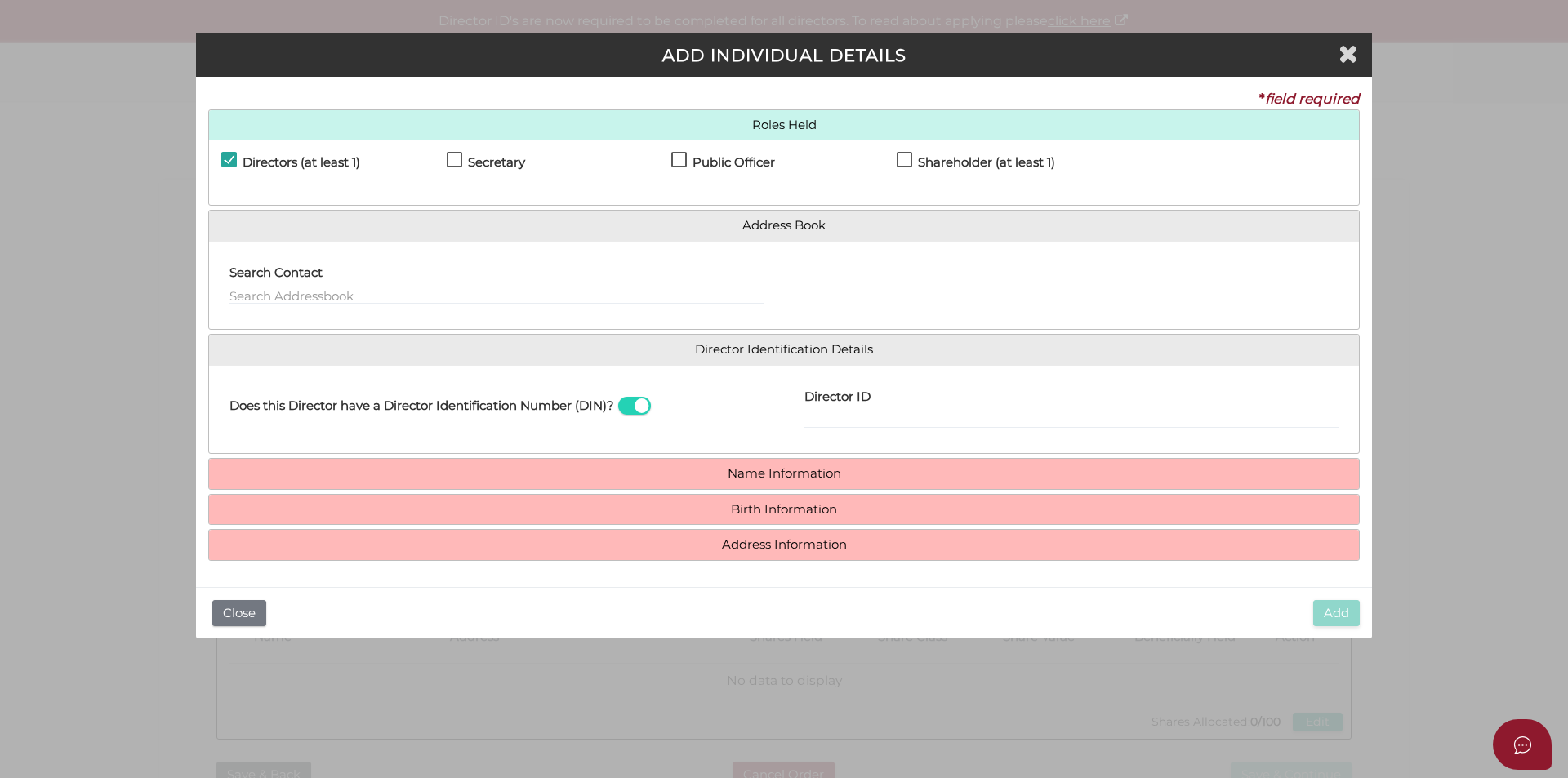
click at [453, 158] on label "Secretary" at bounding box center [486, 166] width 79 height 21
checkbox input "true"
click at [700, 159] on h4 "Public Officer" at bounding box center [734, 163] width 83 height 14
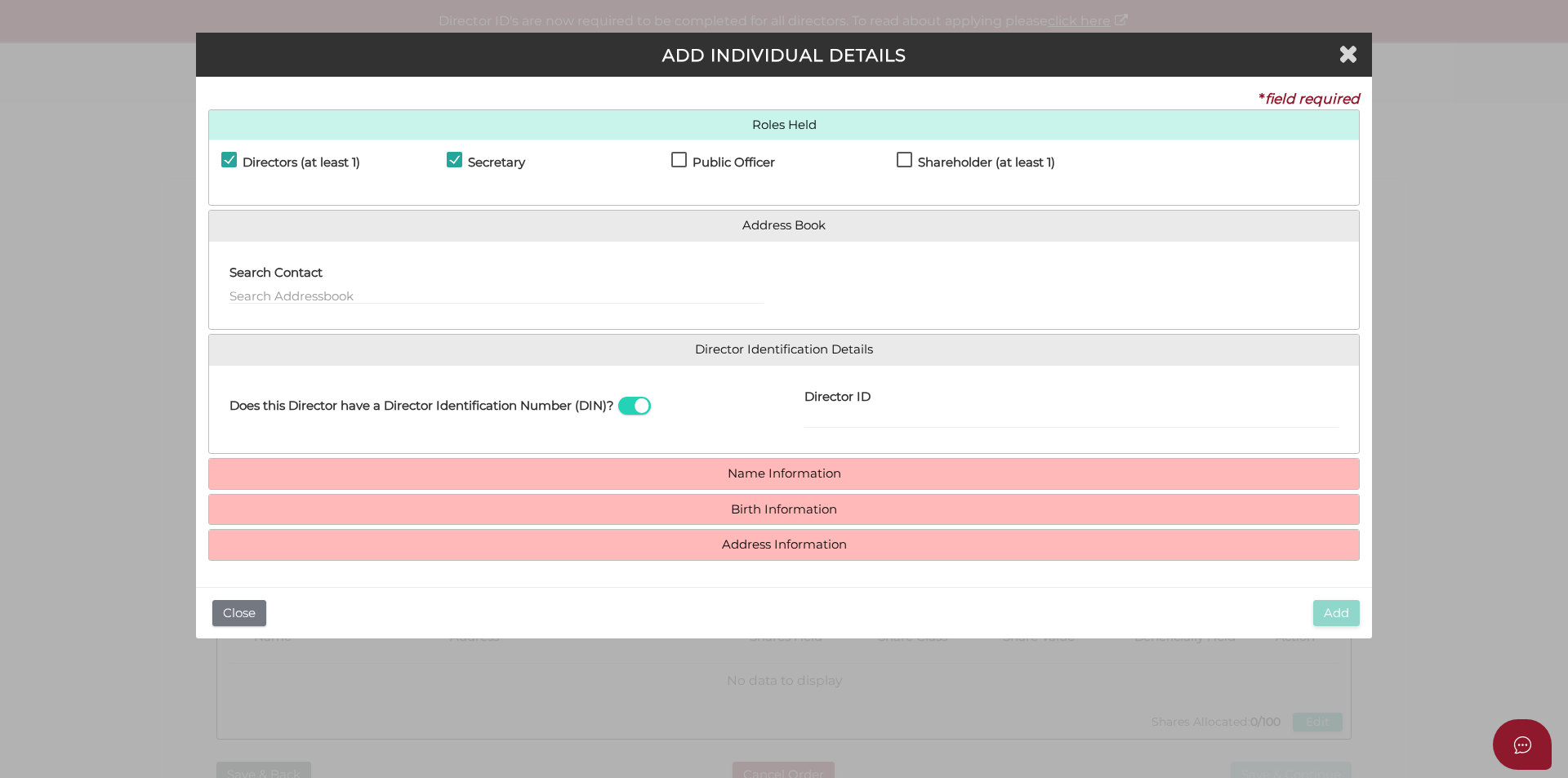
checkbox input "true"
click at [942, 163] on h4 "Shareholder (at least 1)" at bounding box center [986, 163] width 138 height 14
checkbox input "true"
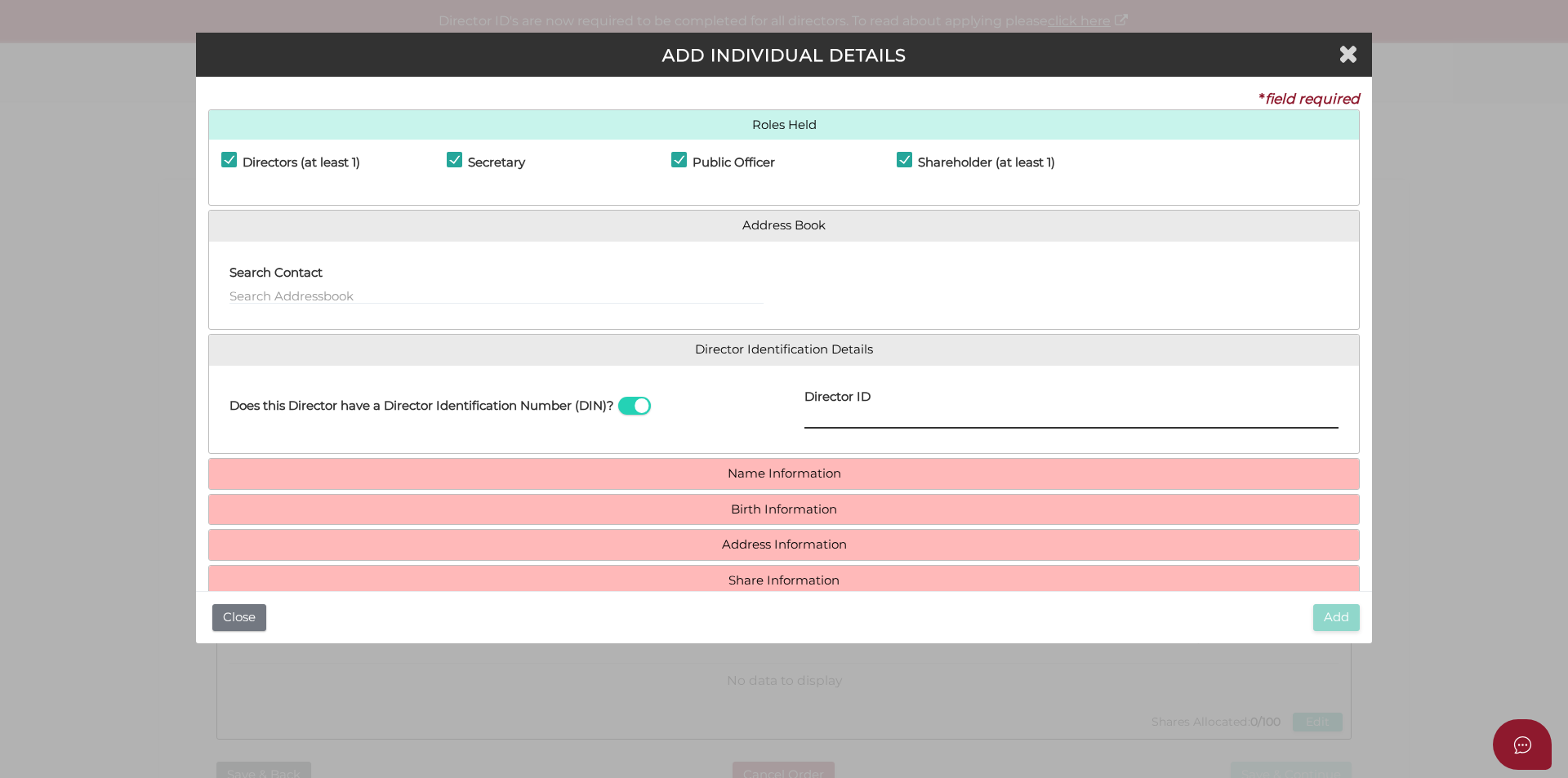
click at [859, 418] on input "Director ID" at bounding box center [1072, 419] width 534 height 18
click at [409, 293] on input "text" at bounding box center [497, 296] width 534 height 18
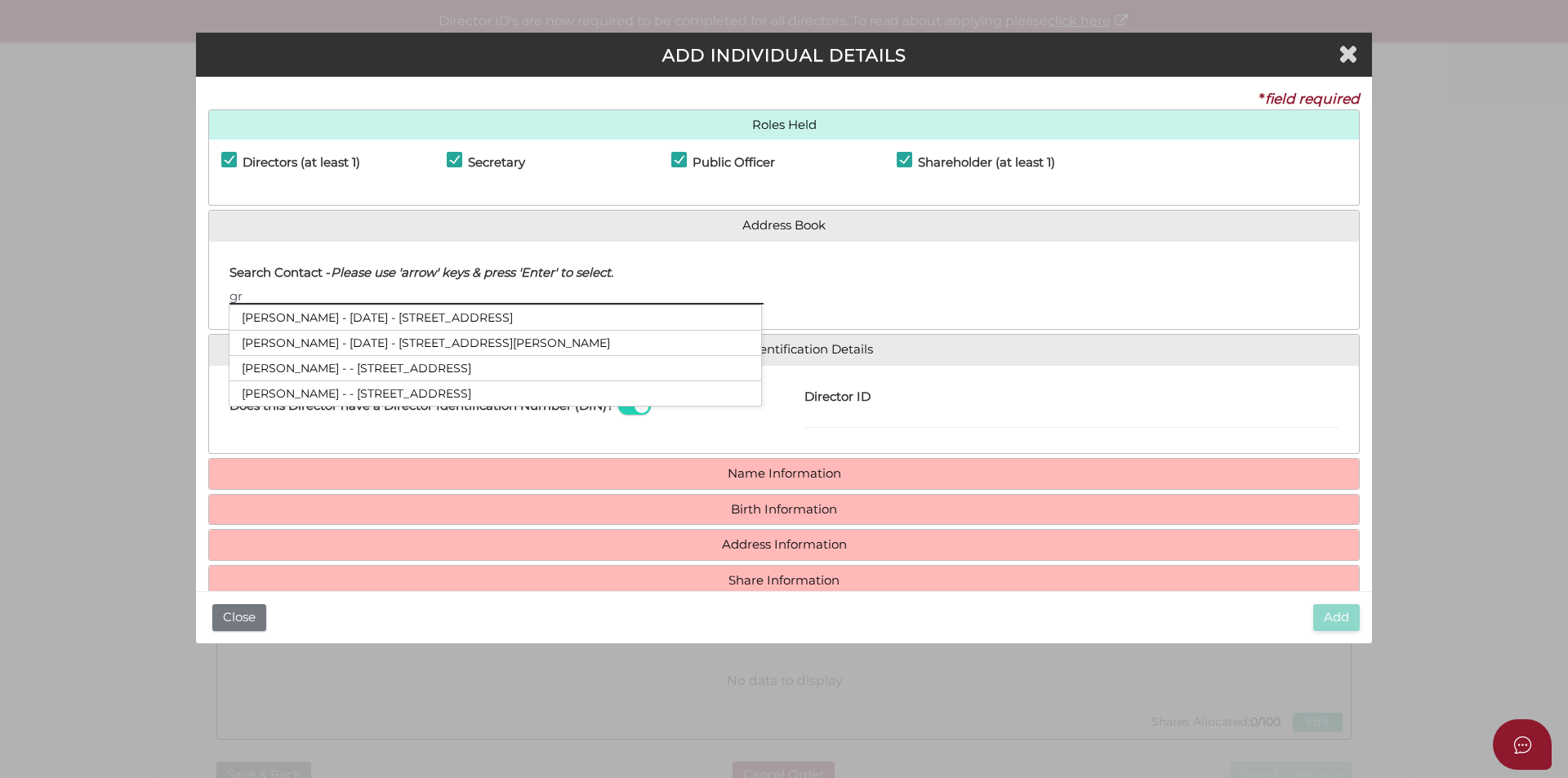
type input "g"
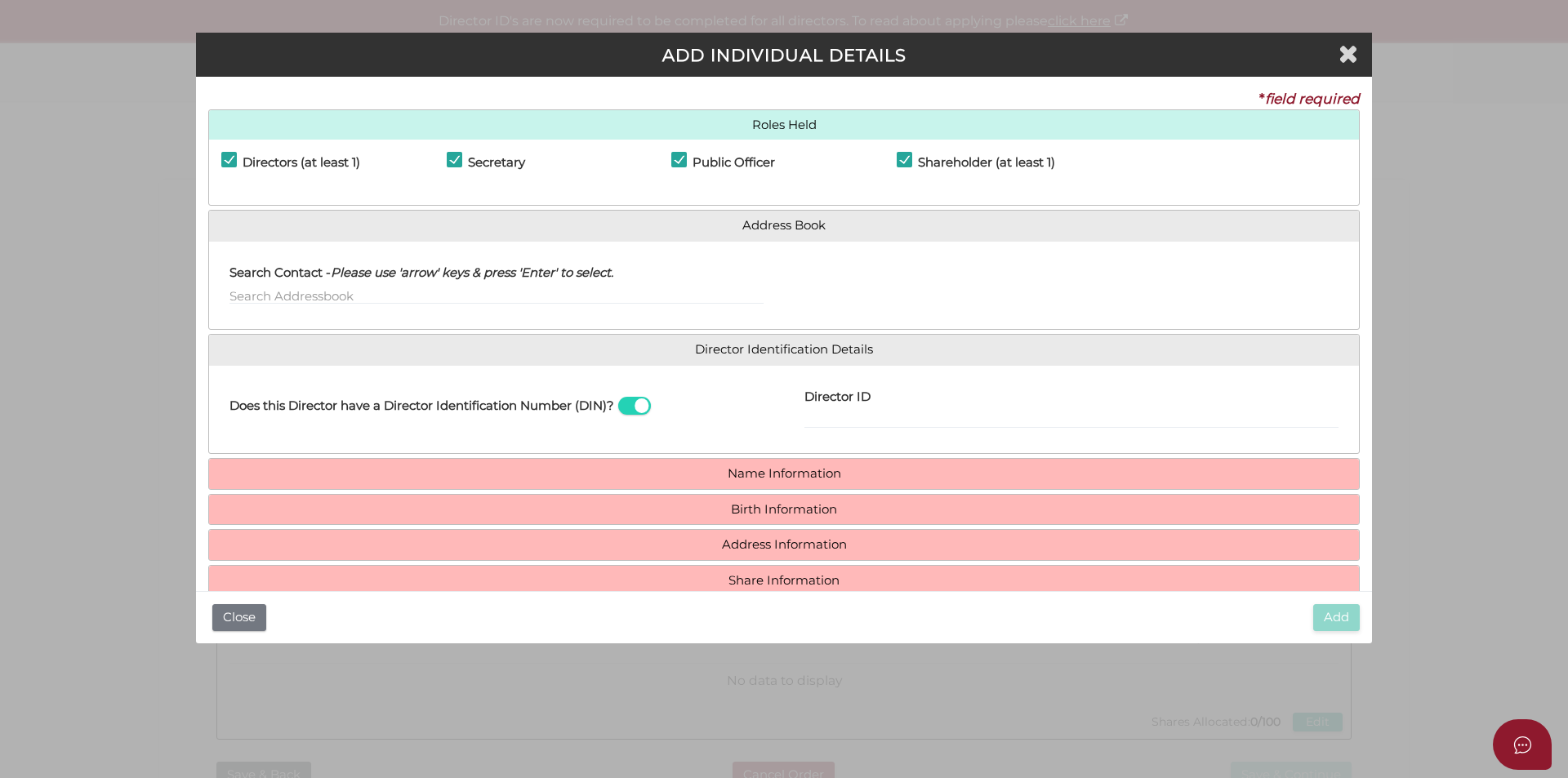
drag, startPoint x: 832, startPoint y: 430, endPoint x: 829, endPoint y: 422, distance: 8.5
click at [829, 423] on div "Director ID Email Director About How To Apply for DIN" at bounding box center [1071, 410] width 575 height 64
click at [829, 414] on input "Director ID" at bounding box center [1072, 419] width 534 height 18
click at [642, 400] on span at bounding box center [634, 406] width 32 height 19
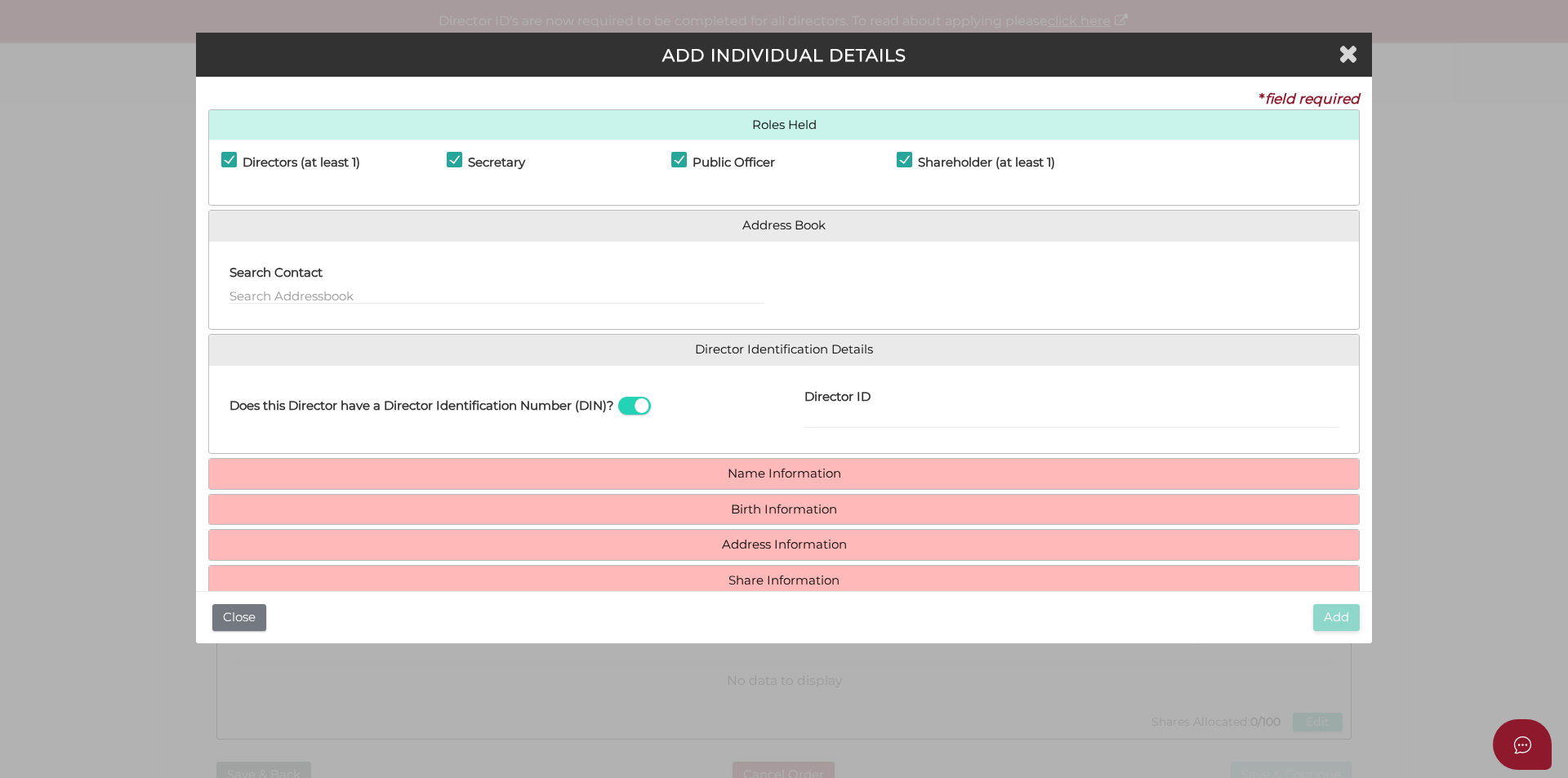
click at [0, 0] on input "checkbox" at bounding box center [0, 0] width 0 height 0
type input "chelsea.cameron@hotmail.com.au"
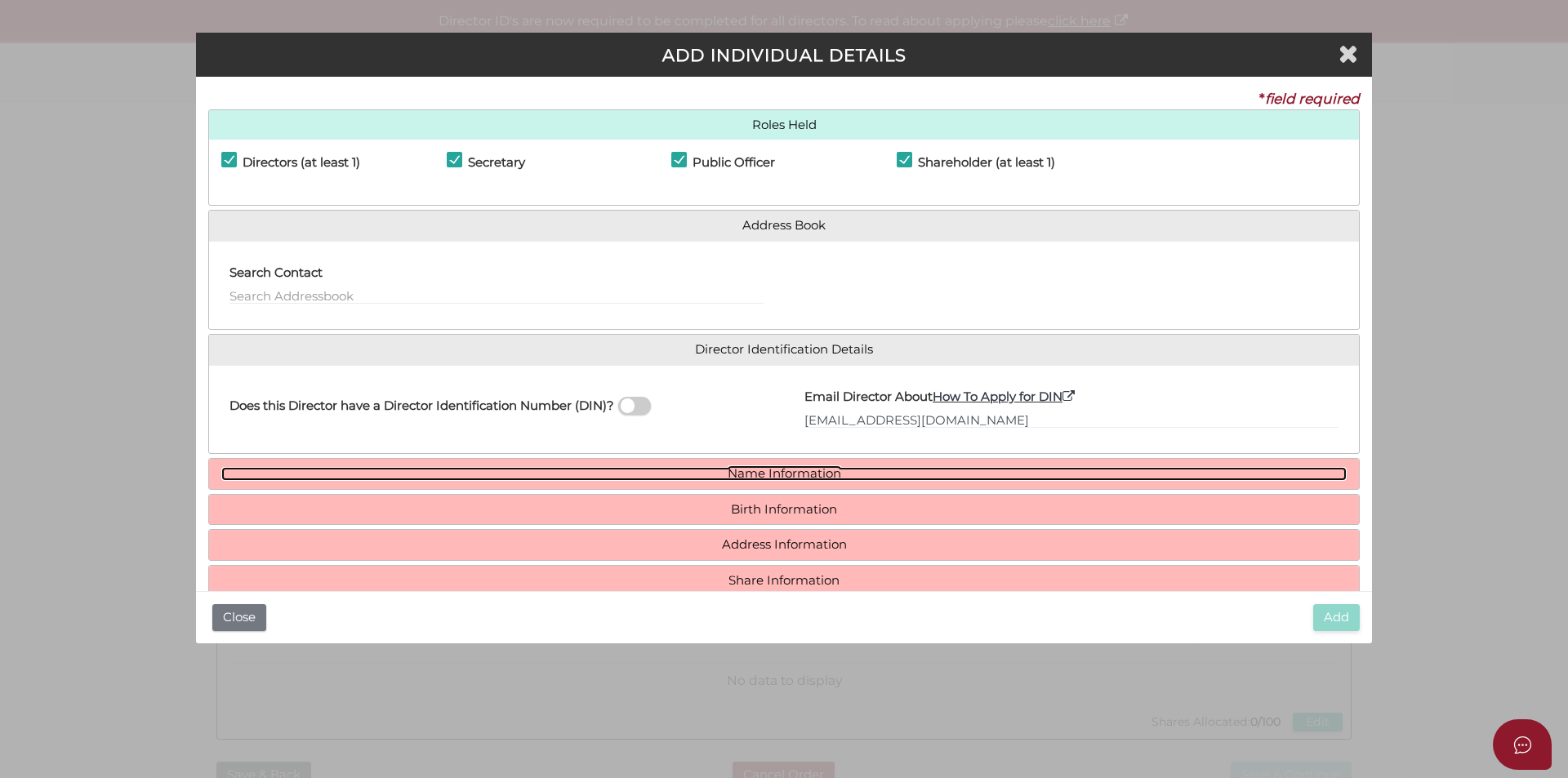
click at [793, 478] on link "Name Information" at bounding box center [783, 473] width 1125 height 14
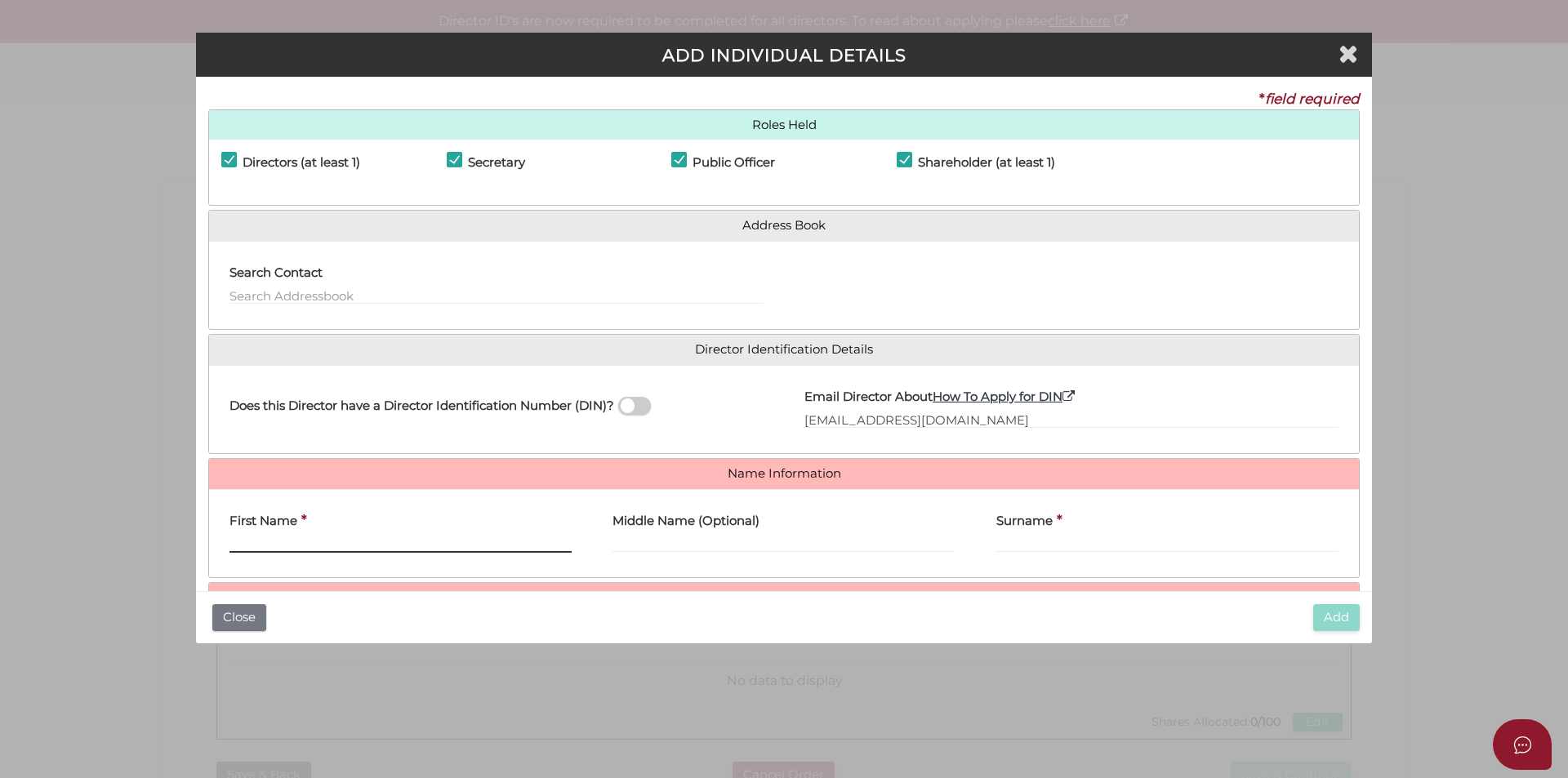
click at [413, 536] on input "First Name" at bounding box center [401, 543] width 342 height 18
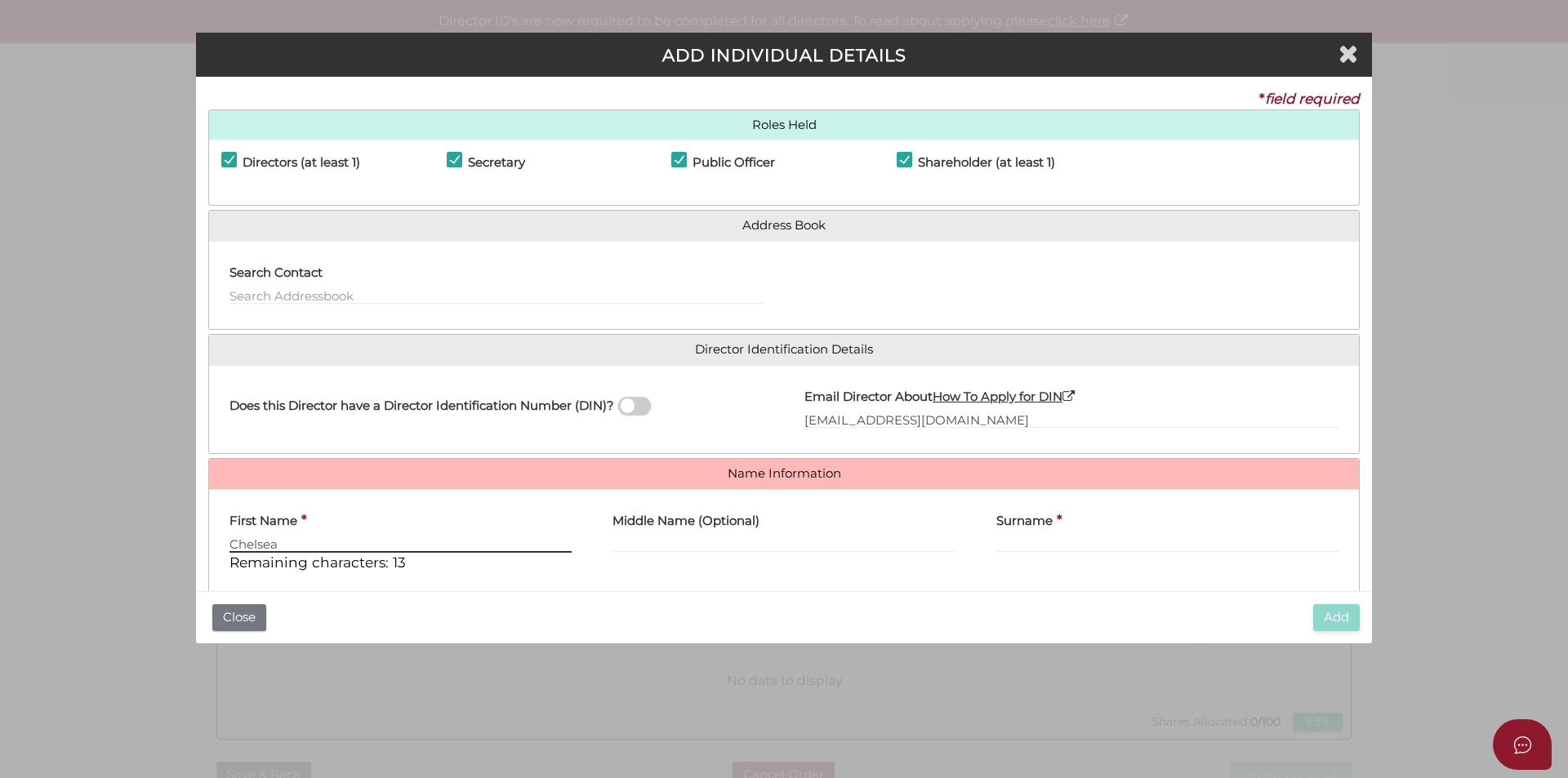
type input "Chelsea"
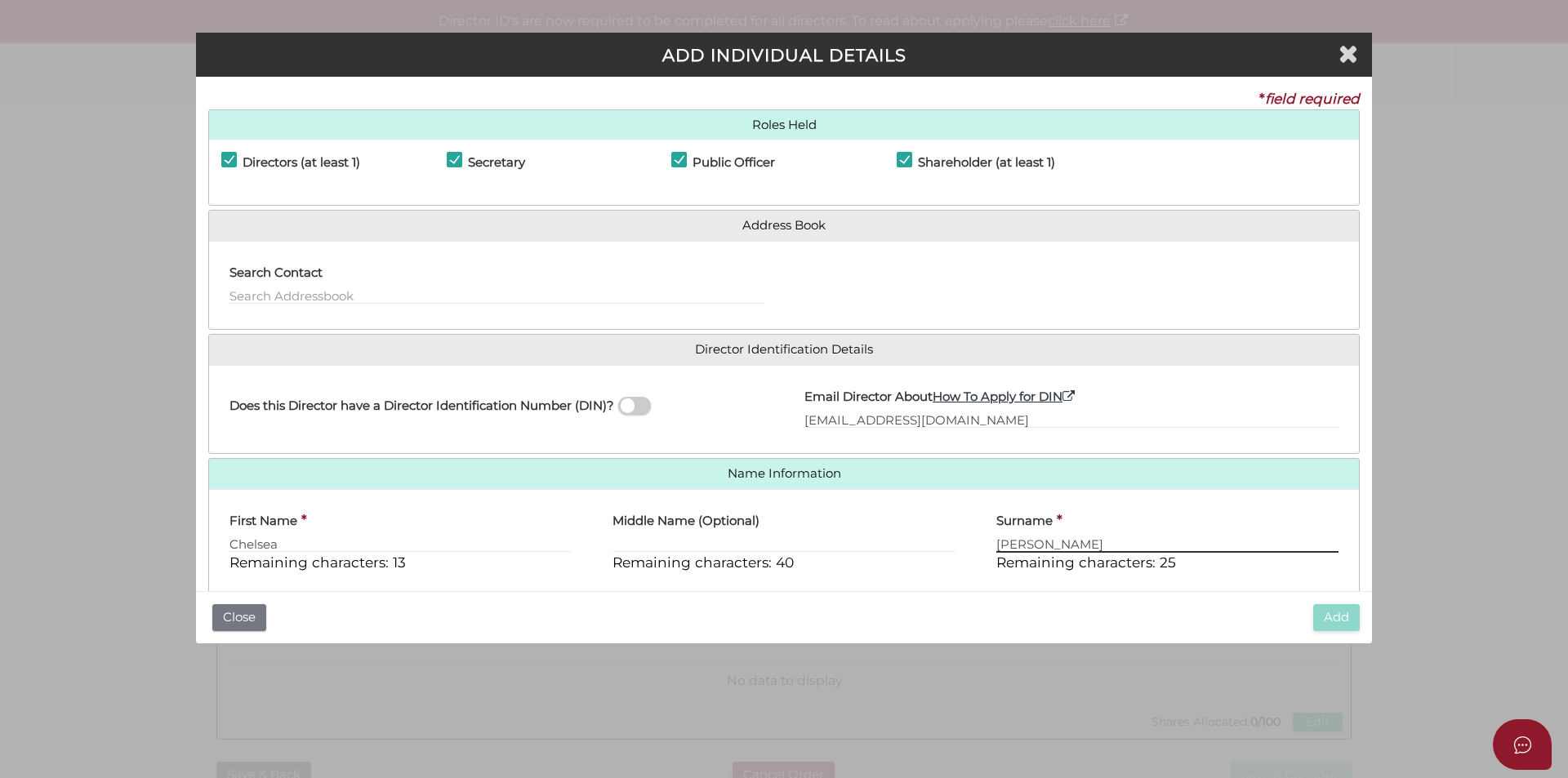
scroll to position [139, 0]
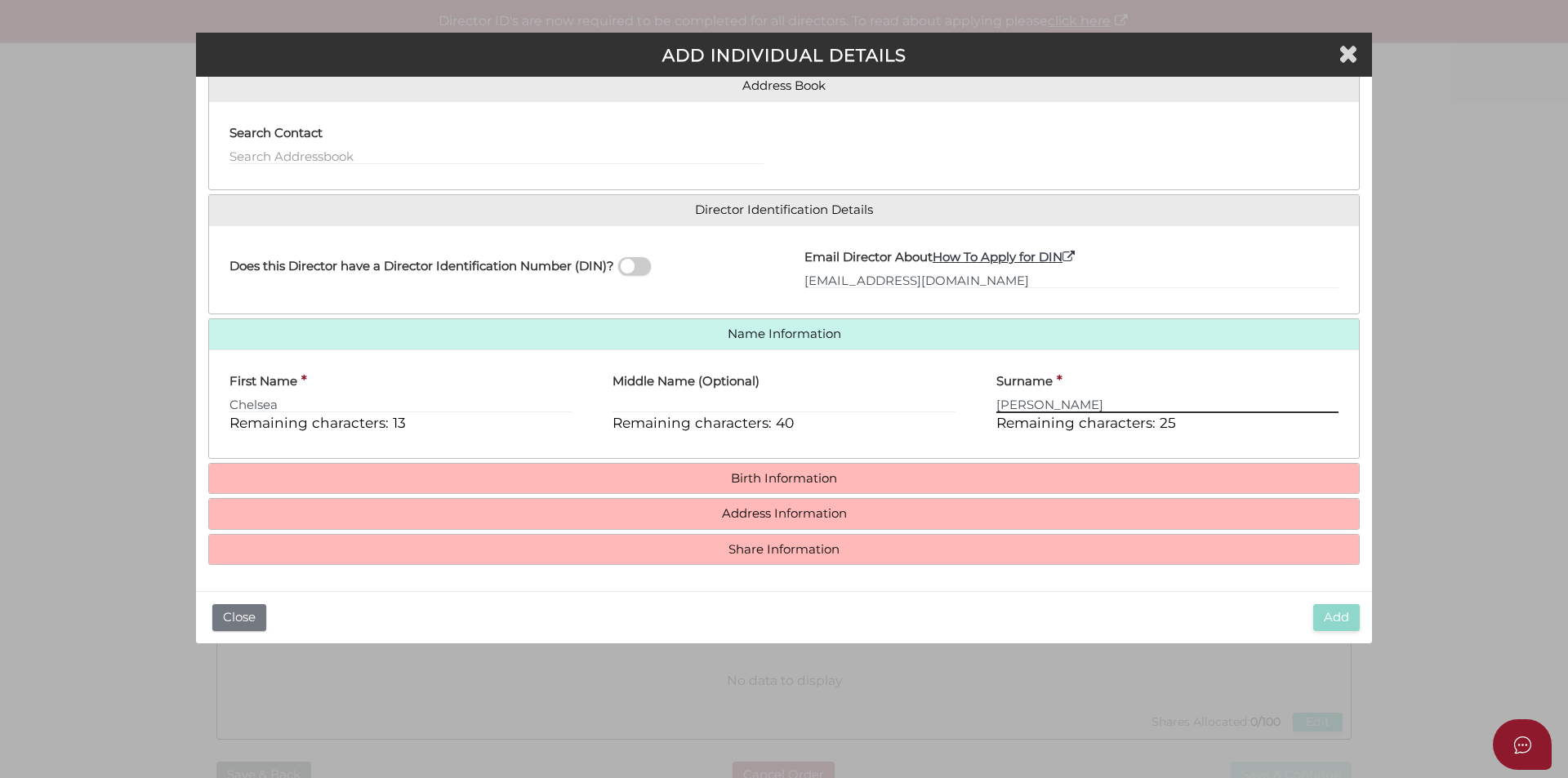
type input "Adams"
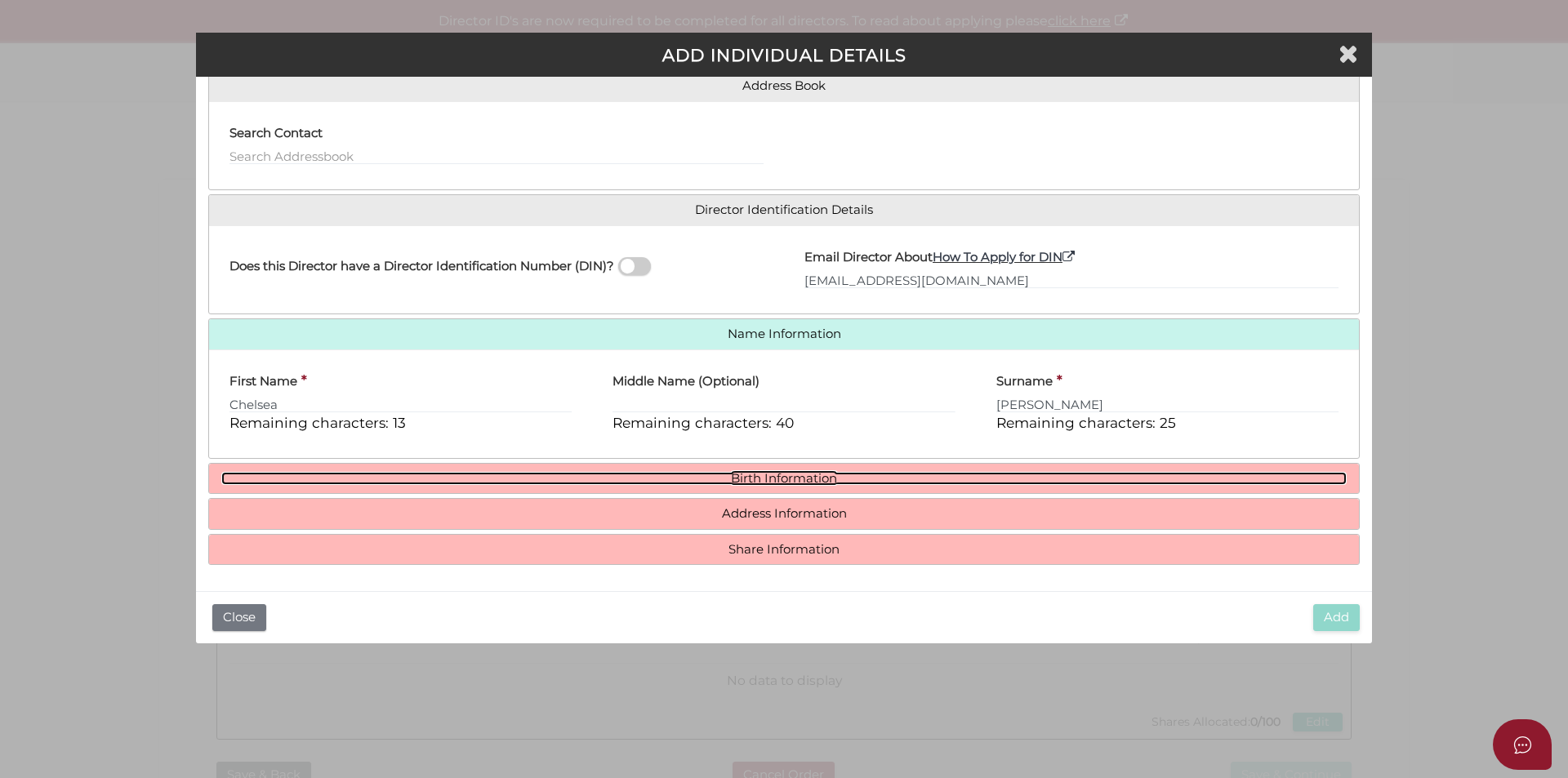
click at [799, 472] on link "Birth Information" at bounding box center [783, 478] width 1125 height 14
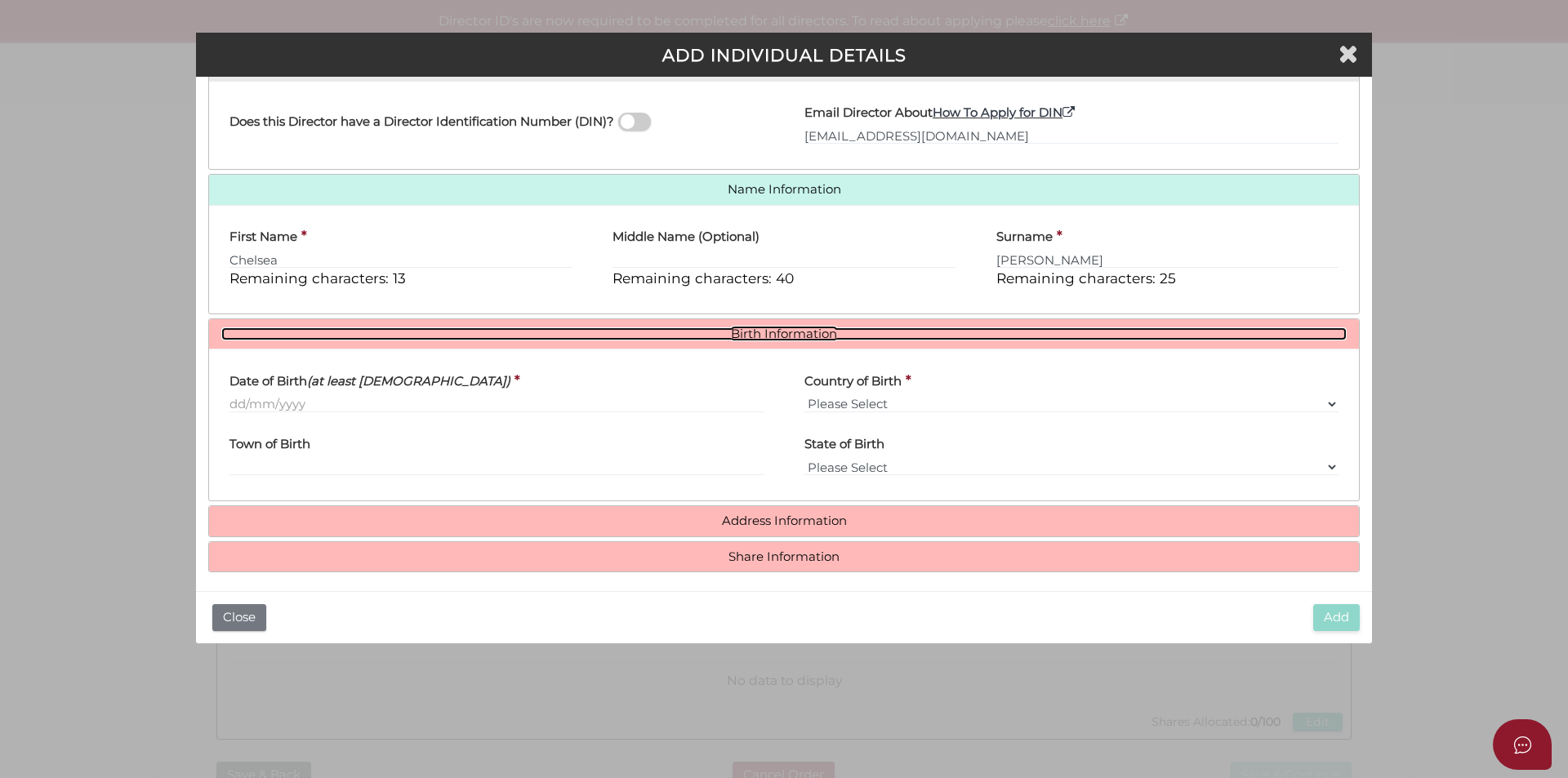
scroll to position [292, 0]
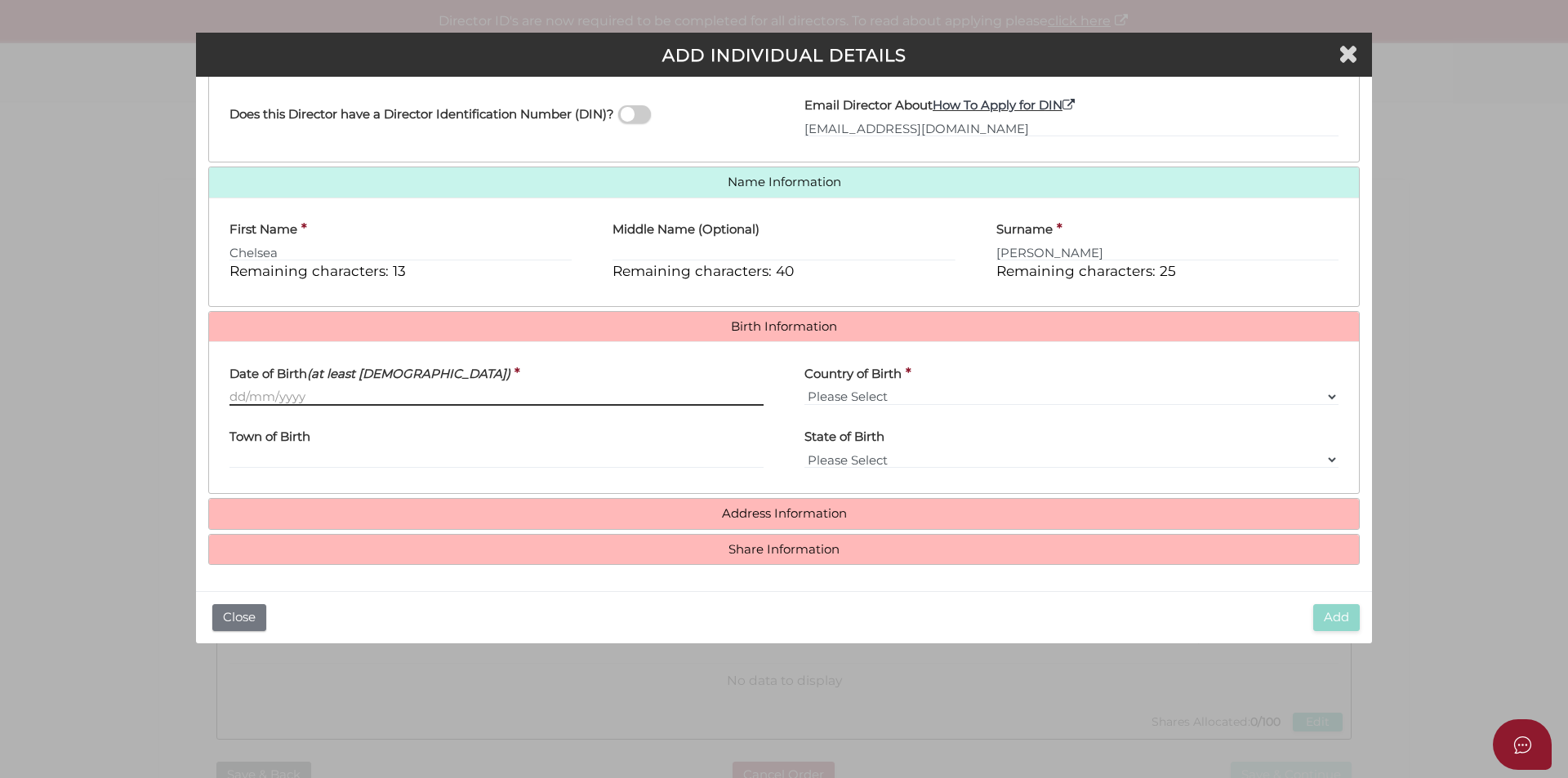
click at [406, 388] on input "Date of Birth (at least 18 years old)" at bounding box center [497, 397] width 534 height 18
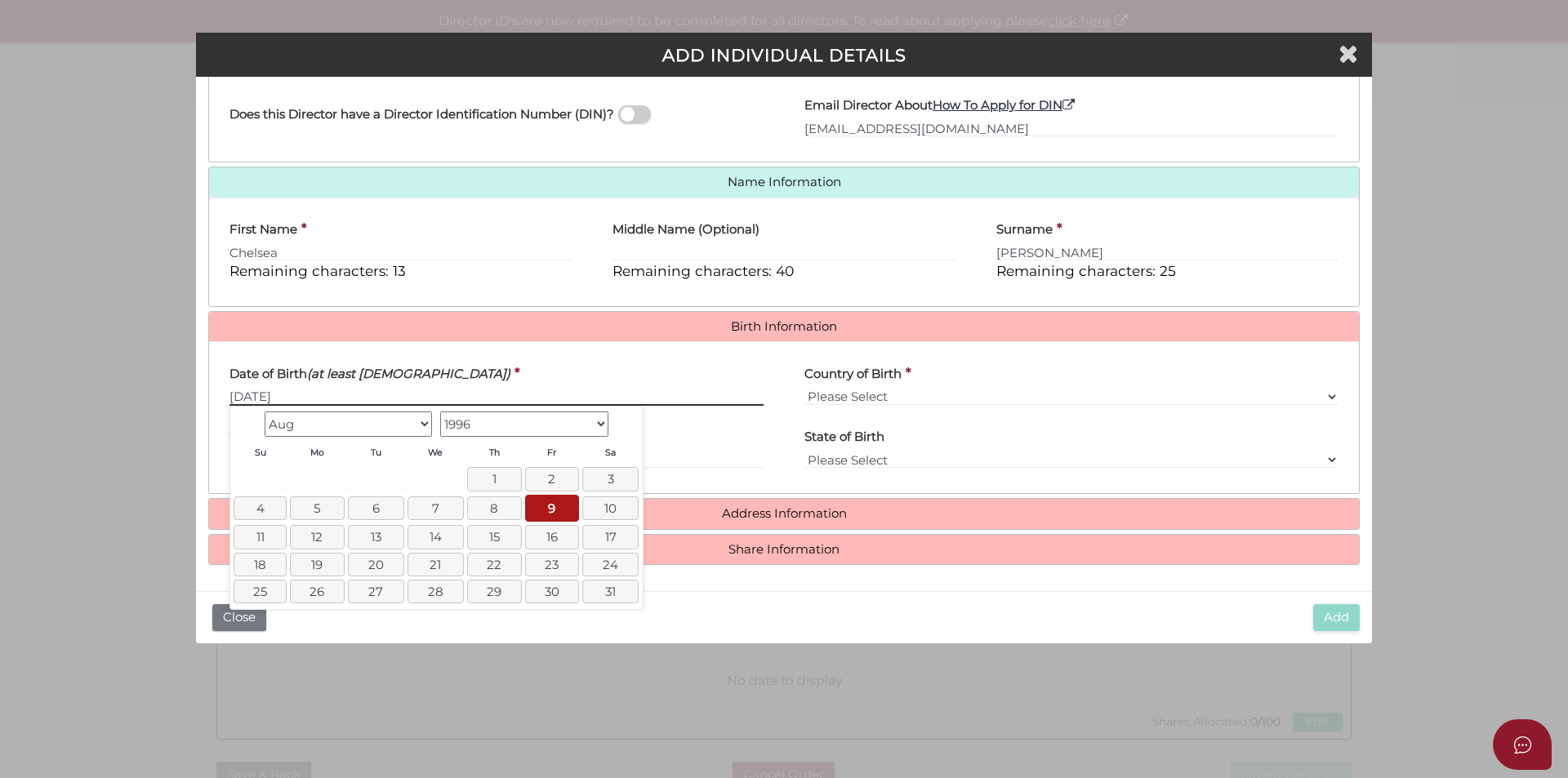
type input "[DATE]"
click at [1057, 404] on select "Please Select v Australia Afghanistan Albania Algeria American Samoa Andorra An…" at bounding box center [1072, 397] width 534 height 18
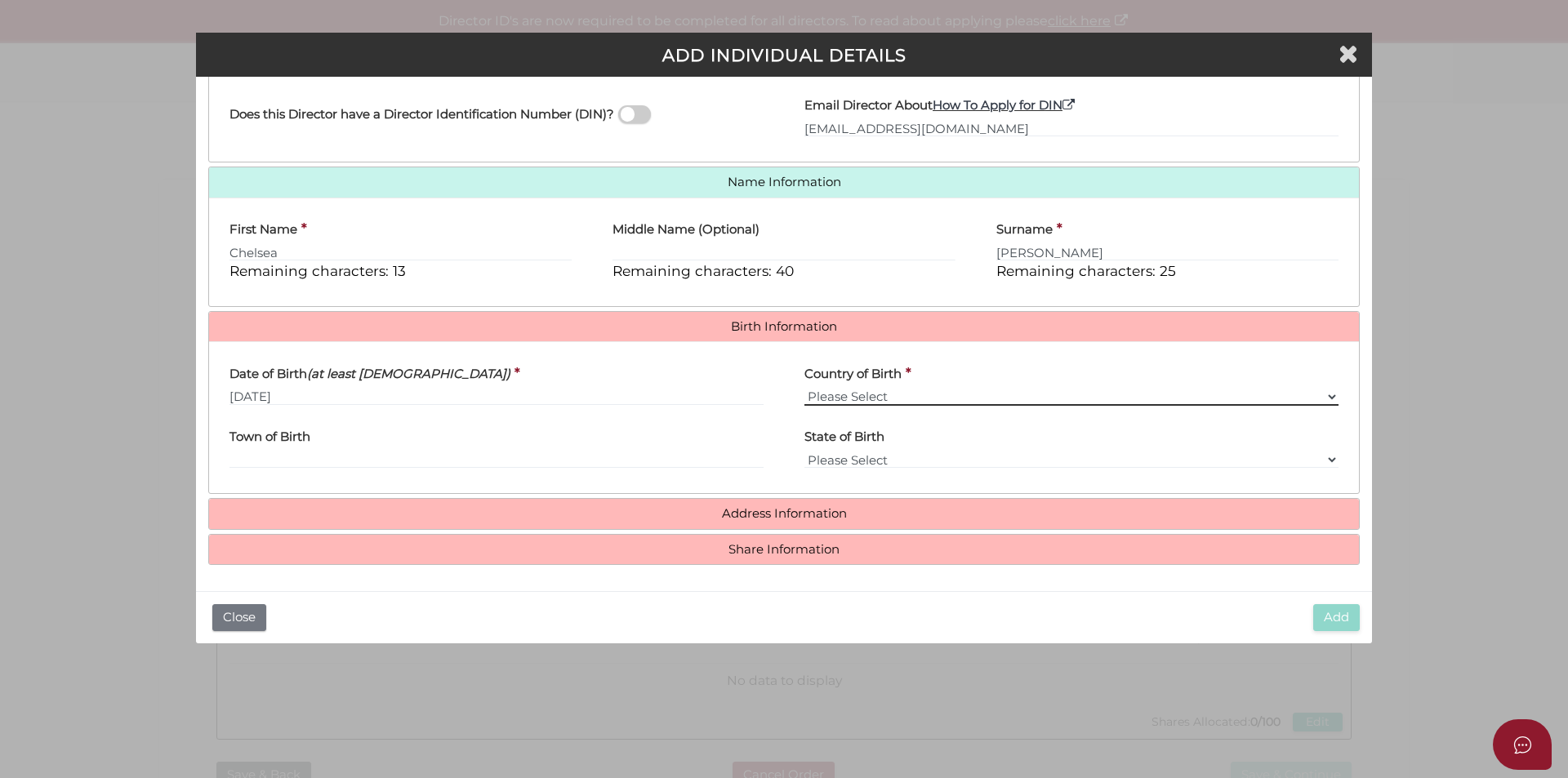
select select "[GEOGRAPHIC_DATA]"
click at [805, 388] on select "Please Select v Australia Afghanistan Albania Algeria American Samoa Andorra An…" at bounding box center [1072, 397] width 534 height 18
click at [326, 456] on input "Town of Birth" at bounding box center [497, 460] width 534 height 18
type input "Toowoomba"
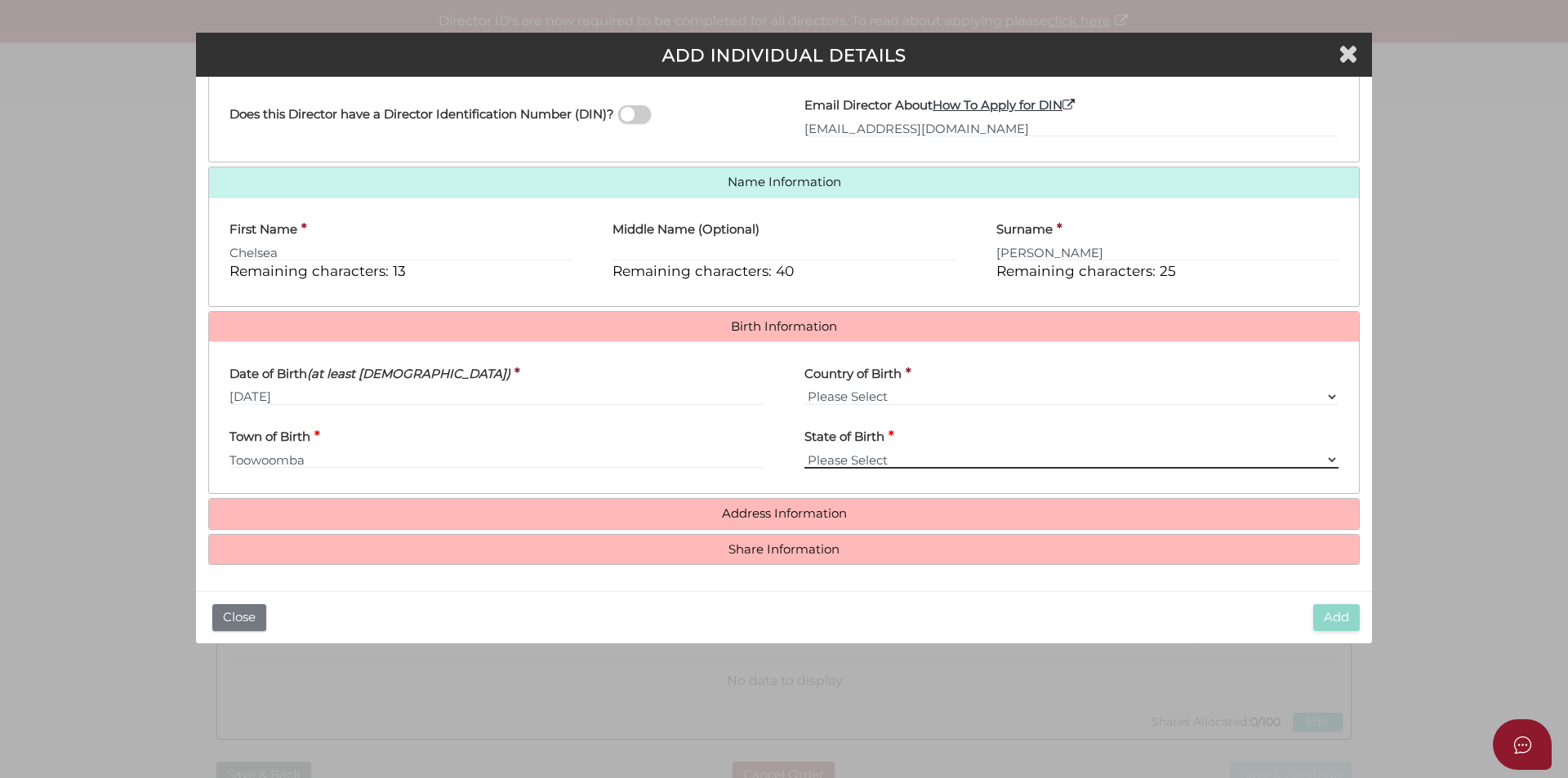
click at [842, 457] on select "Please Select VIC ACT NSW NT QLD TAS WA SA" at bounding box center [1072, 460] width 534 height 18
select select "QLD"
click at [805, 451] on select "Please Select VIC ACT NSW NT QLD TAS WA SA" at bounding box center [1072, 460] width 534 height 18
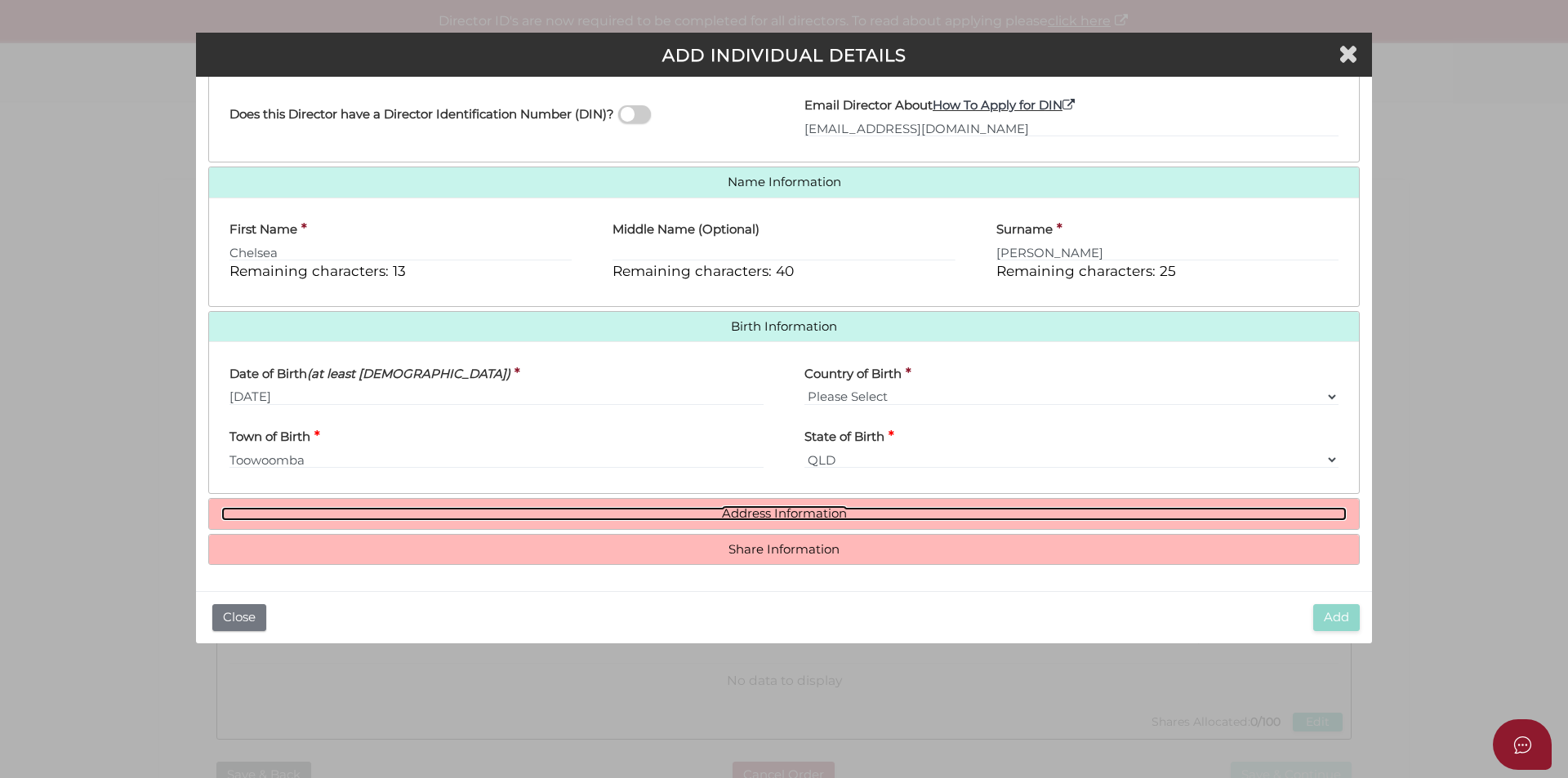
click at [773, 510] on link "Address Information" at bounding box center [783, 514] width 1125 height 14
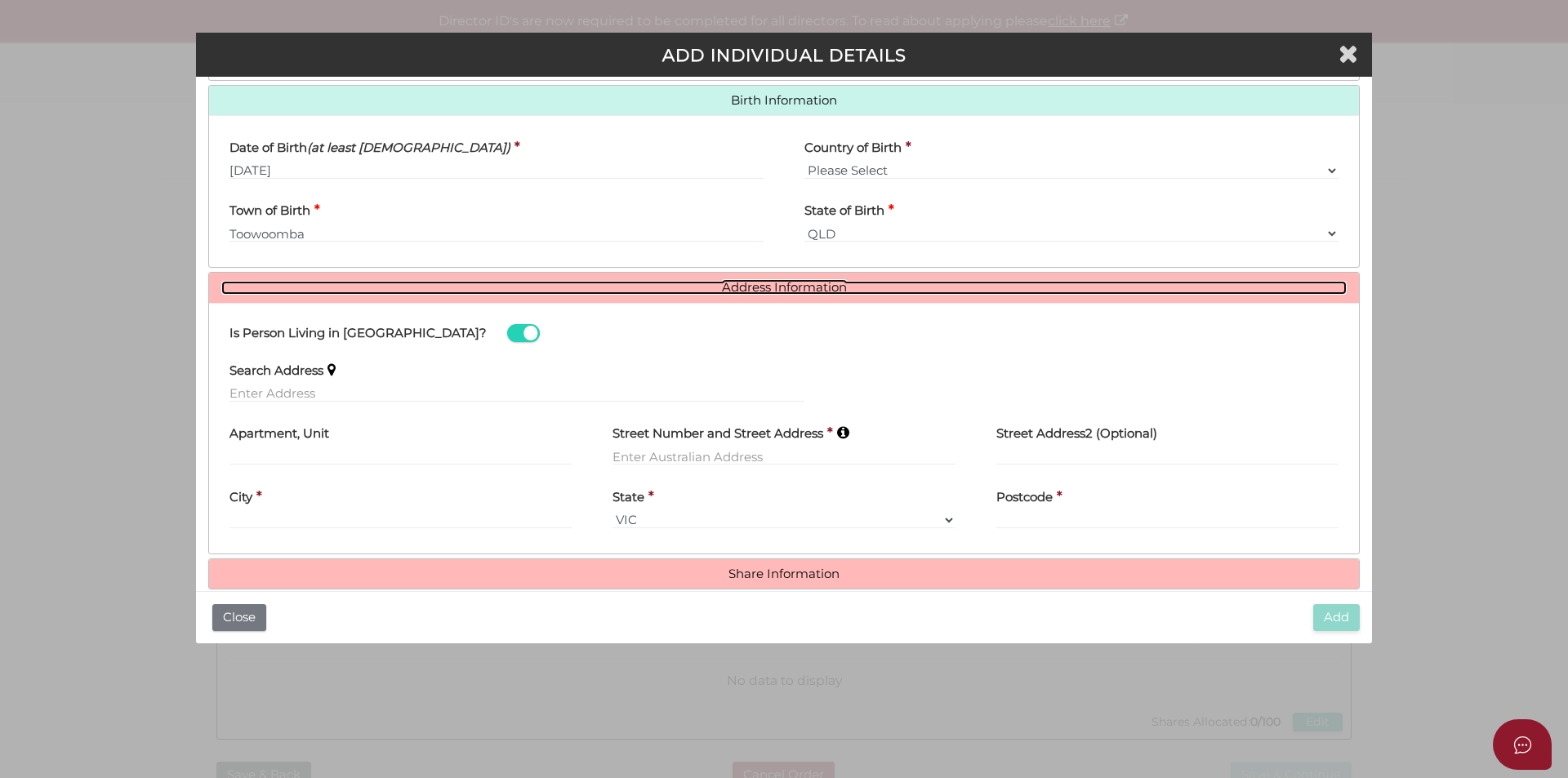
scroll to position [536, 0]
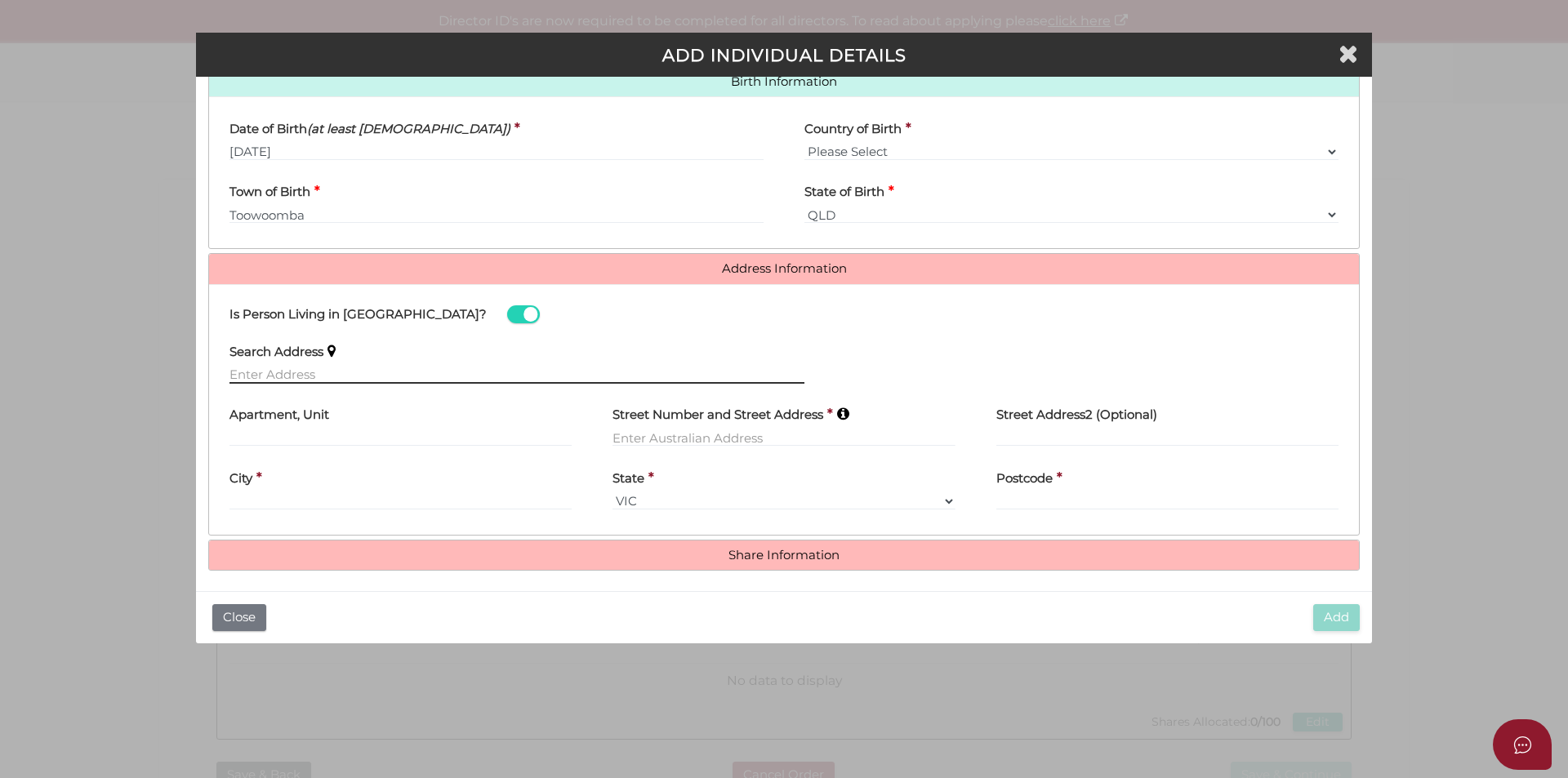
click at [362, 370] on input "text" at bounding box center [517, 374] width 575 height 18
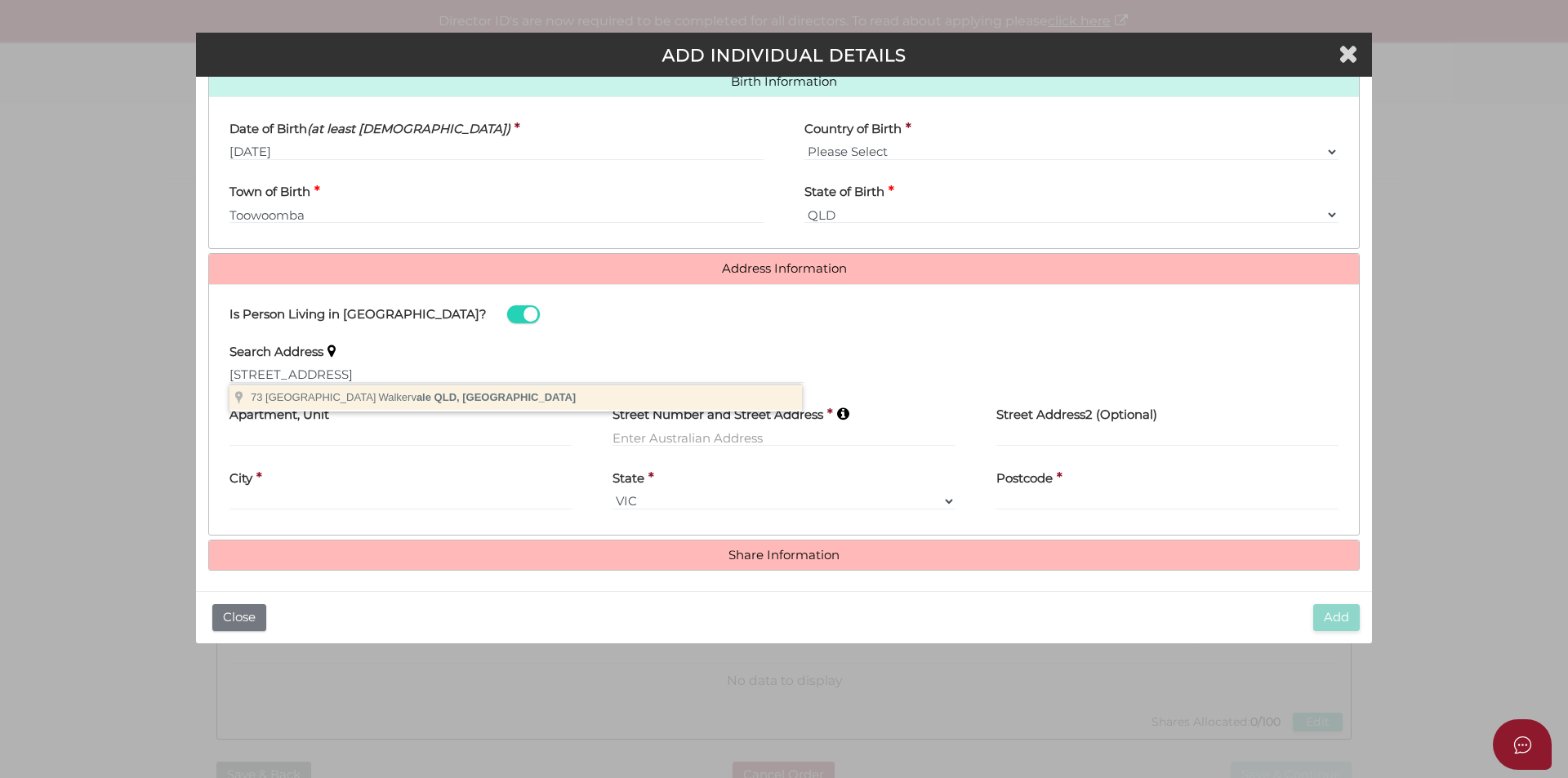
type input "73 Pitt Street, Walkervale QLD, Australia"
type input "73 Pitt Street"
type input "Walkervale"
select select "QLD"
type input "4670"
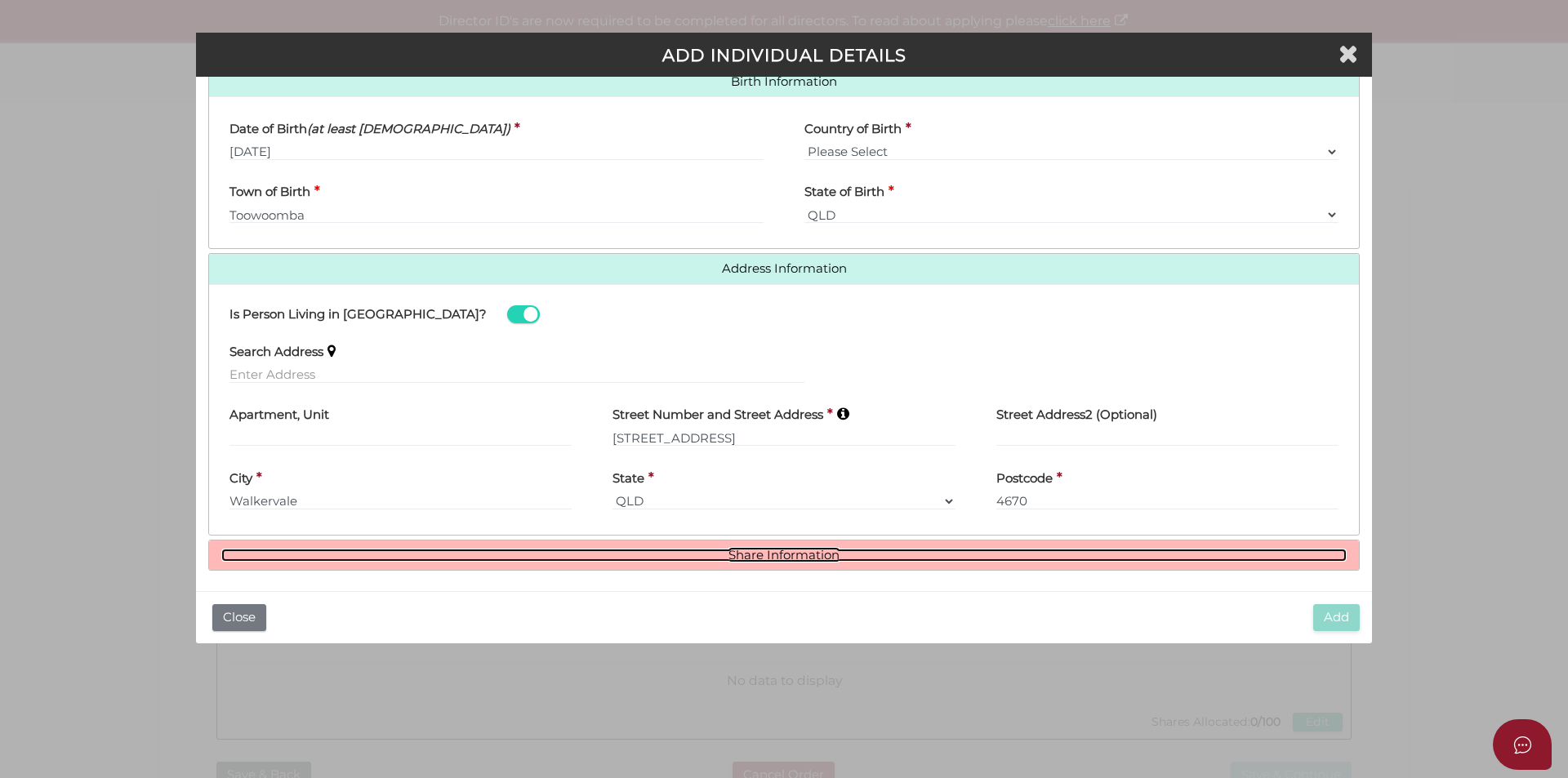
click at [804, 549] on link "Share Information" at bounding box center [783, 556] width 1125 height 14
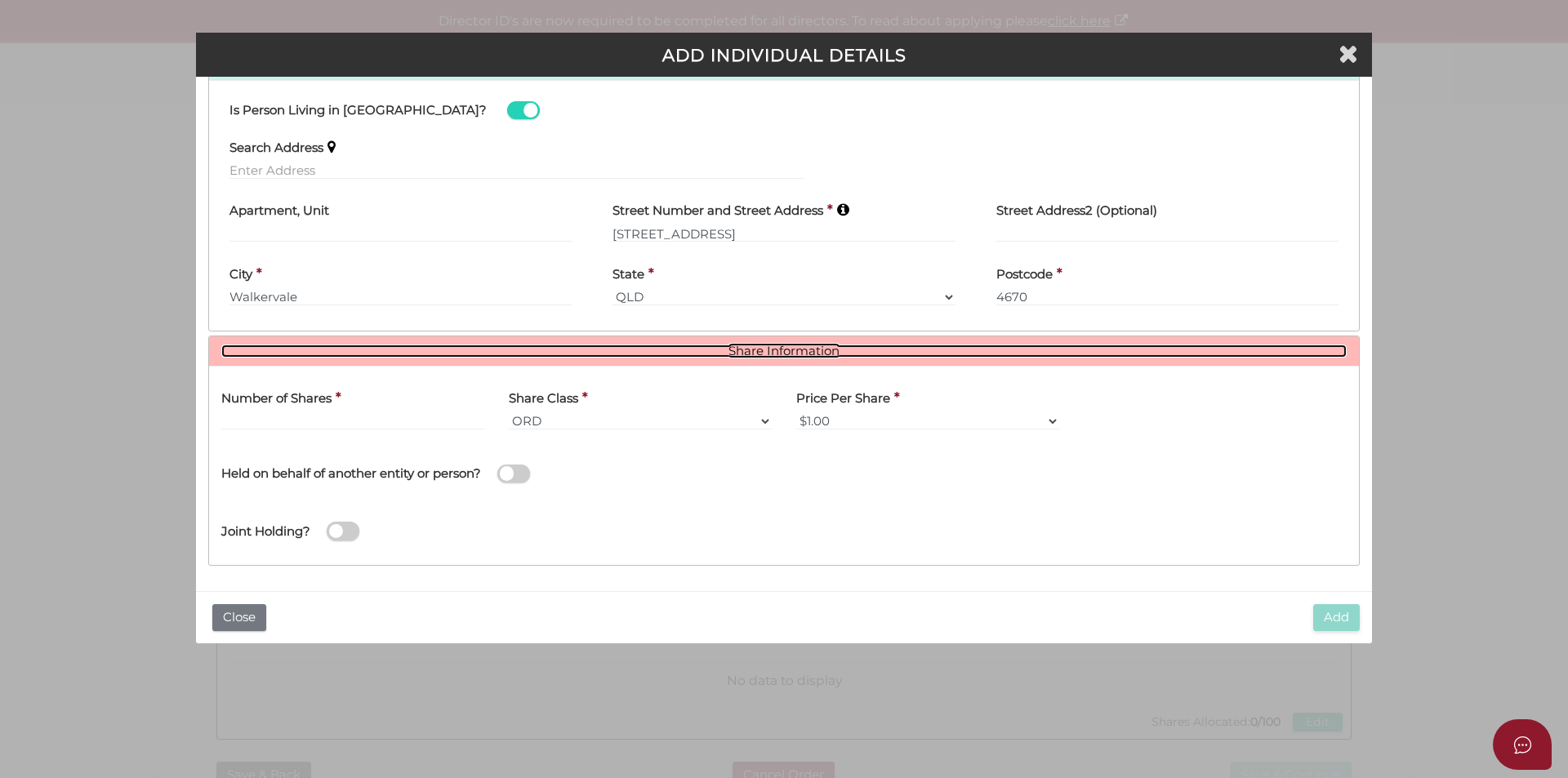
scroll to position [742, 0]
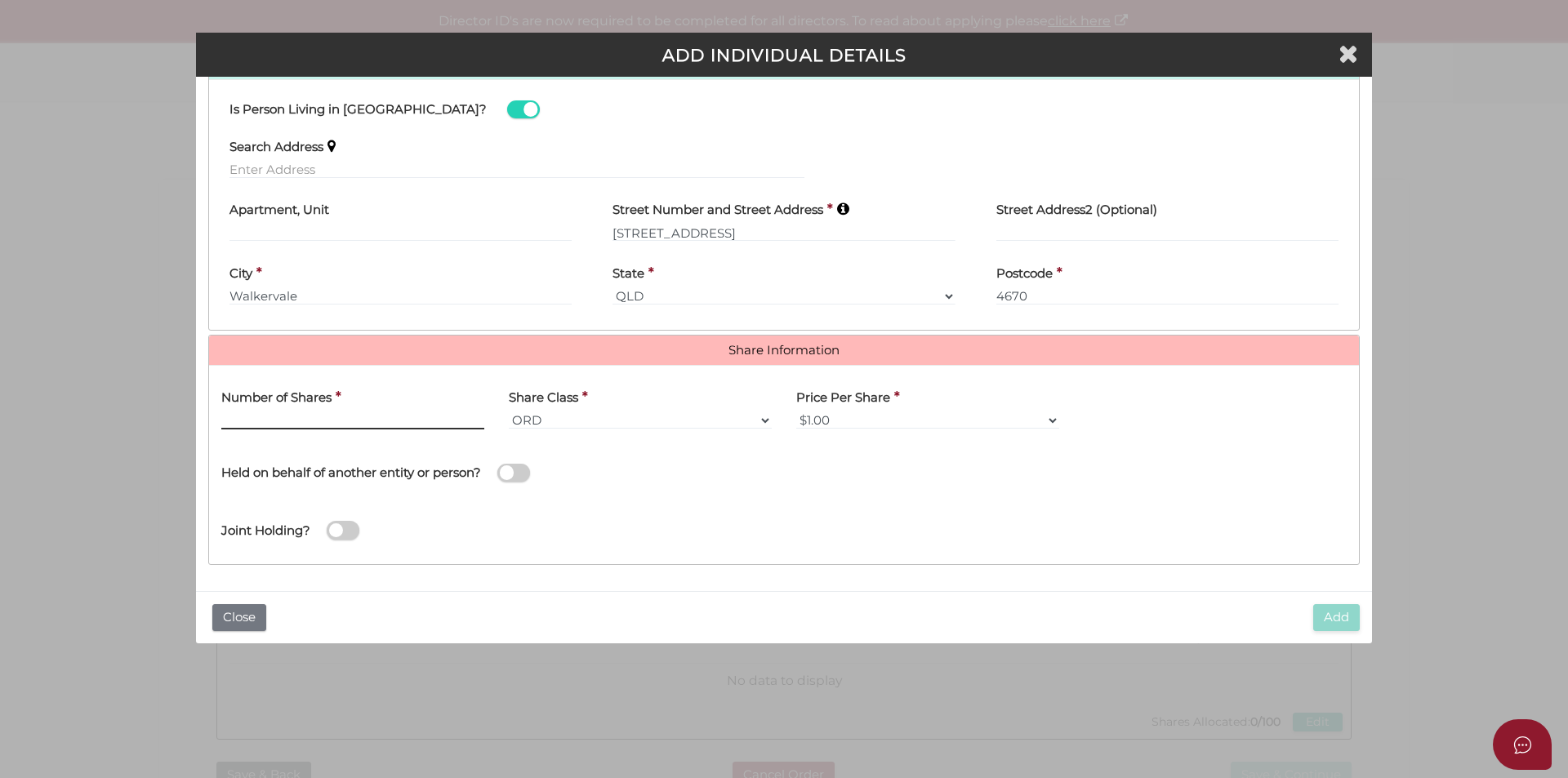
click at [389, 423] on input "text" at bounding box center [353, 420] width 263 height 18
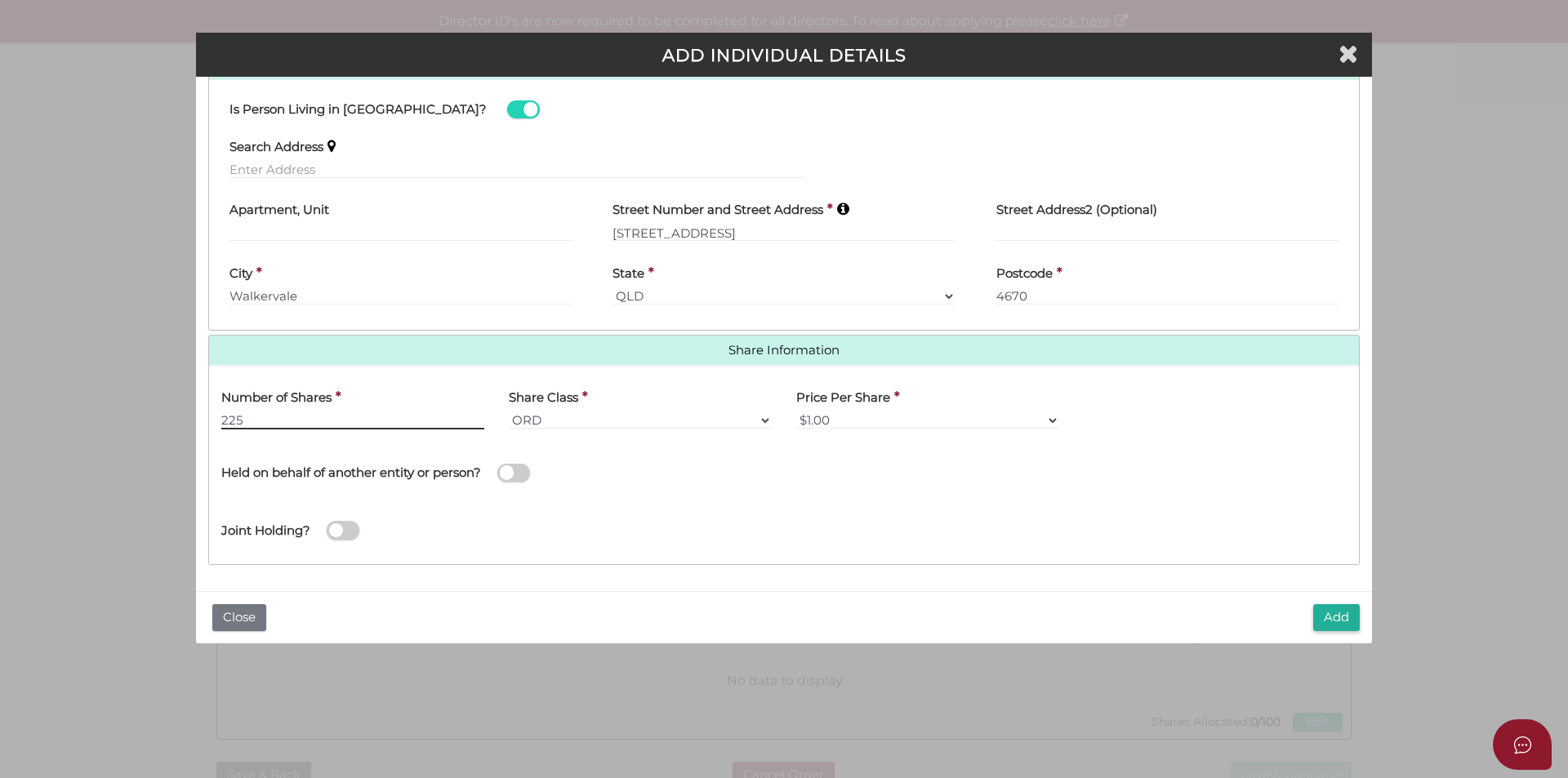
type input "225"
click at [761, 492] on div "Held on behalf of another entity or person?" at bounding box center [496, 471] width 575 height 58
click at [1335, 612] on button "Add" at bounding box center [1335, 617] width 46 height 27
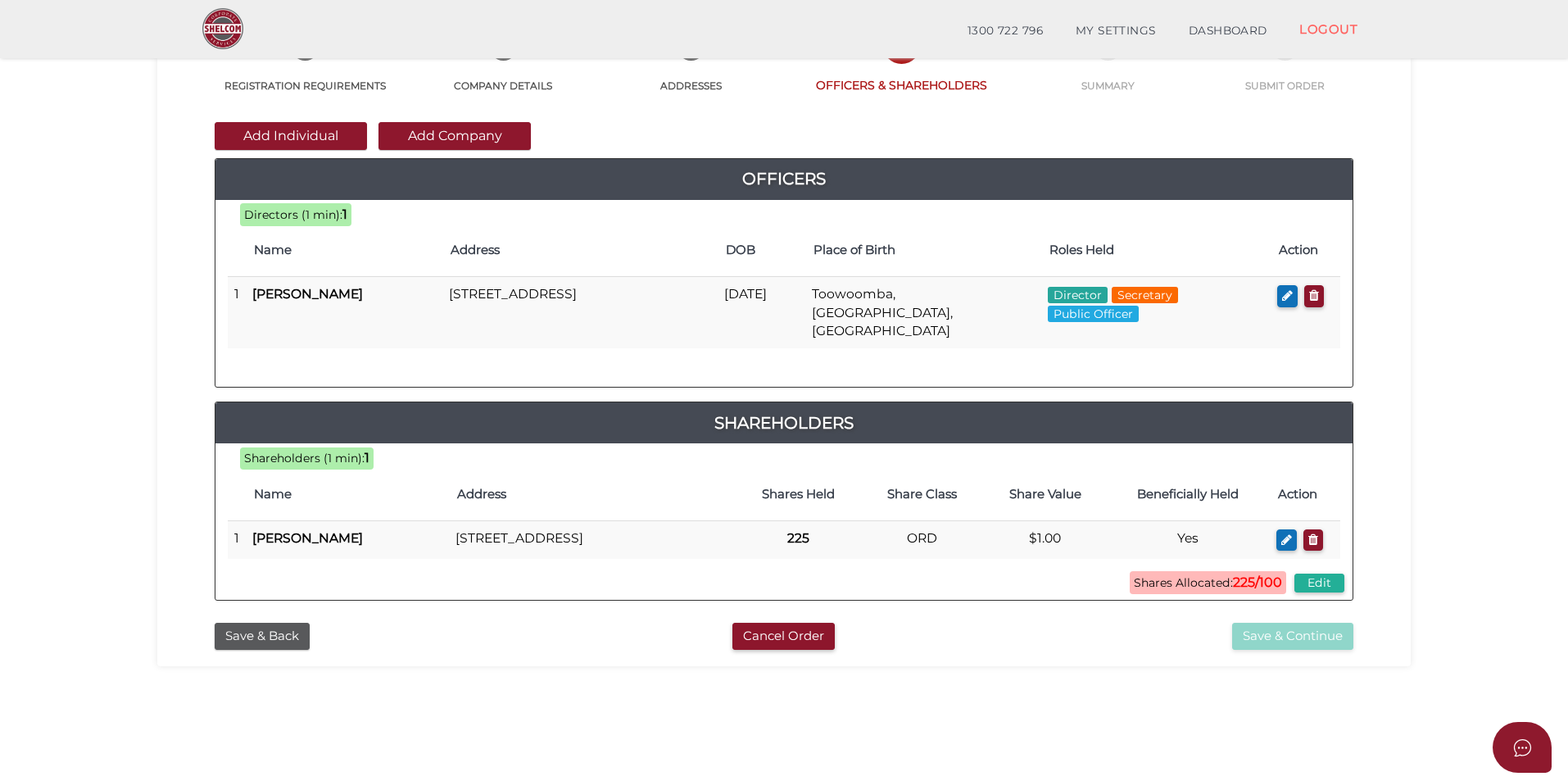
scroll to position [164, 0]
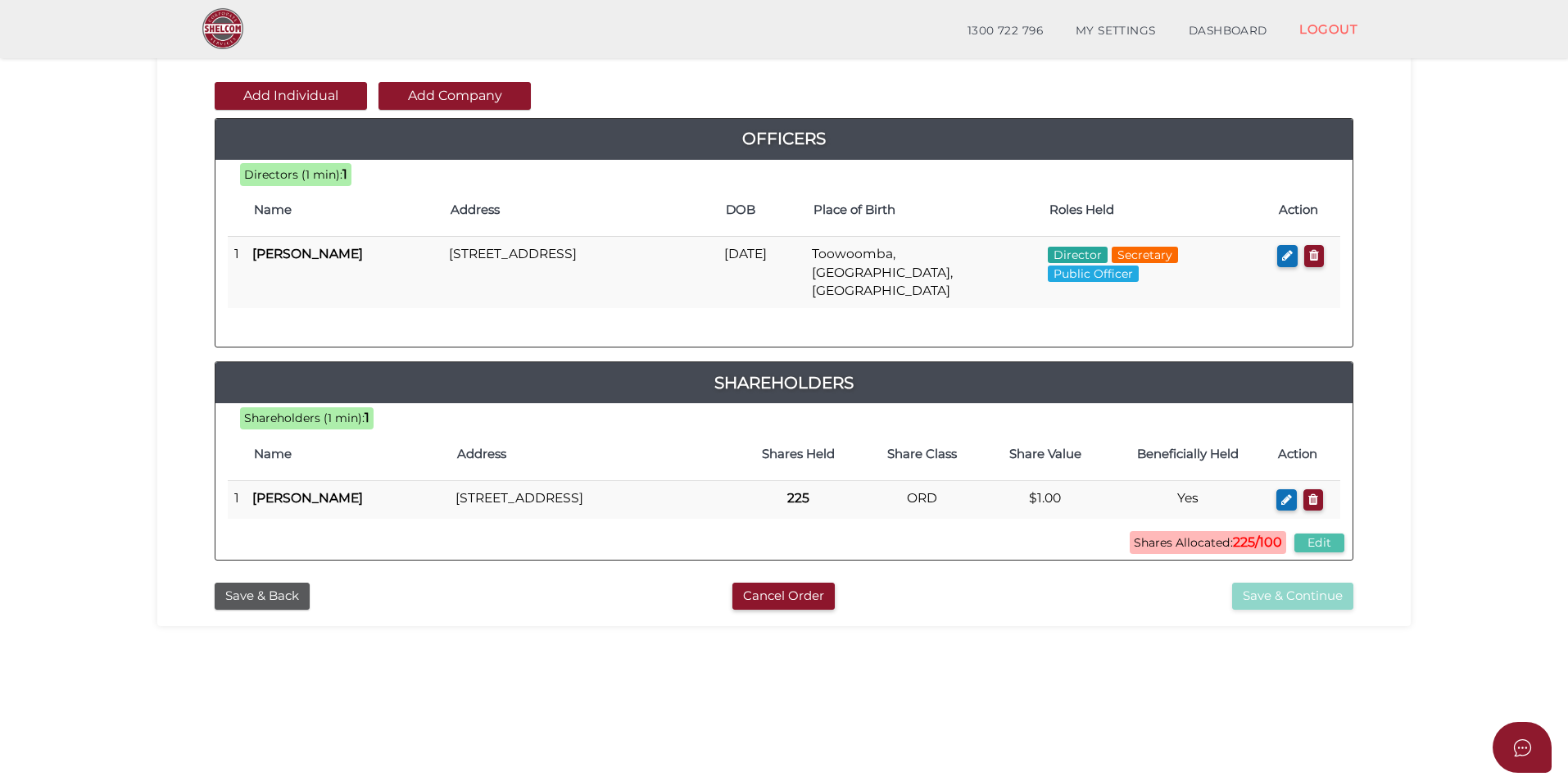
click at [1306, 541] on button "Edit" at bounding box center [1319, 542] width 50 height 19
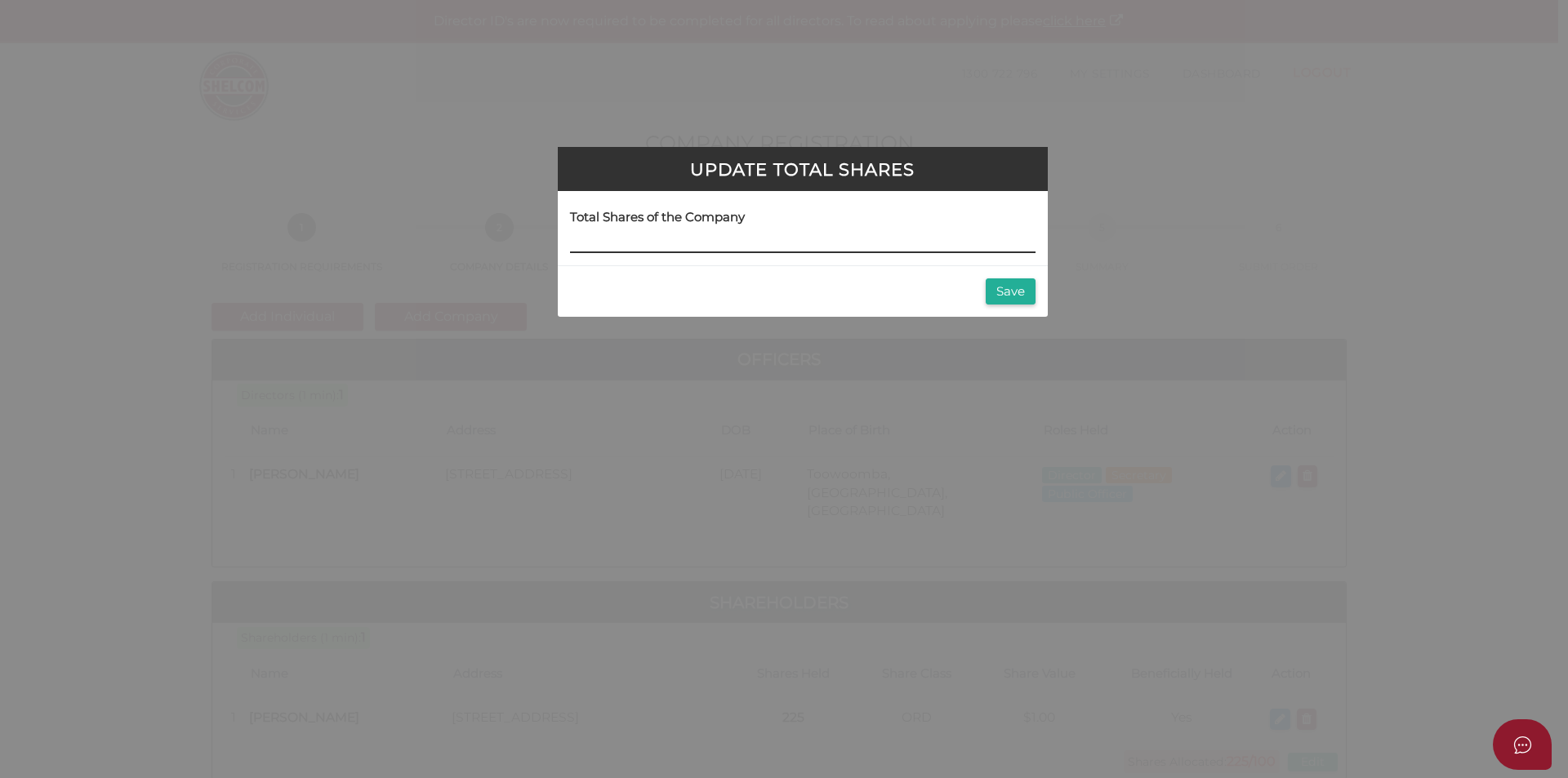
click at [664, 242] on input at bounding box center [803, 244] width 466 height 18
type input "775"
click at [1017, 293] on button "Save" at bounding box center [1010, 291] width 50 height 27
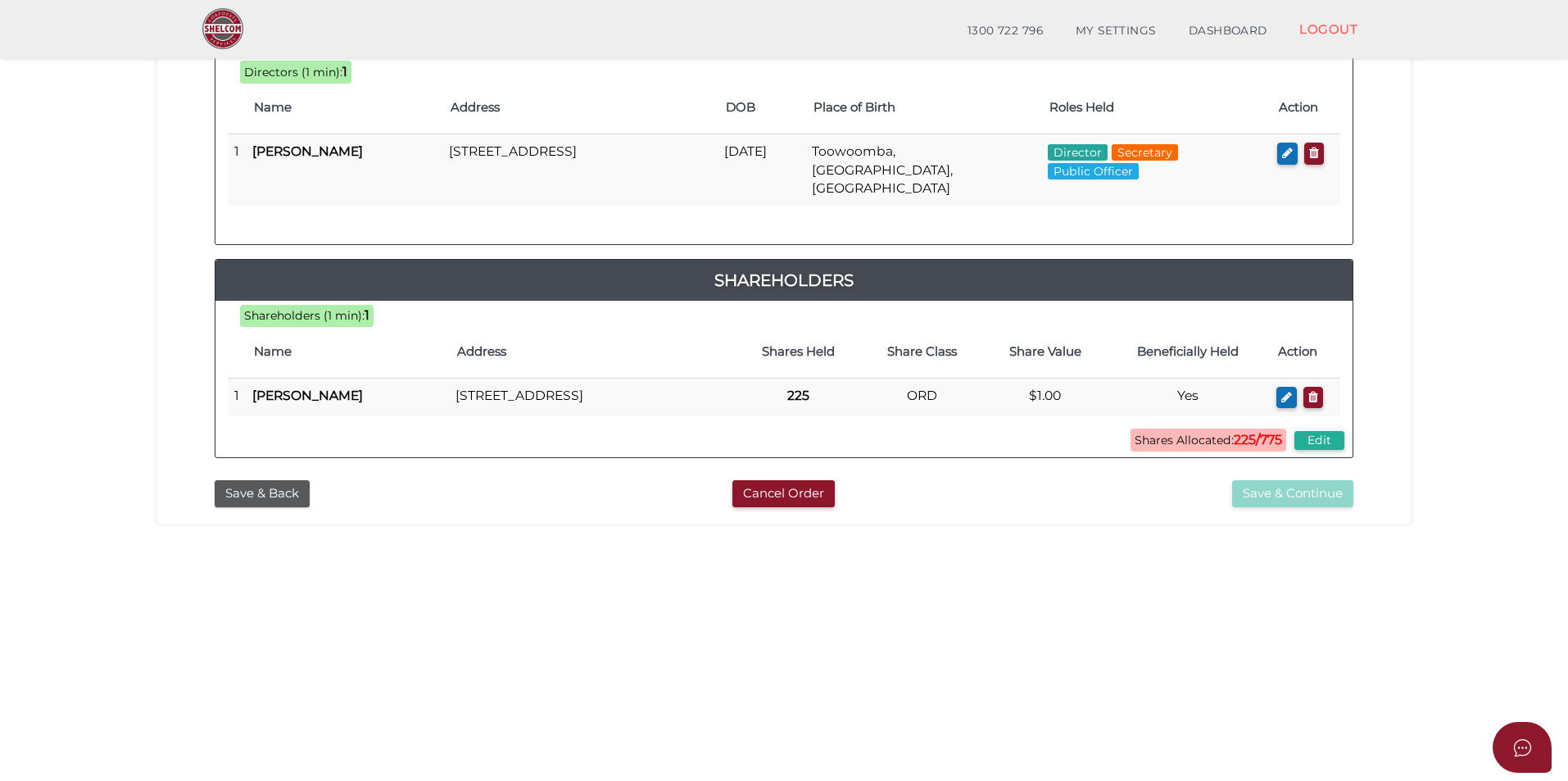
scroll to position [344, 0]
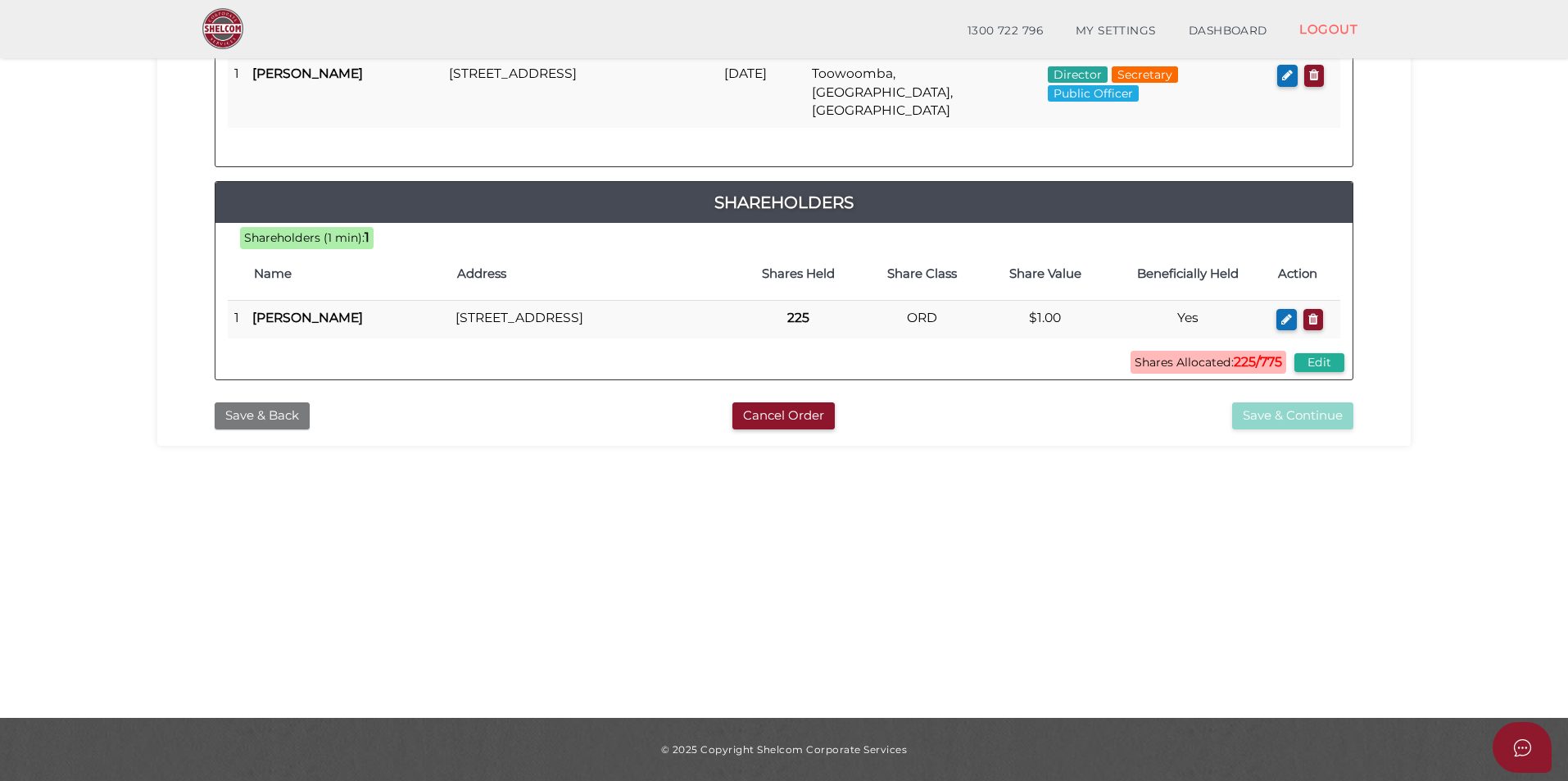
click at [258, 408] on button "Save & Back" at bounding box center [262, 415] width 95 height 27
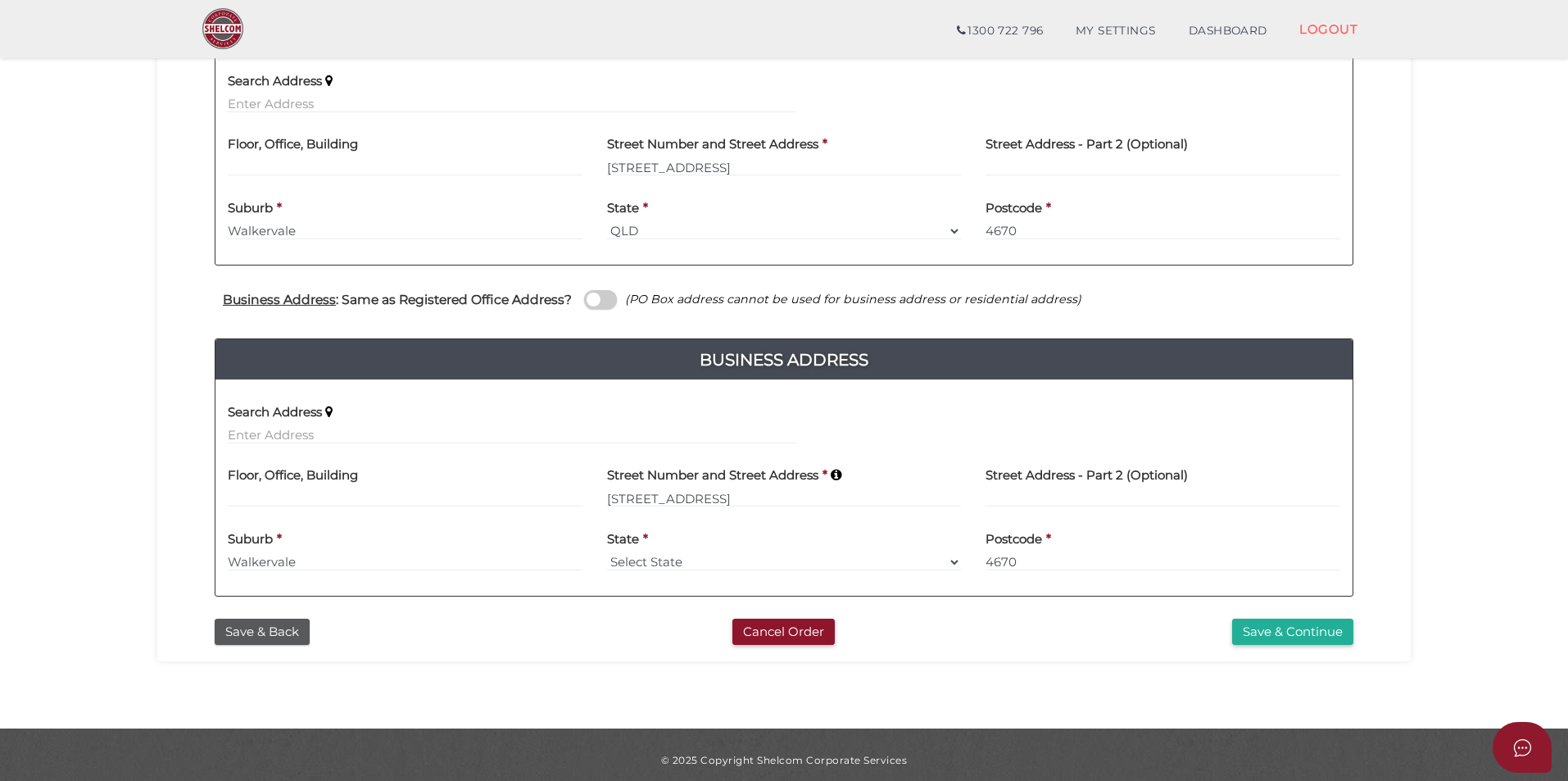
scroll to position [410, 0]
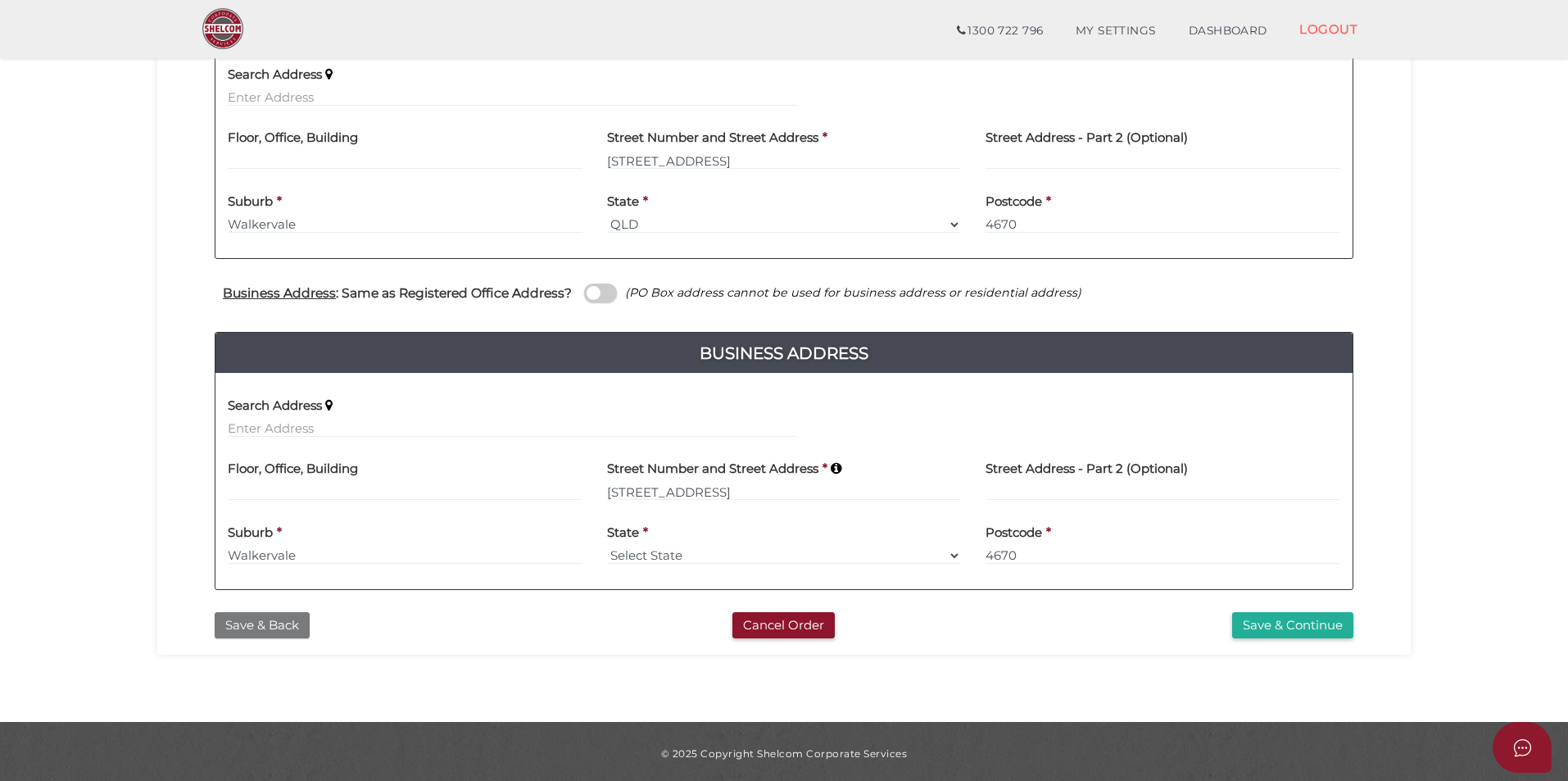
click at [279, 623] on button "Save & Back" at bounding box center [262, 625] width 95 height 27
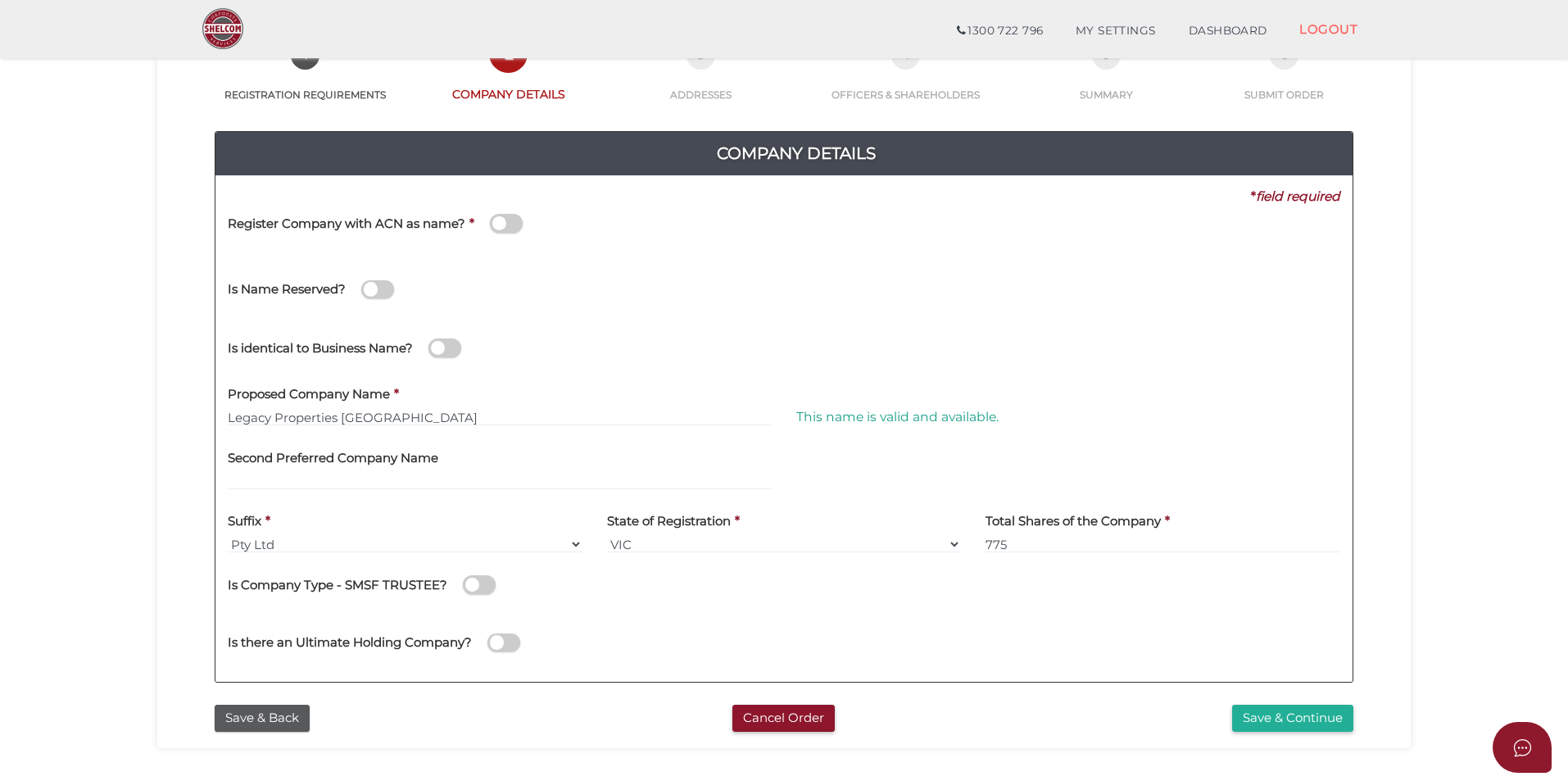
scroll to position [327, 0]
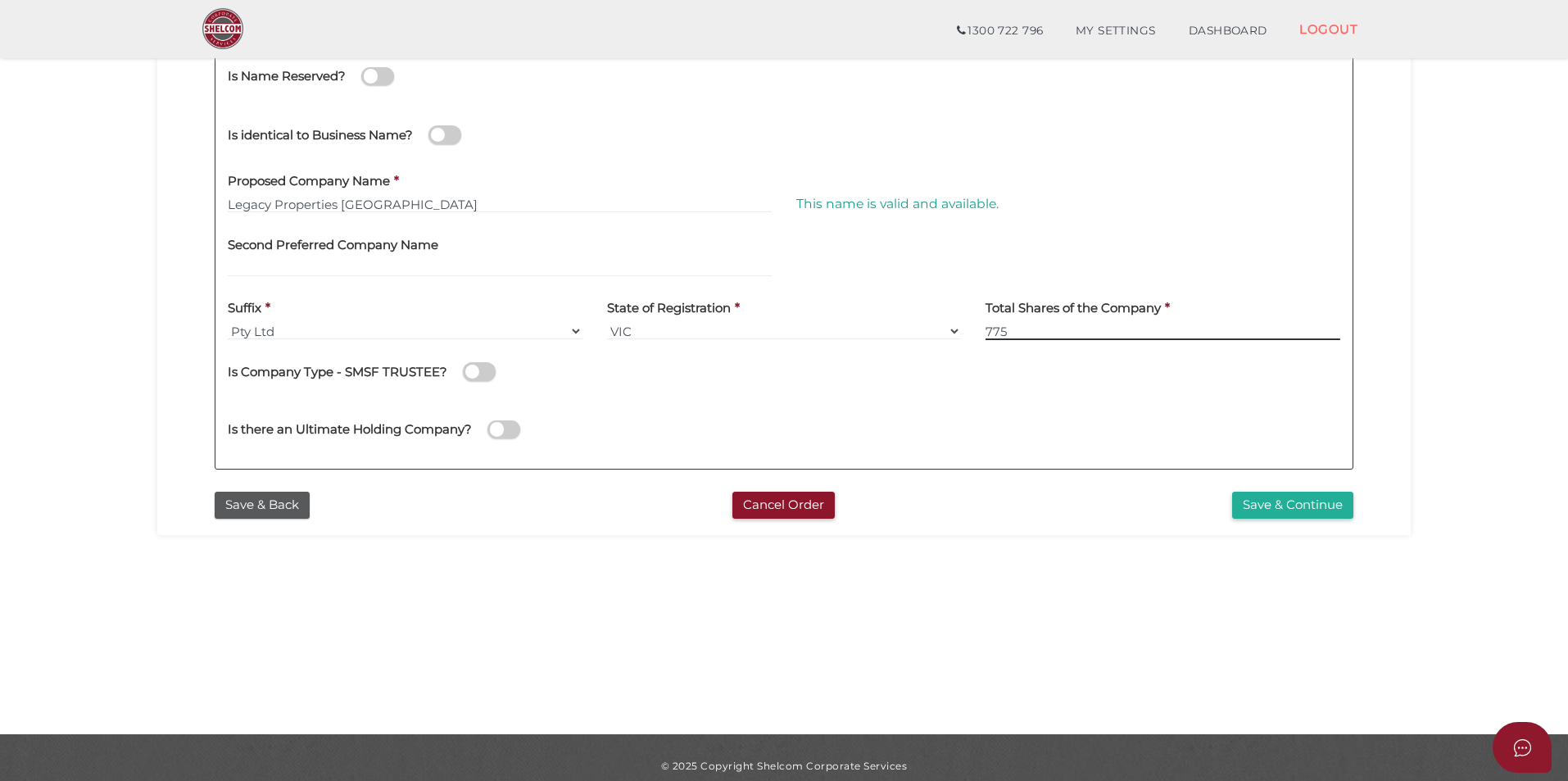
drag, startPoint x: 1010, startPoint y: 330, endPoint x: 956, endPoint y: 327, distance: 54.1
click at [896, 327] on div "Suffix * Pty Ltd Pty Ltd Pty. Ltd. Pty Limited Proprietary Limited Proprietary …" at bounding box center [784, 320] width 1137 height 64
type input "1000"
click at [1298, 506] on button "Save & Continue" at bounding box center [1292, 505] width 121 height 27
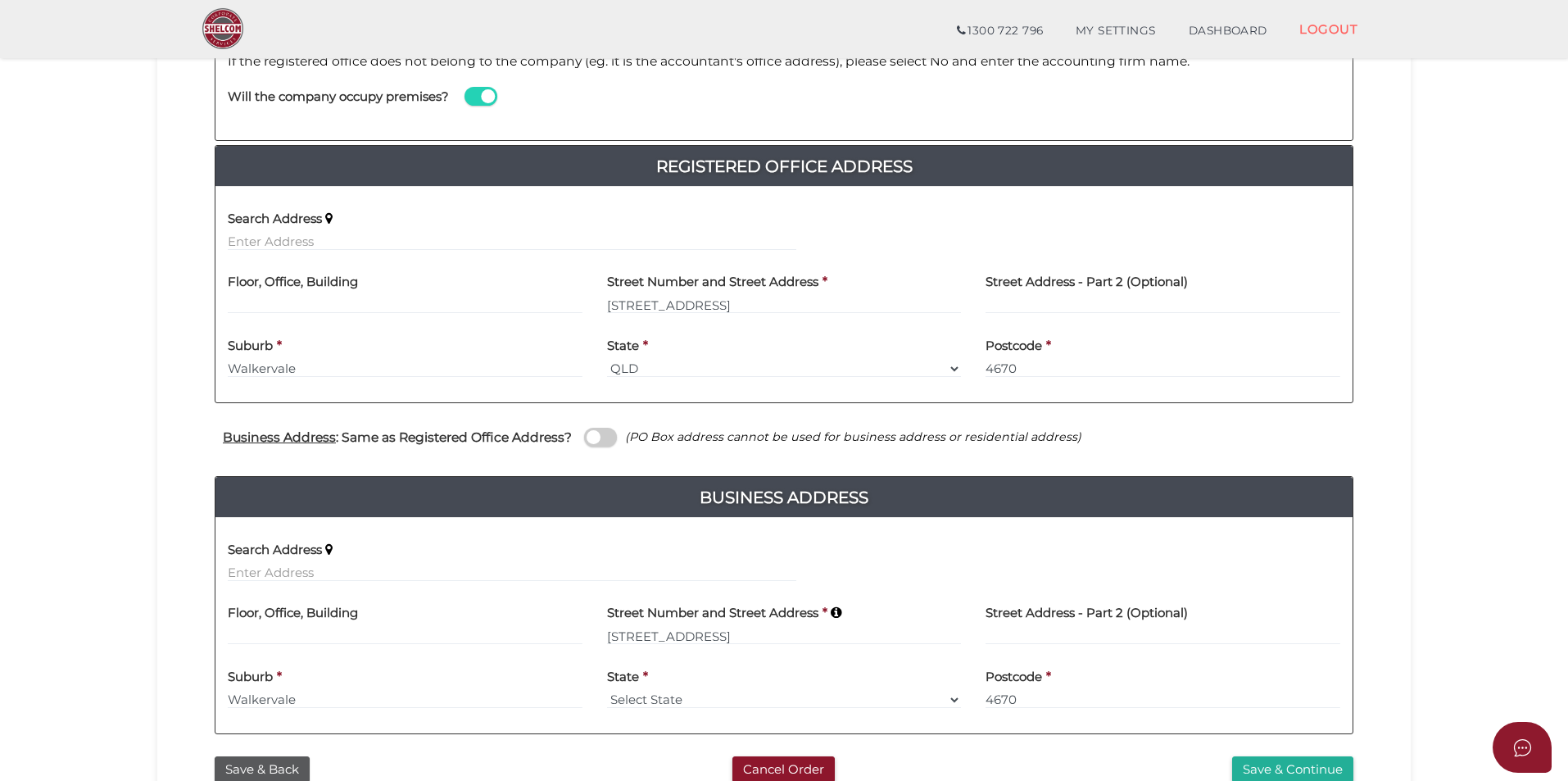
scroll to position [414, 0]
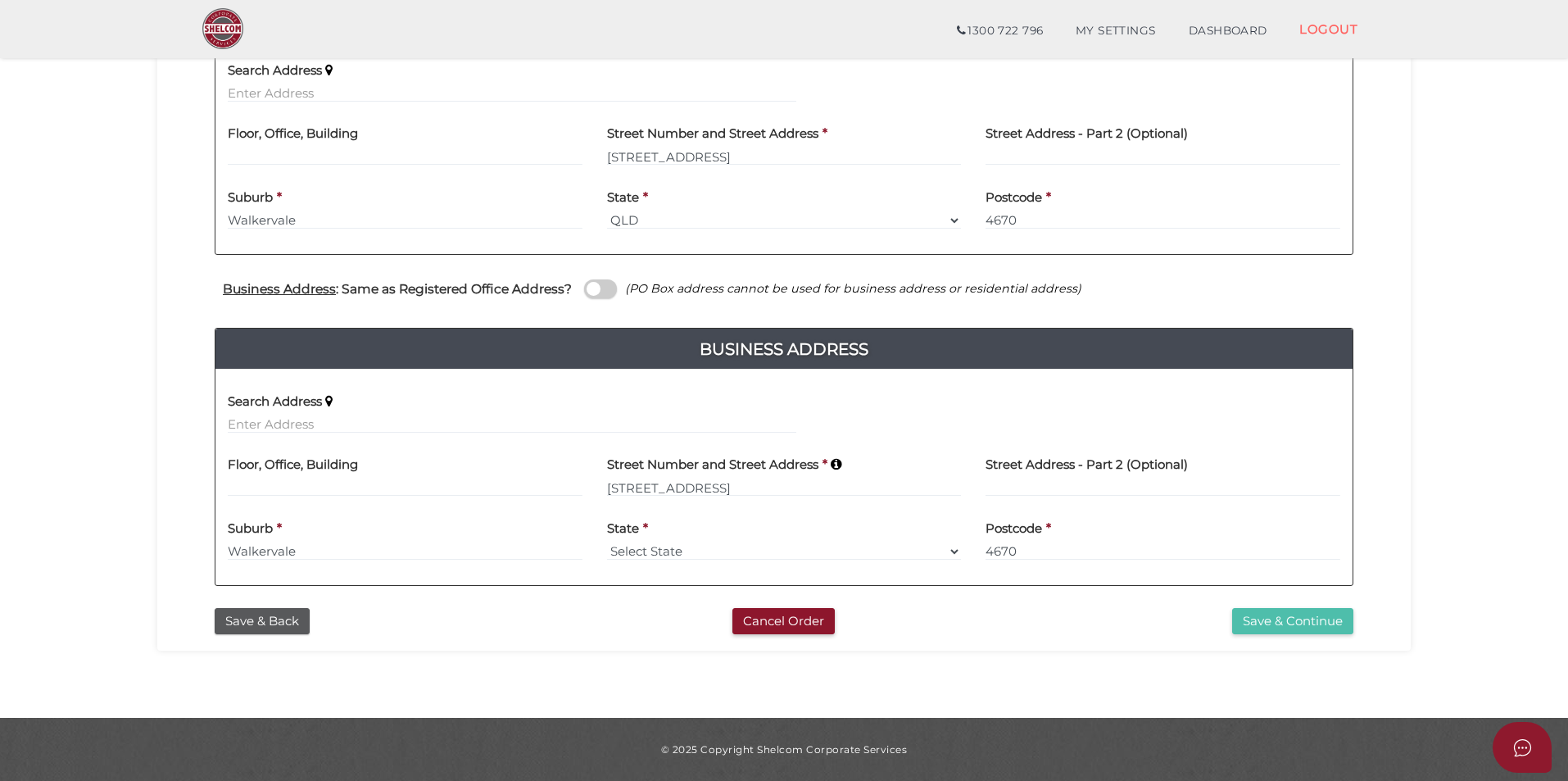
click at [1279, 624] on button "Save & Continue" at bounding box center [1292, 621] width 121 height 27
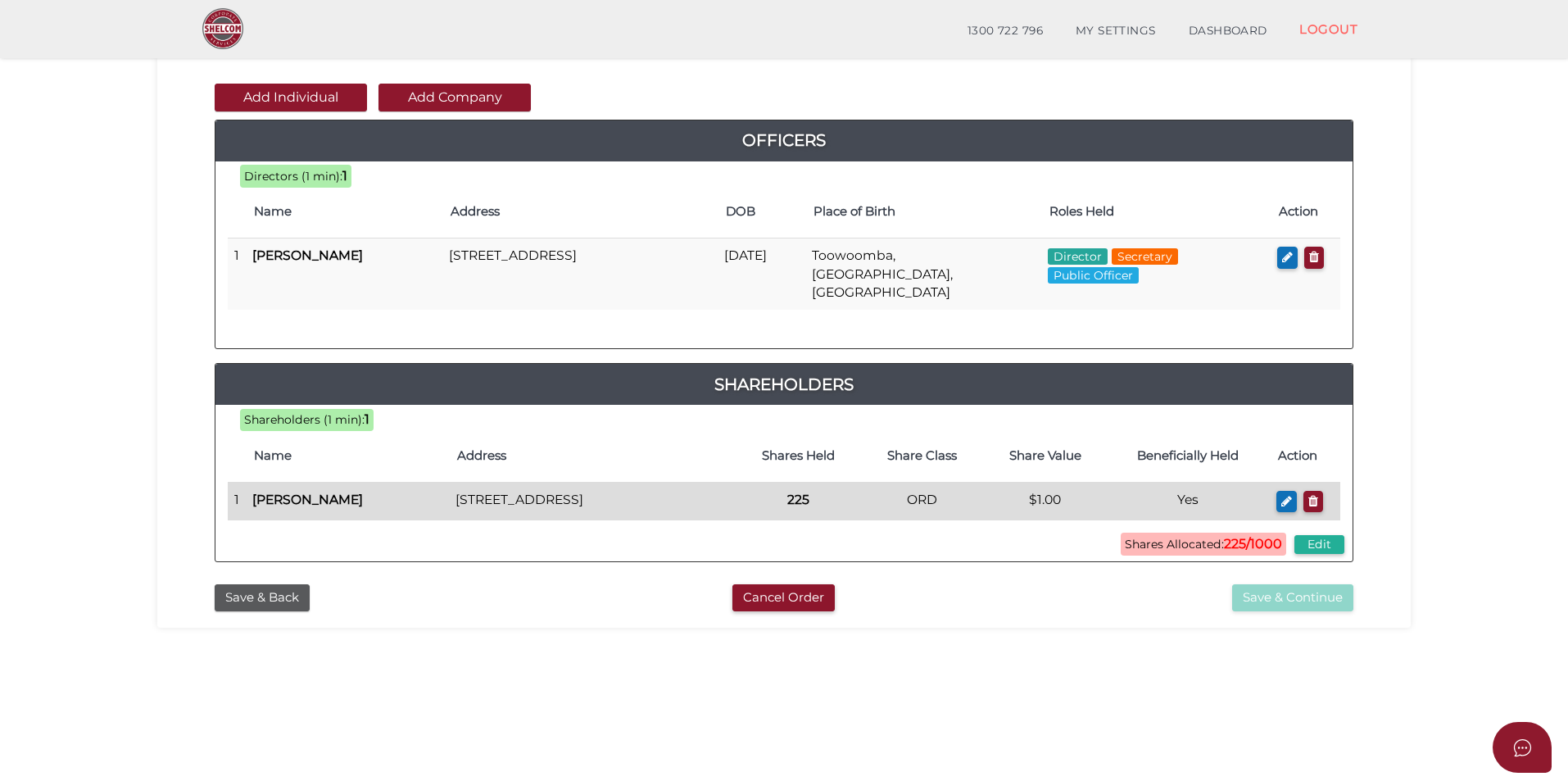
scroll to position [164, 0]
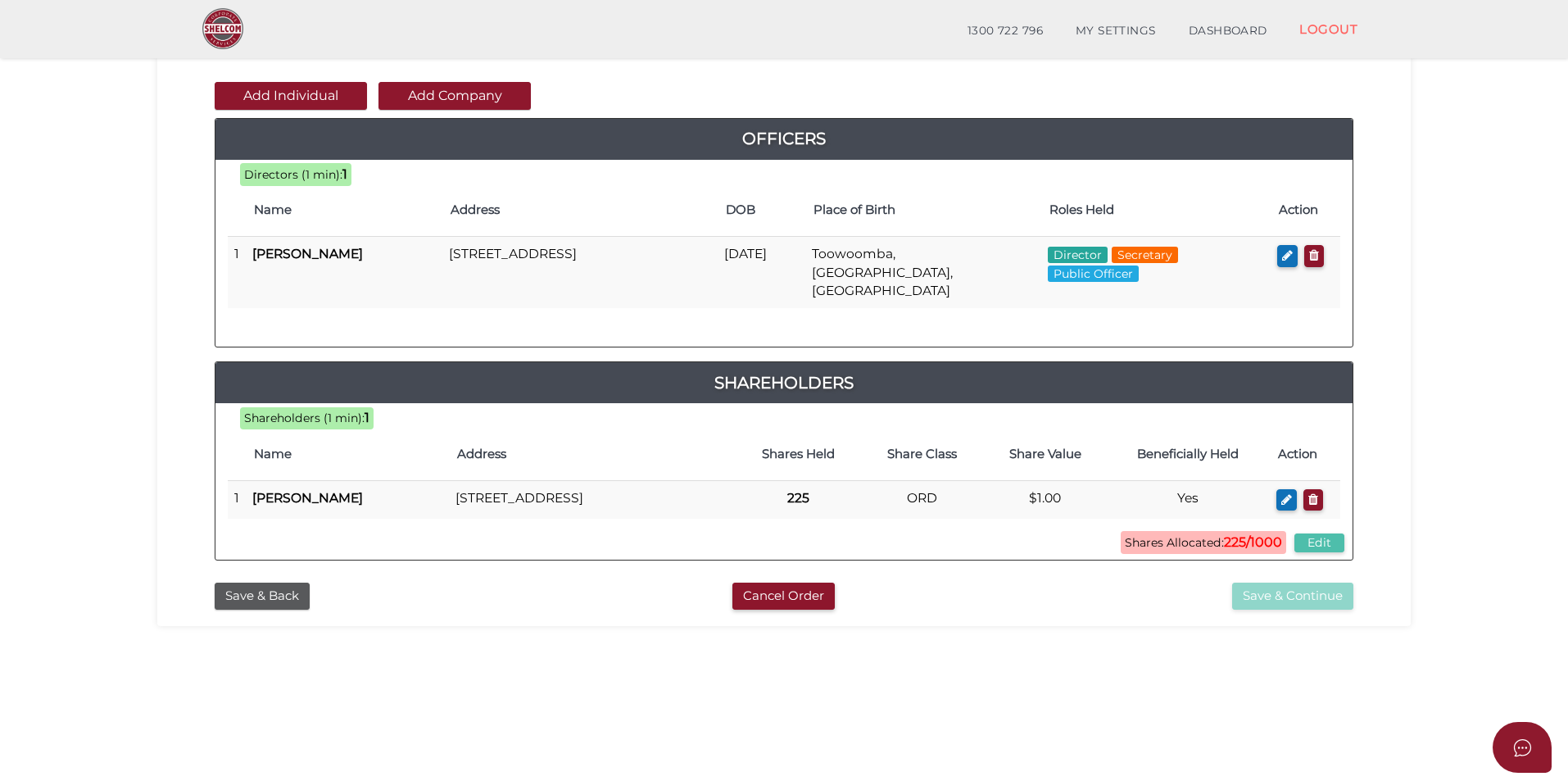
click at [1304, 545] on button "Edit" at bounding box center [1319, 542] width 50 height 19
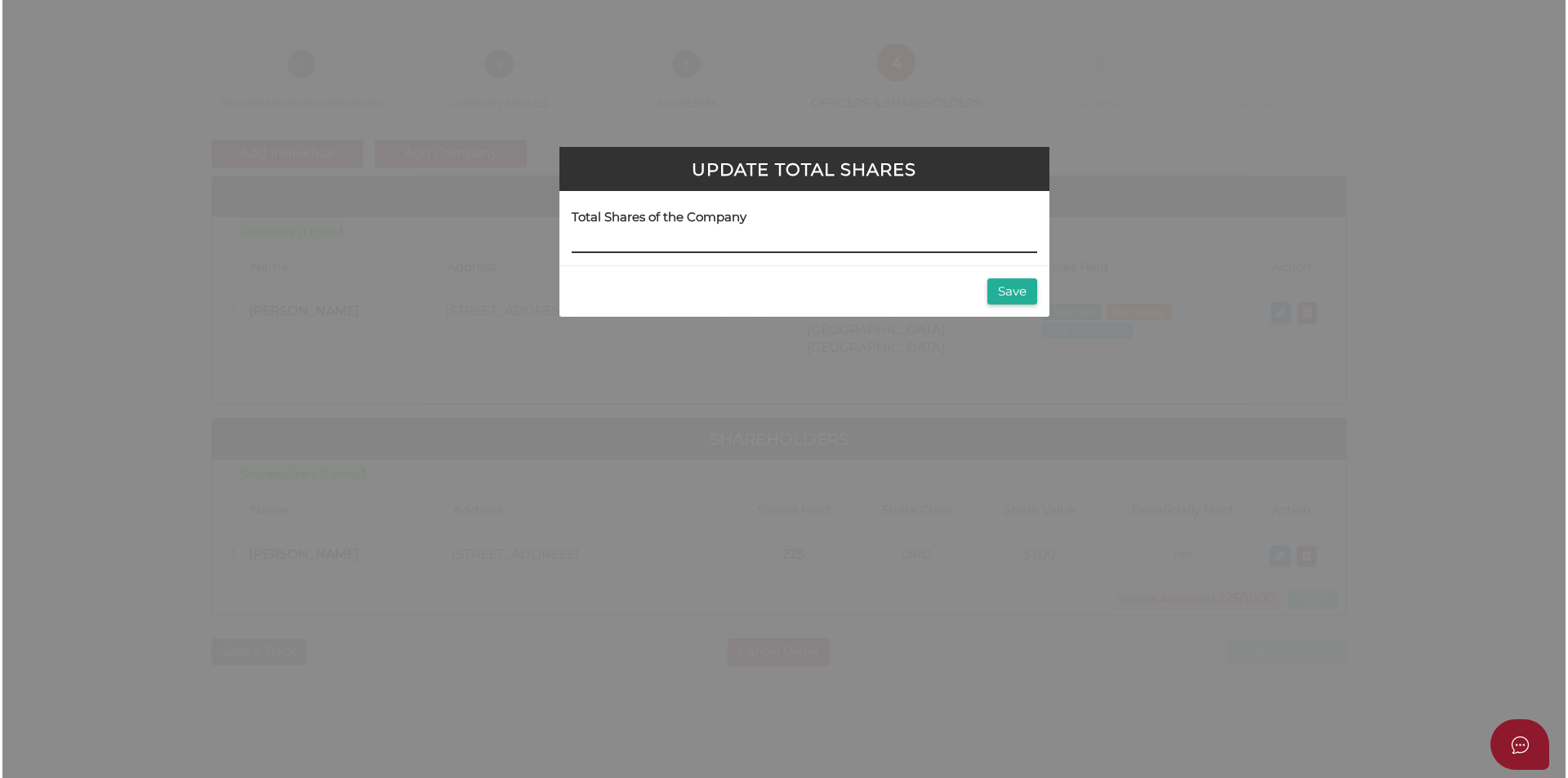
scroll to position [0, 0]
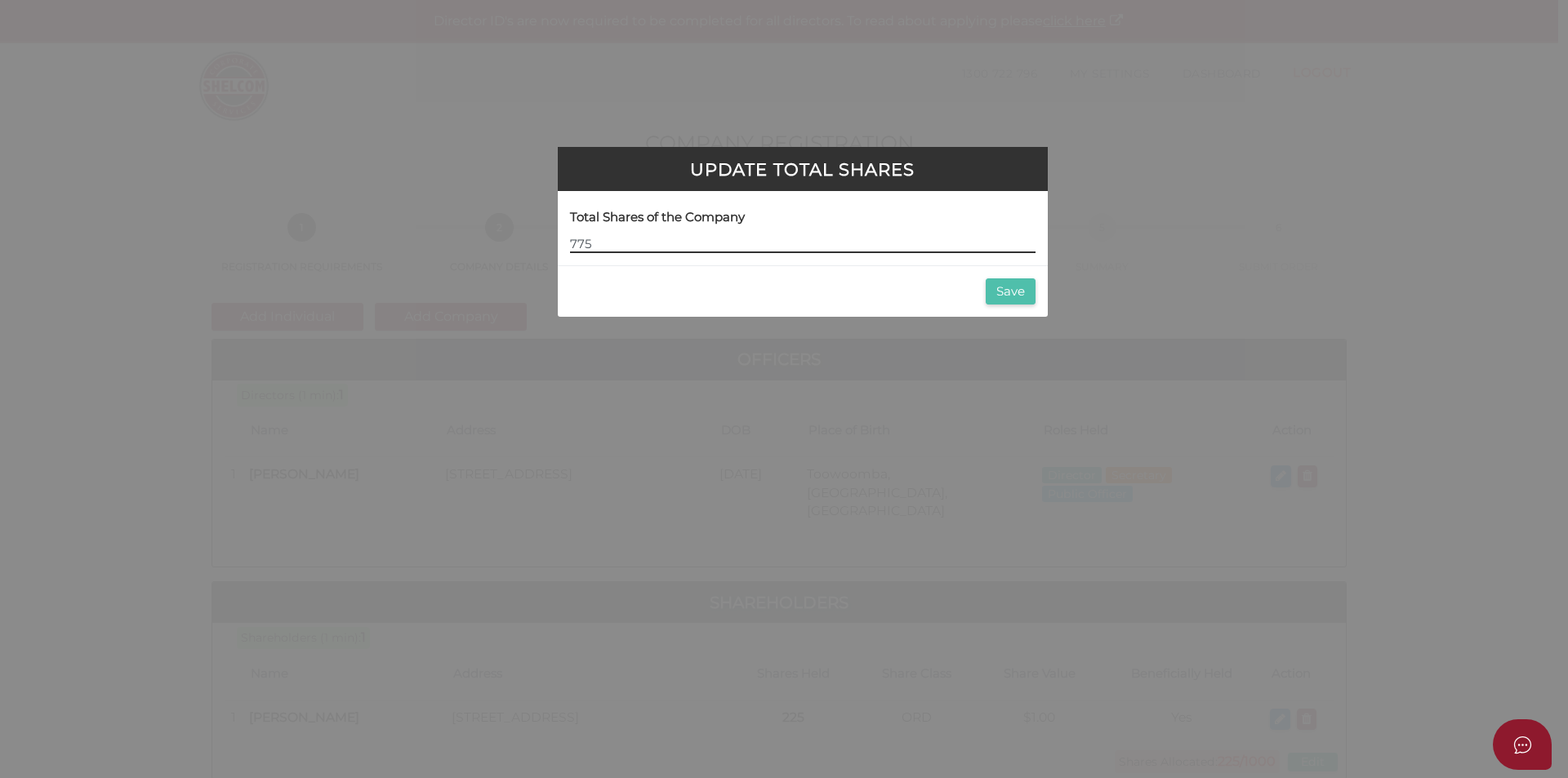
type input "775"
click at [1011, 296] on button "Save" at bounding box center [1010, 291] width 50 height 27
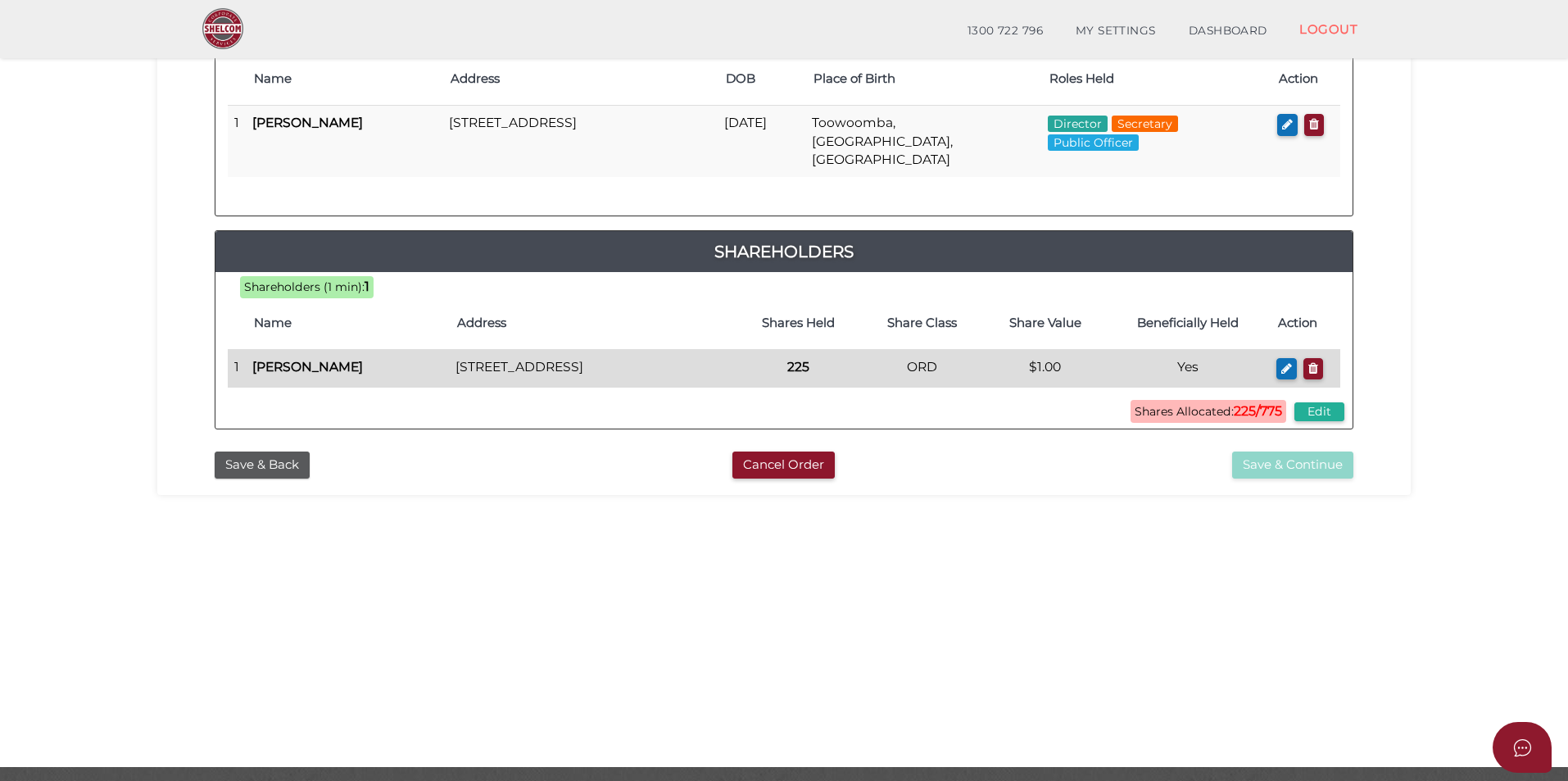
scroll to position [327, 0]
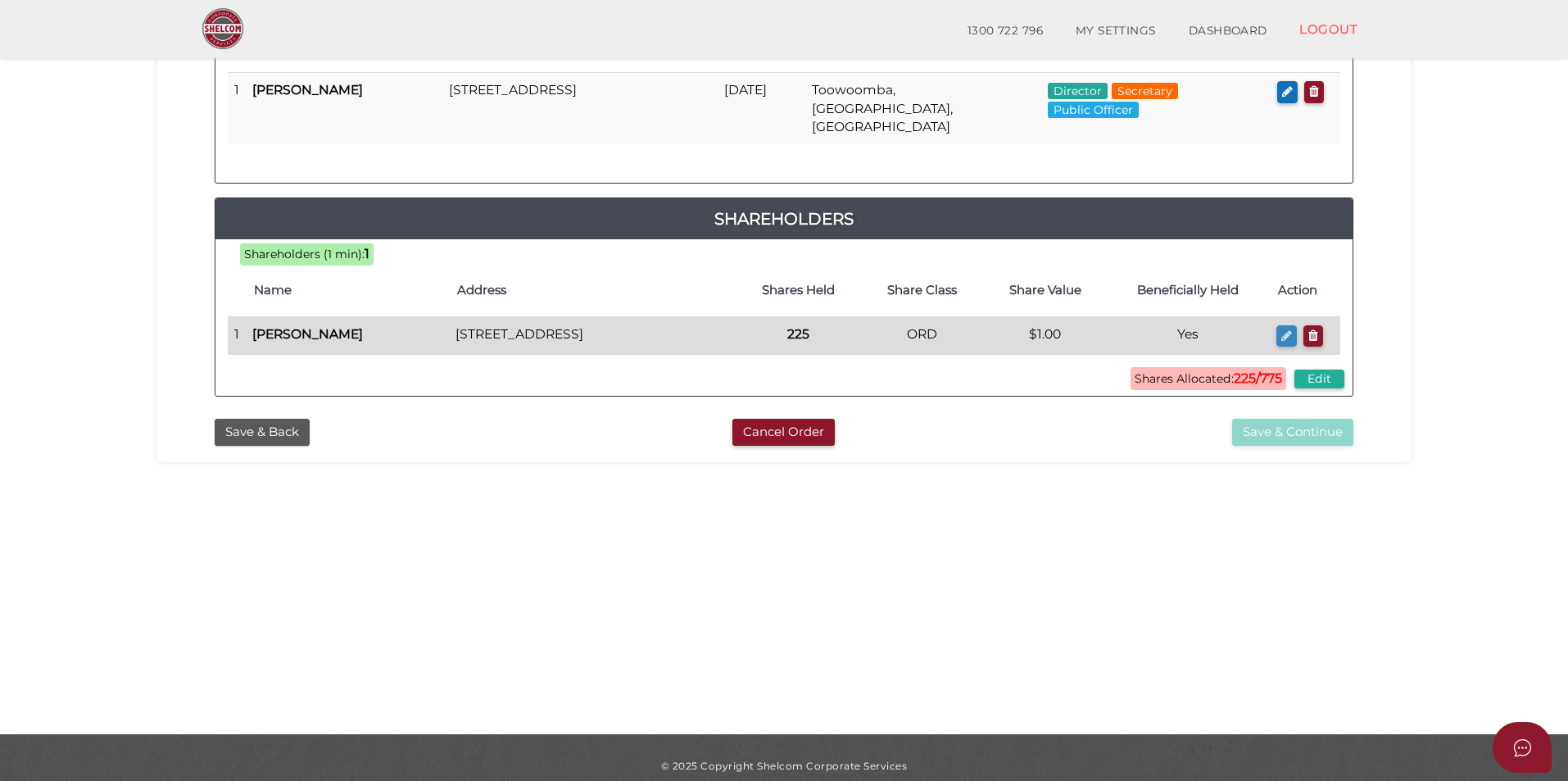
click at [1281, 329] on icon "button" at bounding box center [1286, 335] width 11 height 12
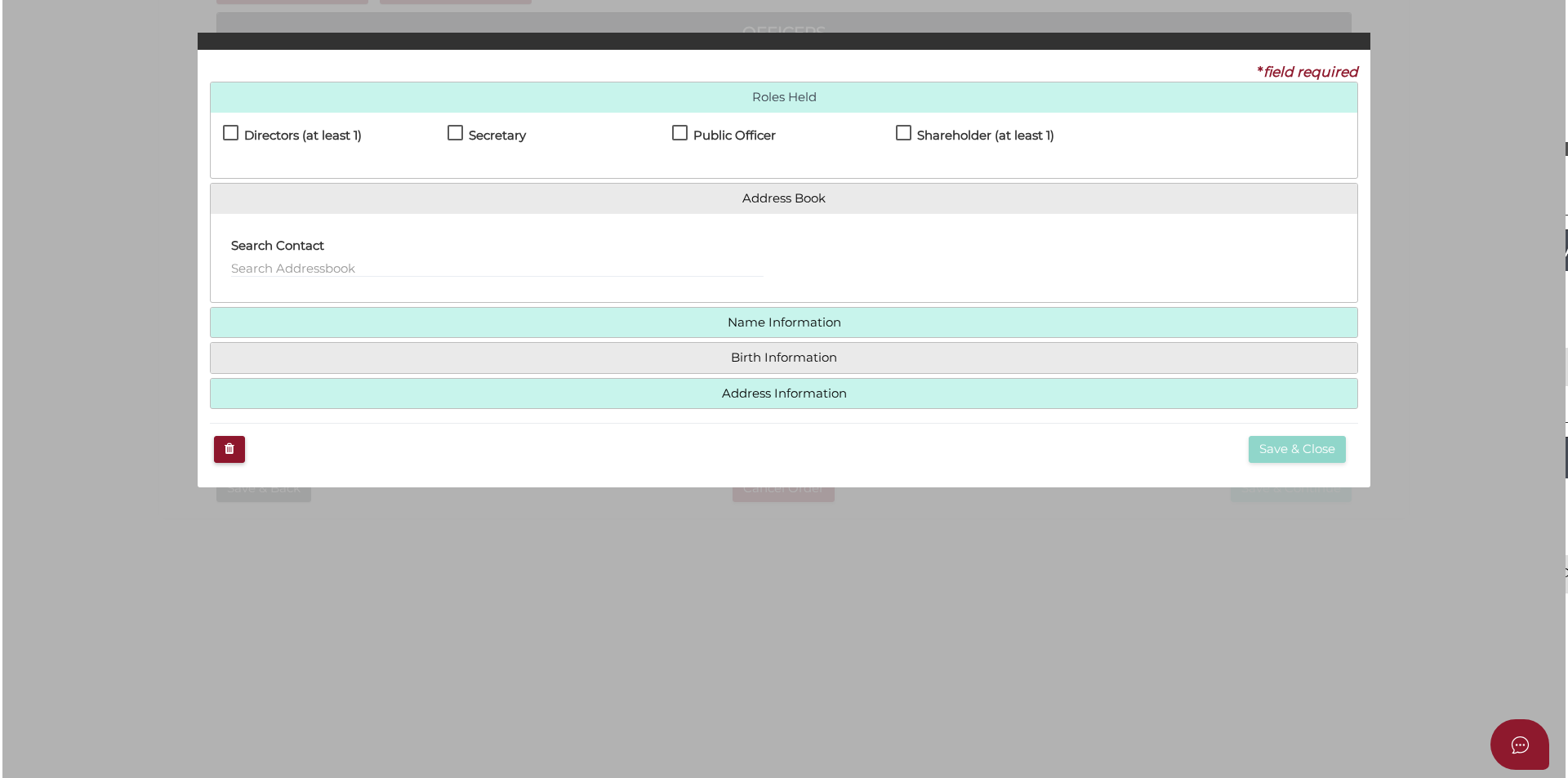
scroll to position [0, 0]
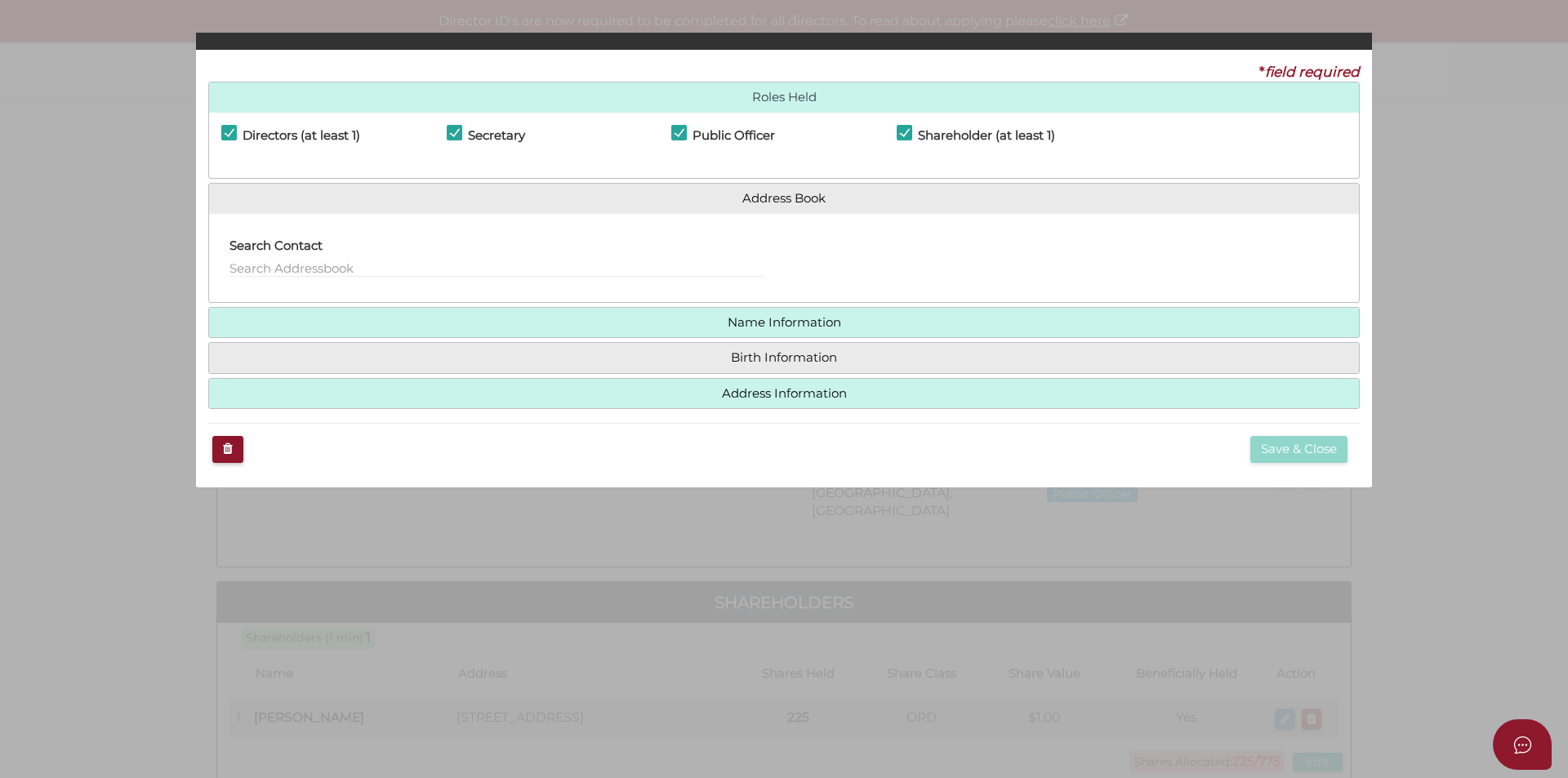
checkbox input "true"
type input "[EMAIL_ADDRESS][DOMAIN_NAME]"
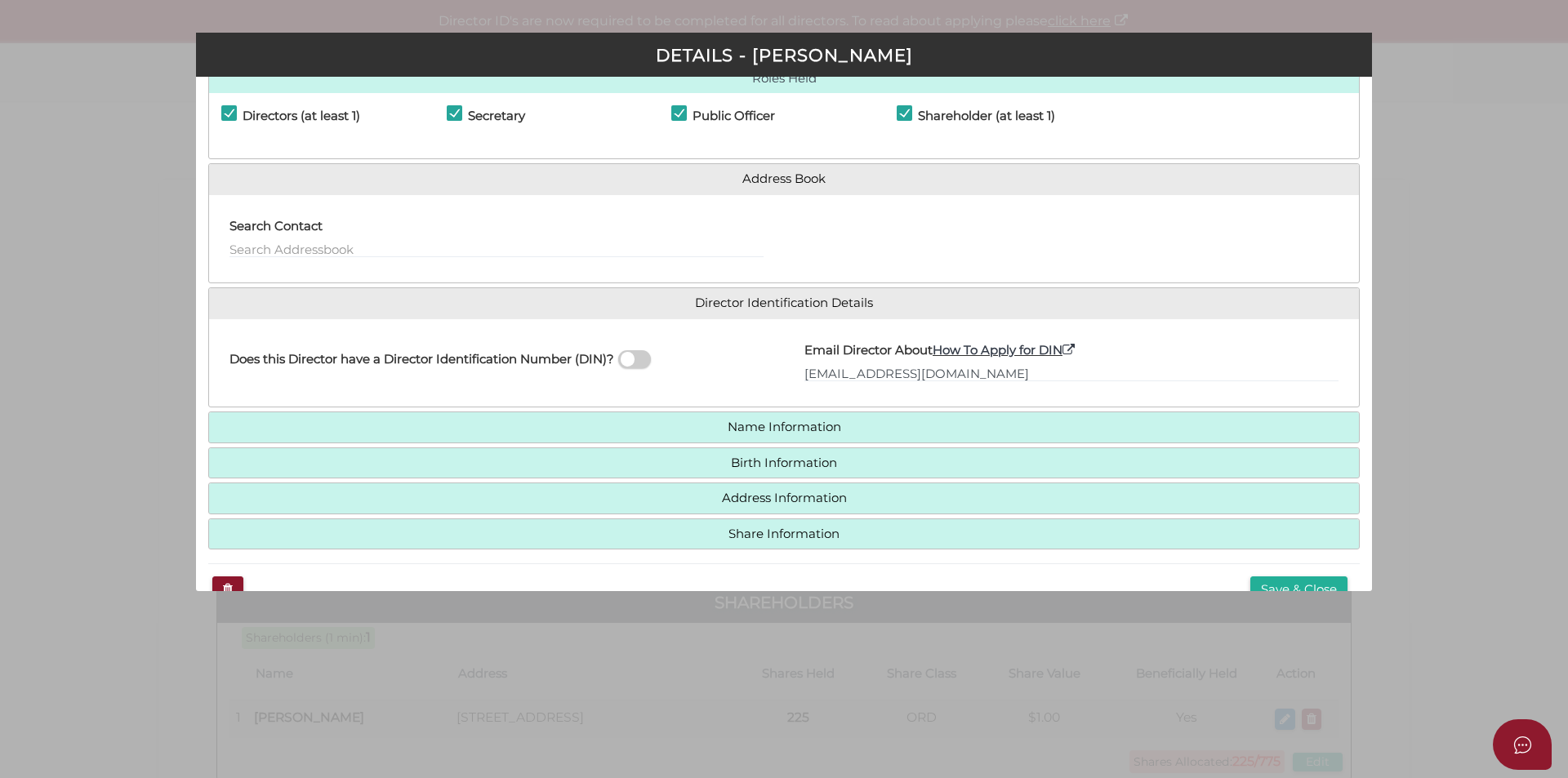
scroll to position [83, 0]
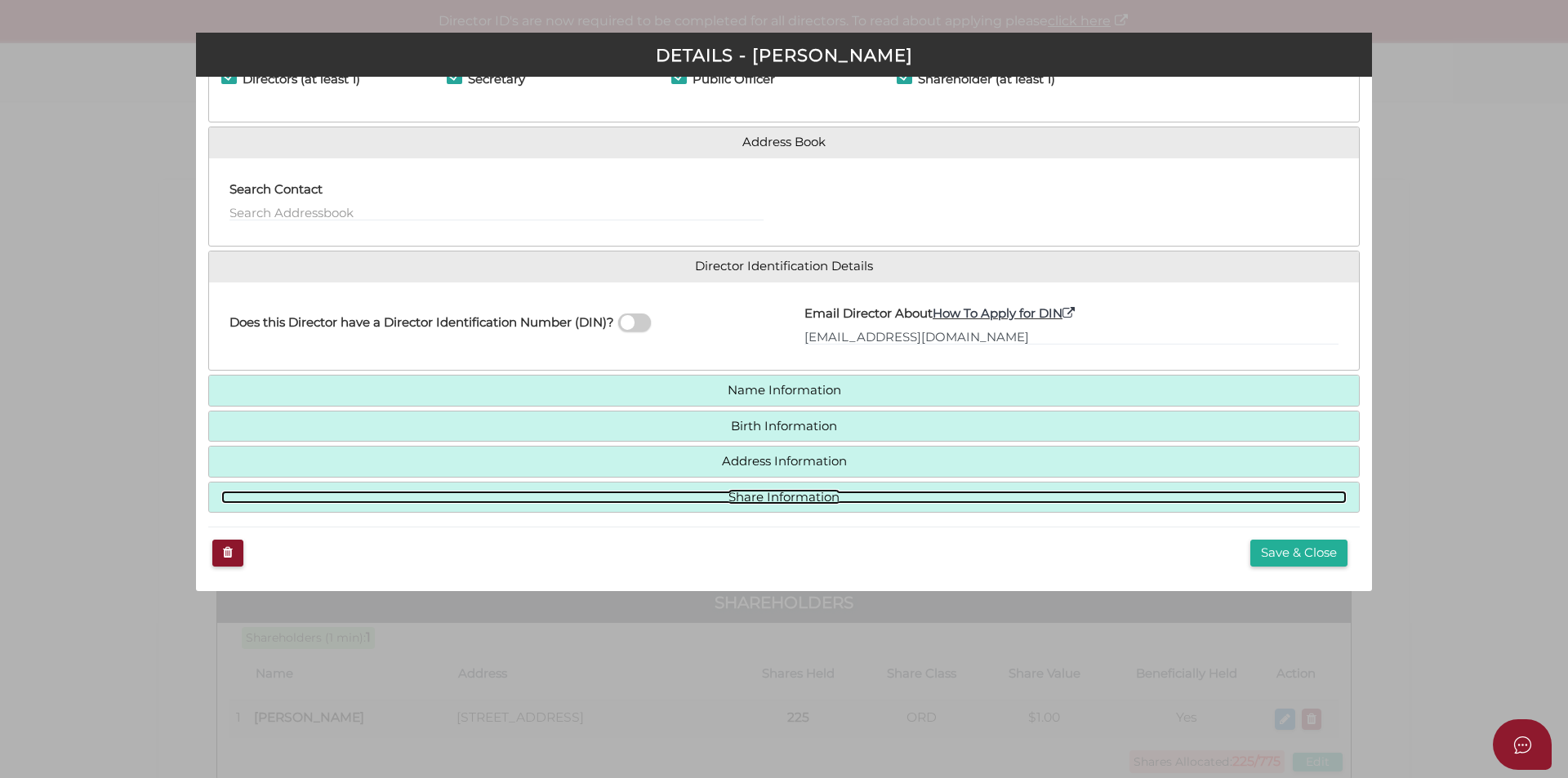
click at [765, 496] on link "Share Information" at bounding box center [783, 498] width 1125 height 14
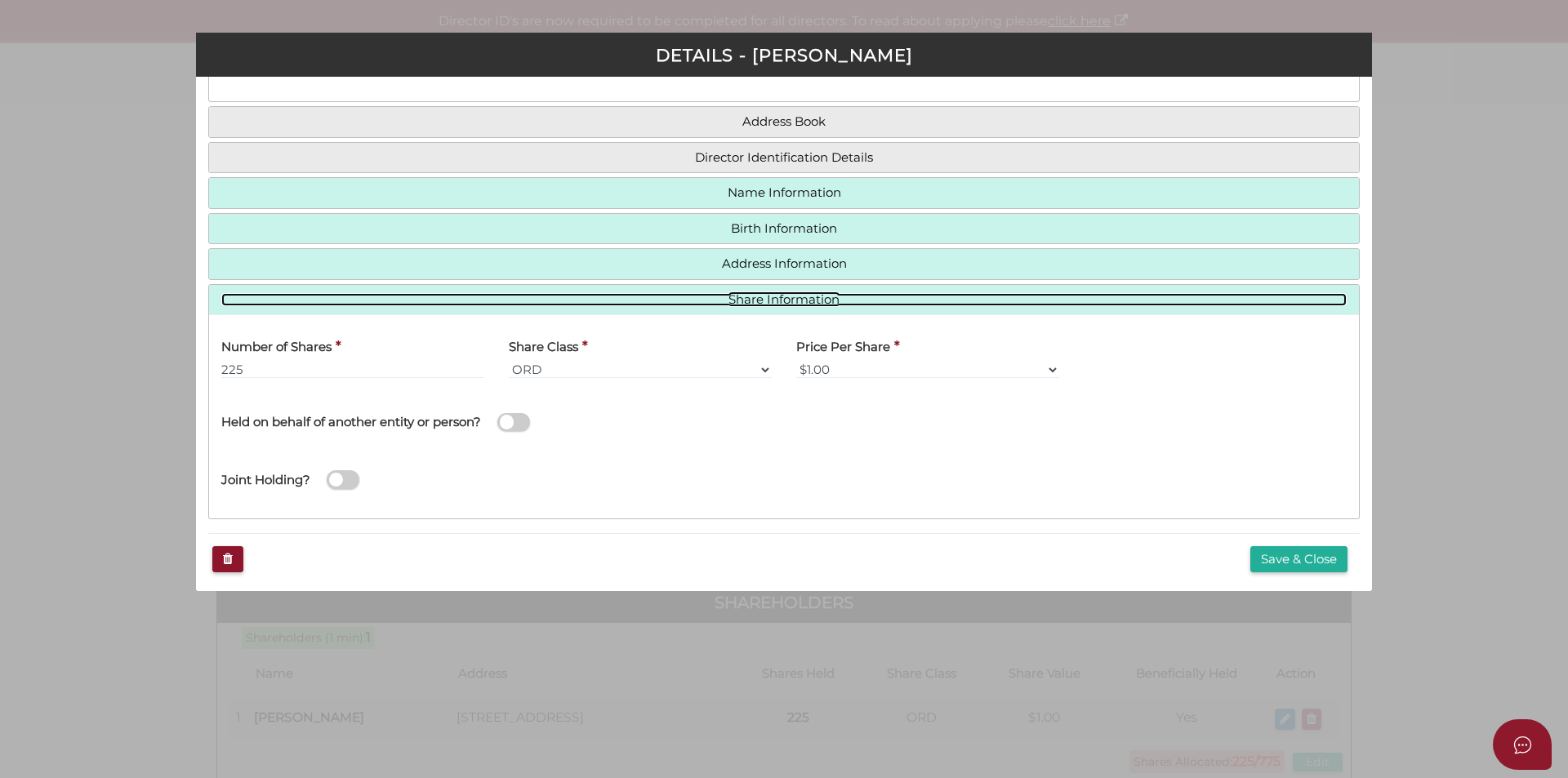
scroll to position [109, 0]
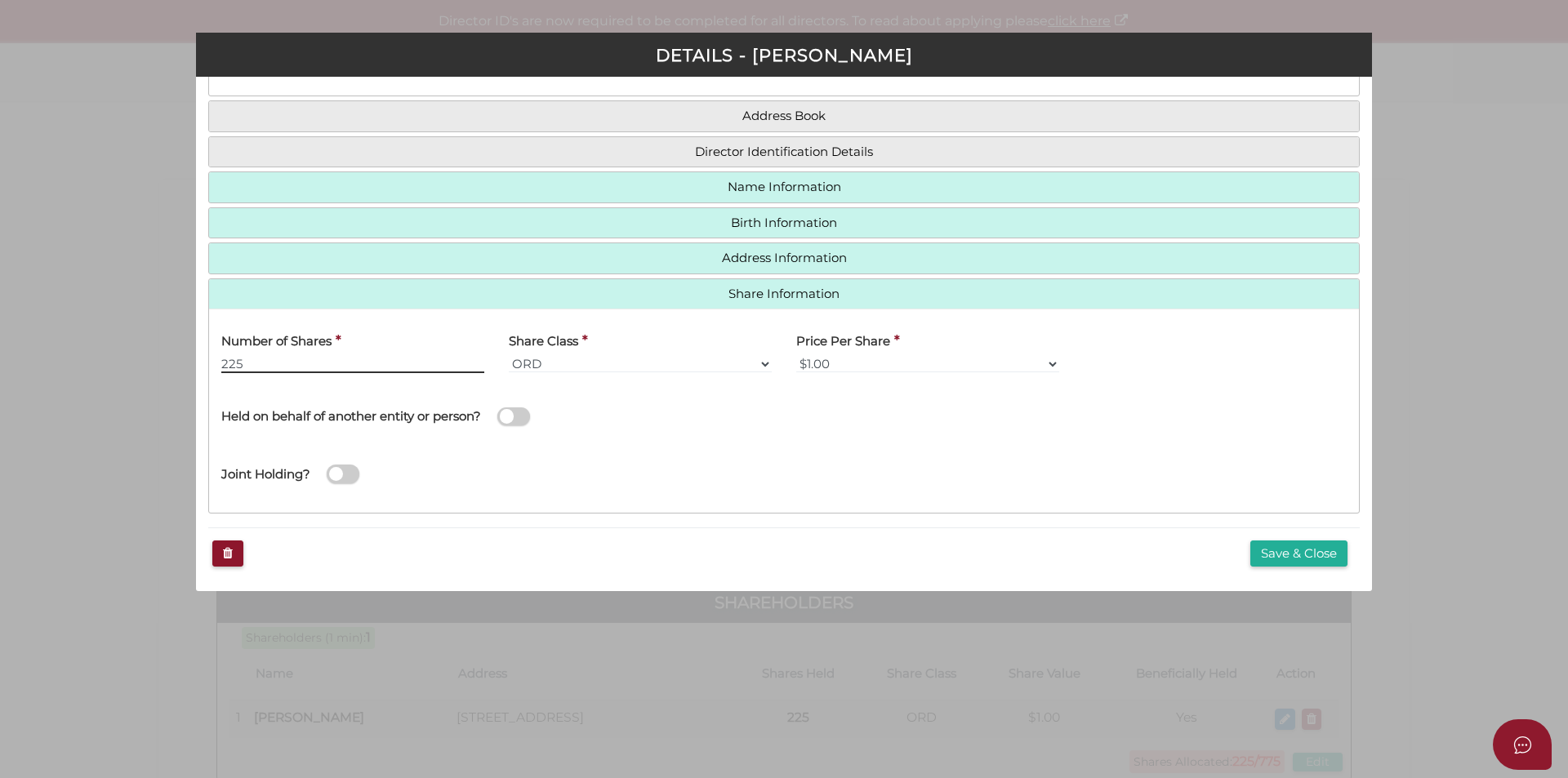
drag, startPoint x: 254, startPoint y: 363, endPoint x: 138, endPoint y: 341, distance: 118.1
click at [172, 350] on div "Pty Ltd DETAILS - Chelsea Adams * field required Roles Held Directors (at least…" at bounding box center [784, 389] width 1568 height 778
type input "775"
click at [1316, 549] on button "Save & Close" at bounding box center [1298, 553] width 97 height 27
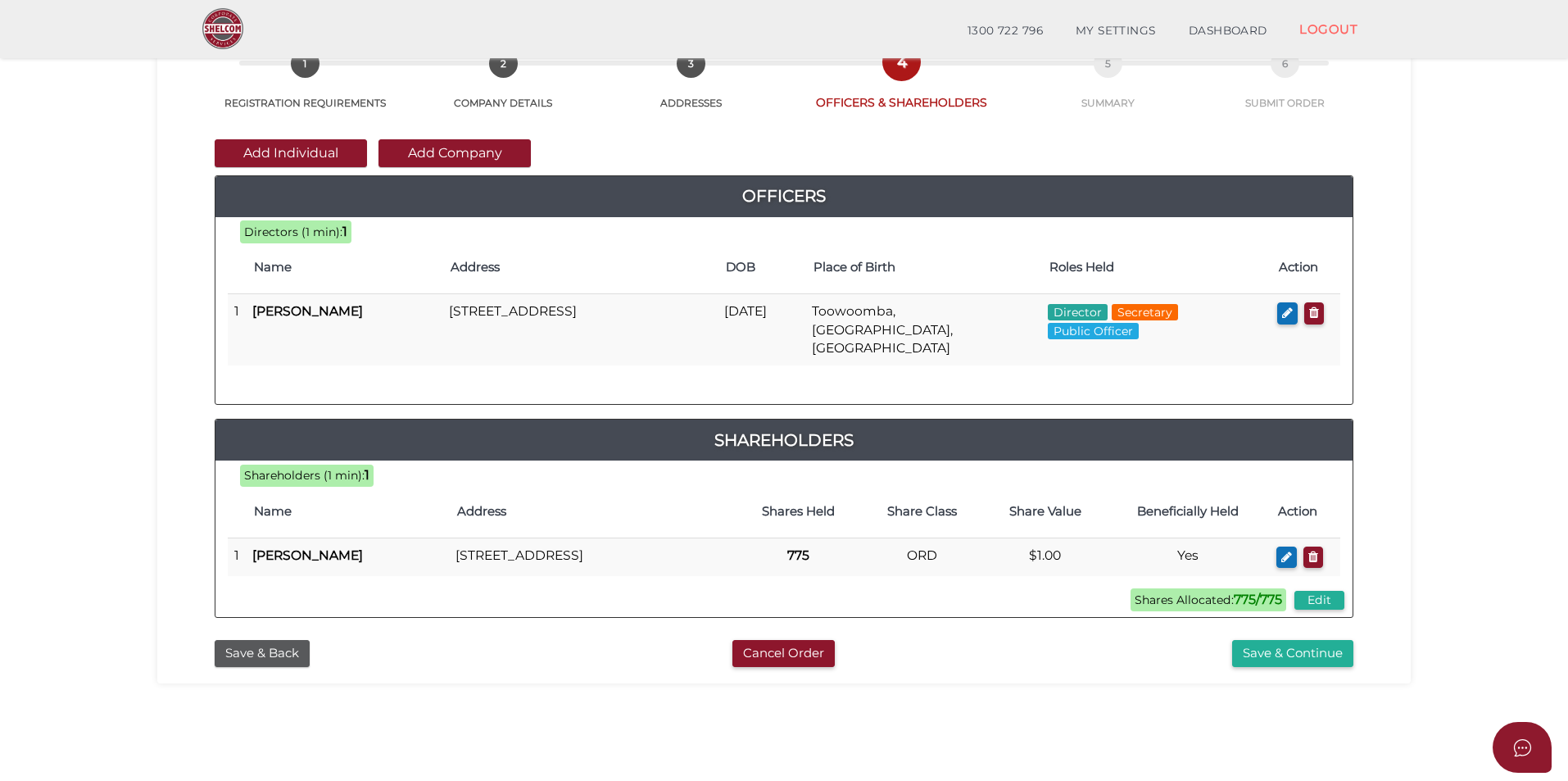
scroll to position [246, 0]
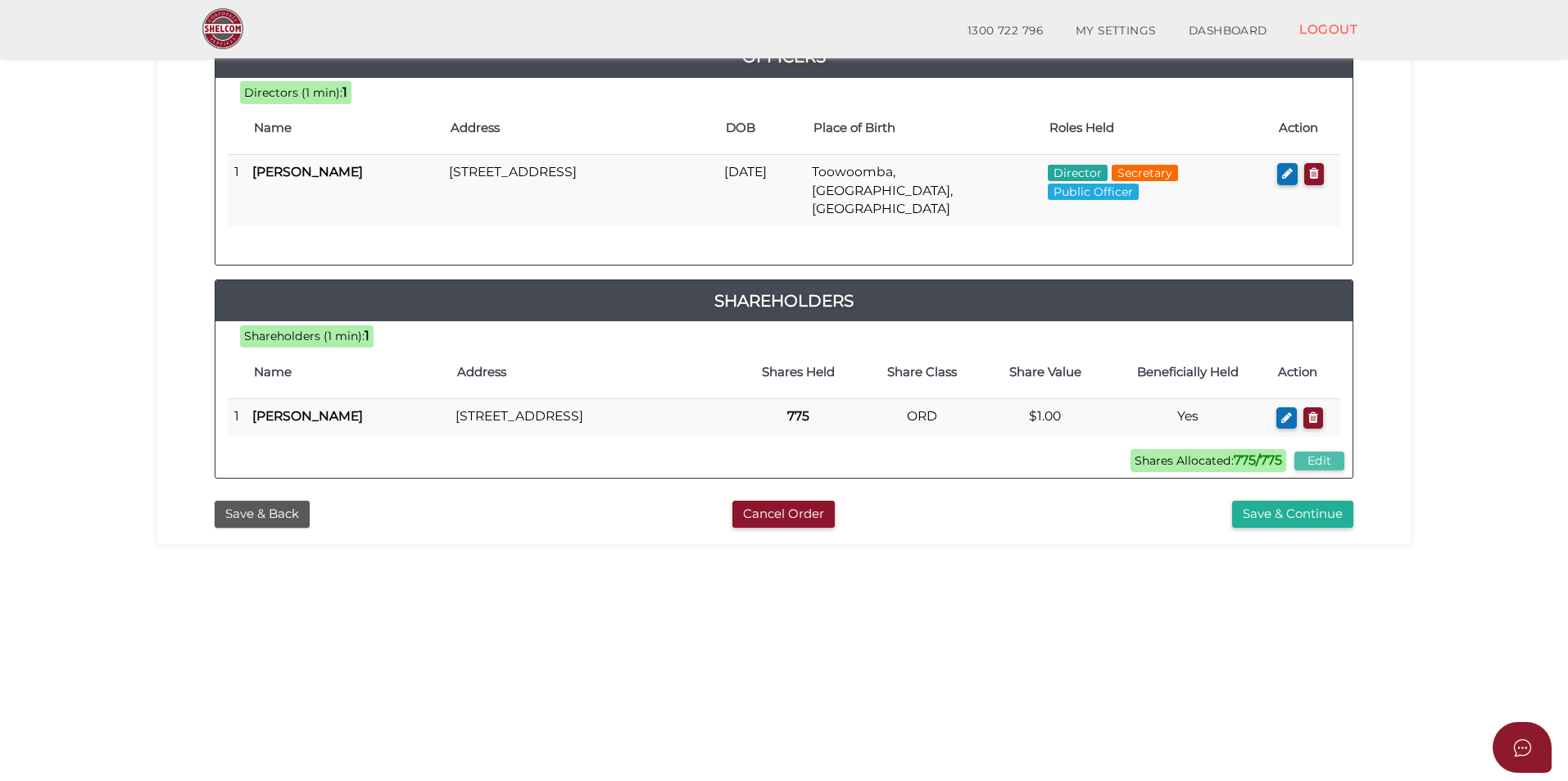
click at [1317, 458] on button "Edit" at bounding box center [1319, 461] width 50 height 19
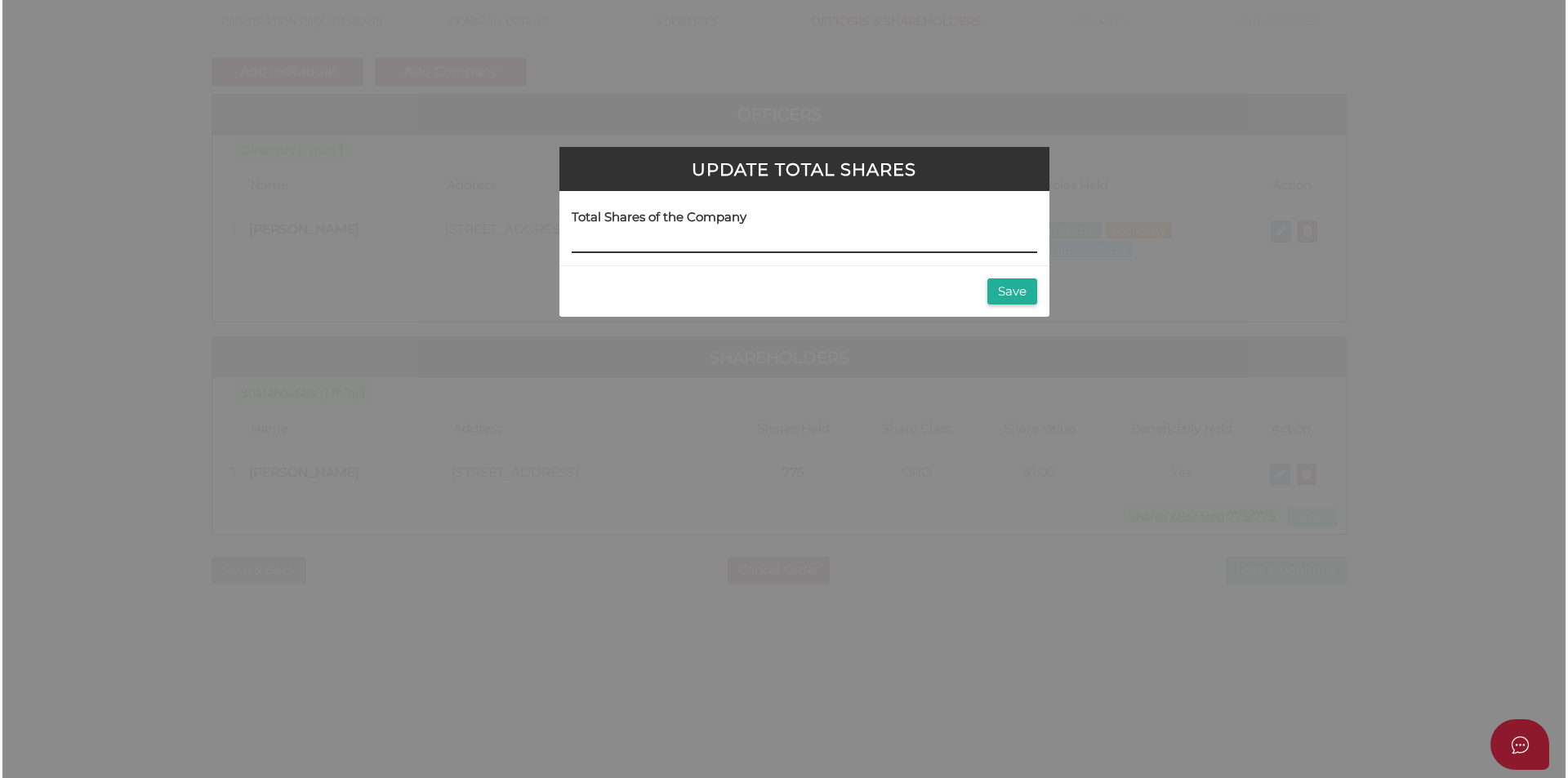
scroll to position [0, 0]
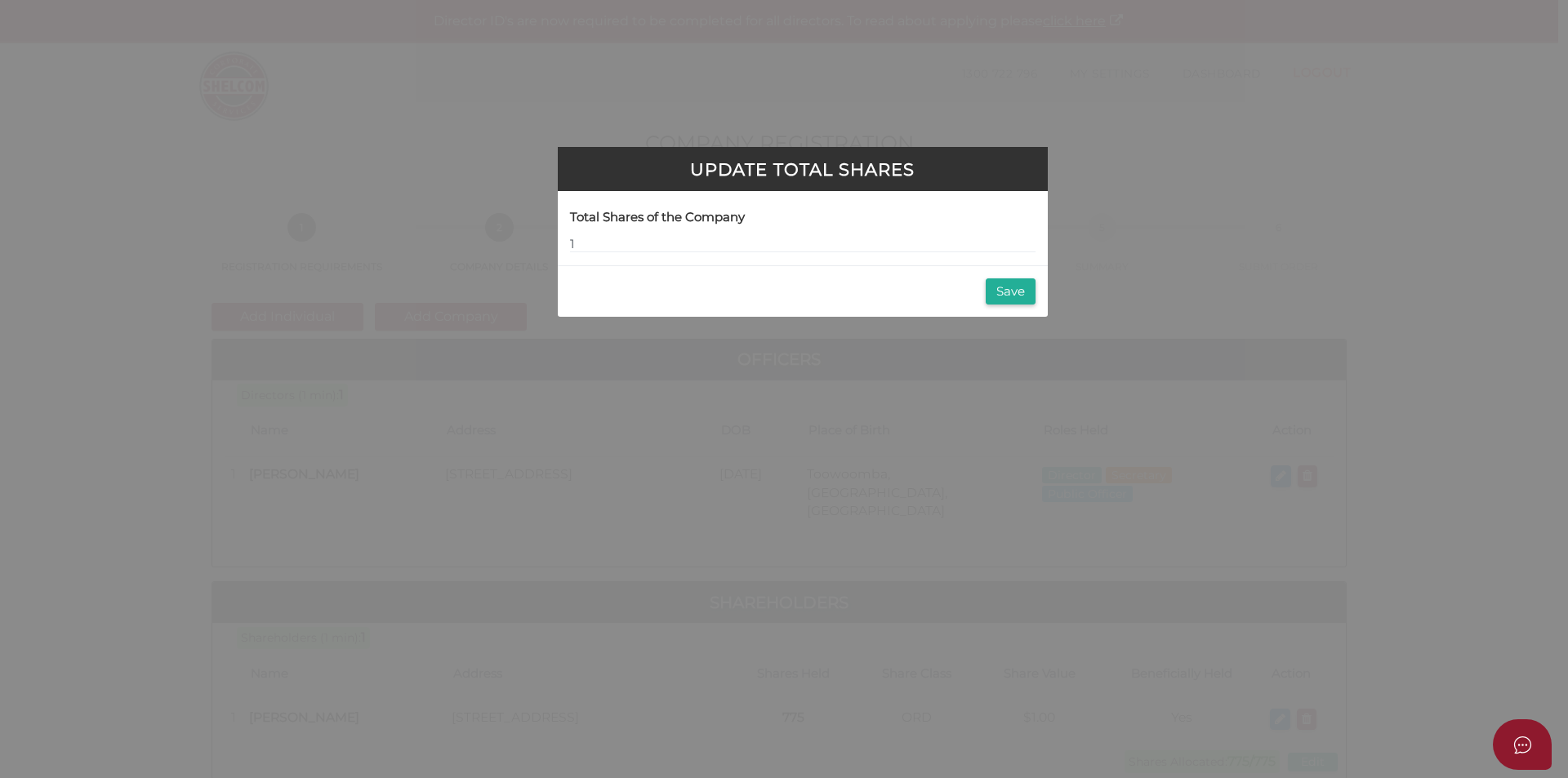
click at [803, 234] on div "Total Shares of the Company 1" at bounding box center [803, 228] width 466 height 50
click at [814, 247] on input "1" at bounding box center [803, 244] width 466 height 18
type input "1000"
click at [999, 293] on button "Save" at bounding box center [1010, 291] width 50 height 27
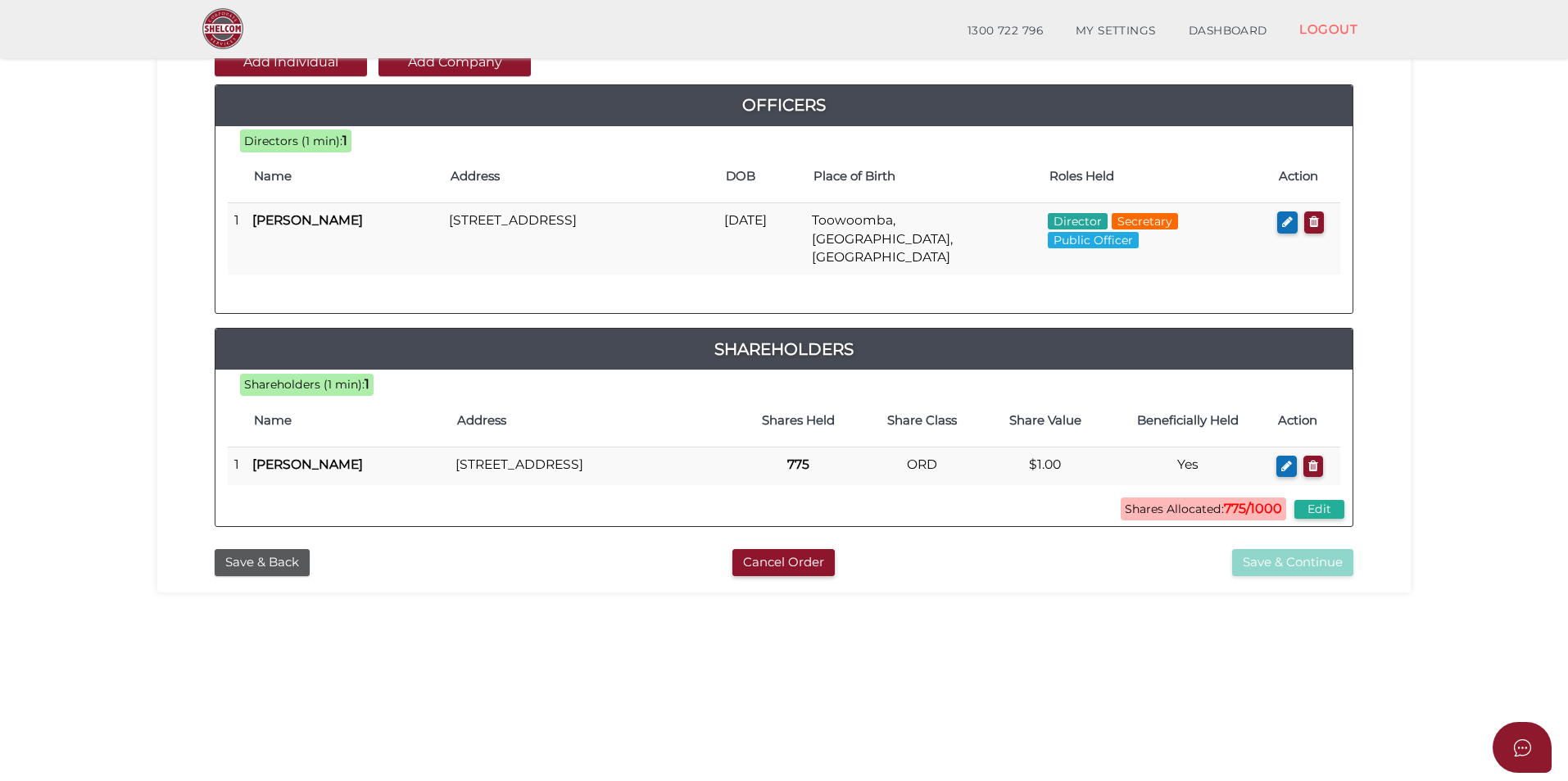
scroll to position [246, 0]
